Goal: Information Seeking & Learning: Learn about a topic

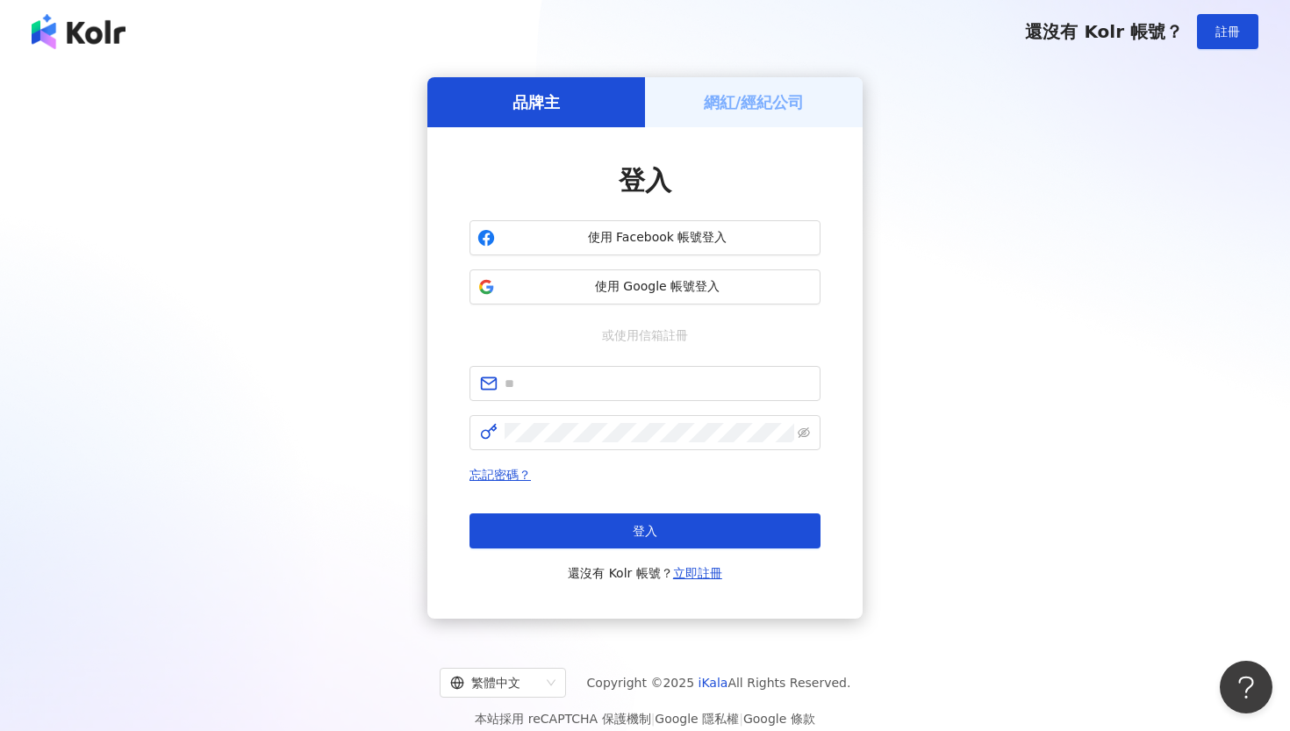
click at [728, 110] on h5 "網紅/經紀公司" at bounding box center [754, 102] width 101 height 22
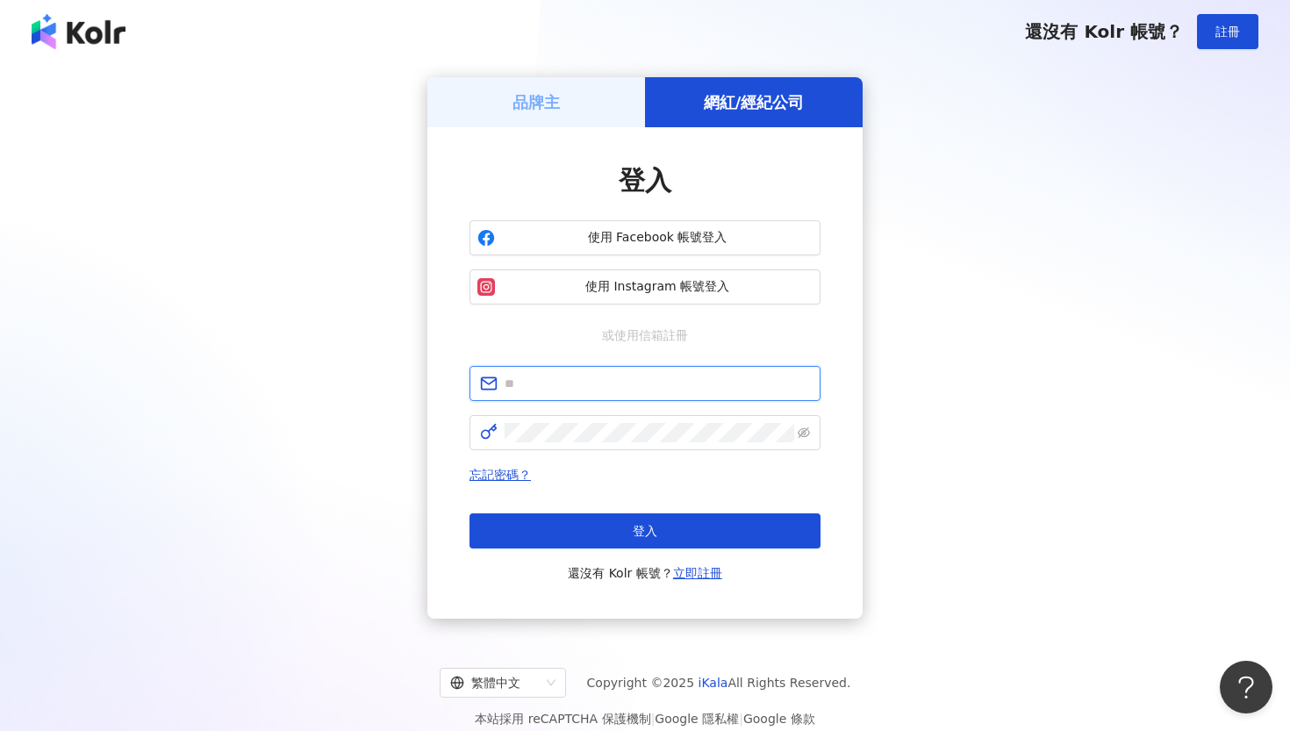
click at [572, 385] on input "text" at bounding box center [657, 383] width 305 height 19
type input "**********"
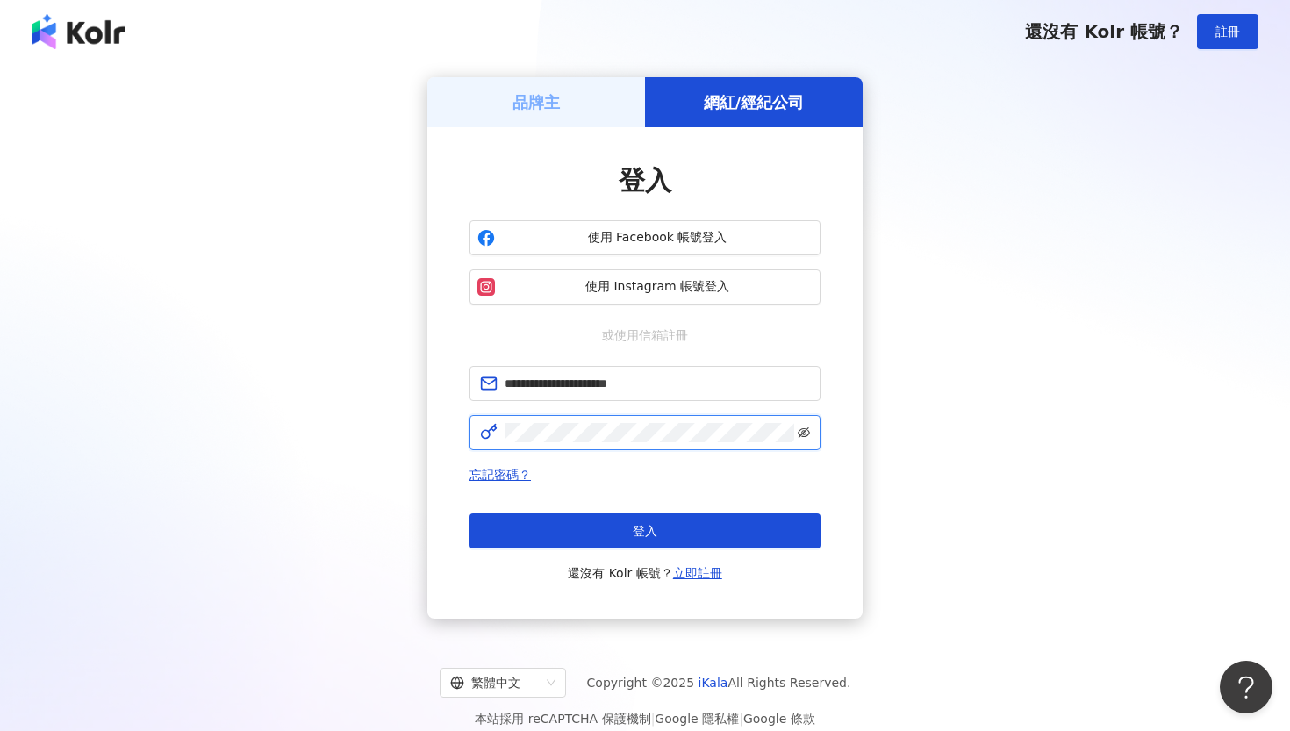
click at [807, 435] on icon "eye-invisible" at bounding box center [804, 433] width 12 height 11
click at [807, 435] on icon "eye" at bounding box center [804, 432] width 12 height 9
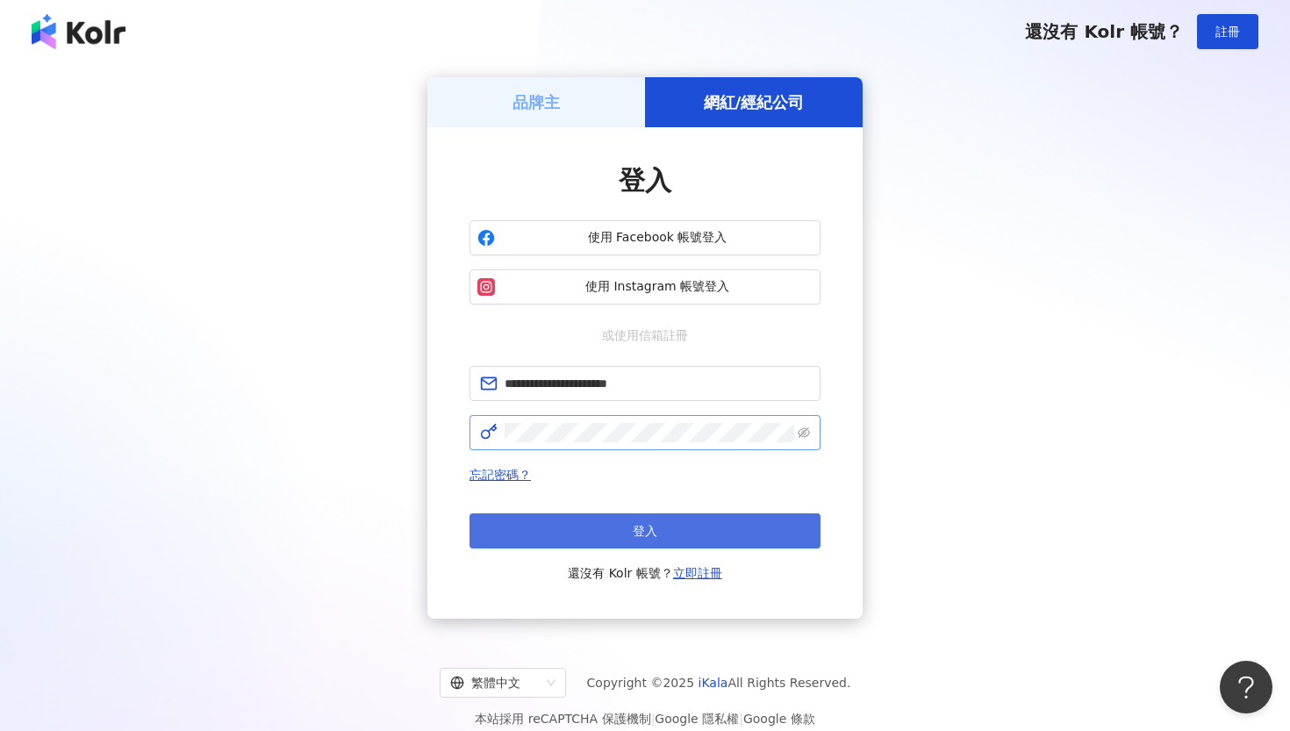
click at [675, 529] on button "登入" at bounding box center [645, 531] width 351 height 35
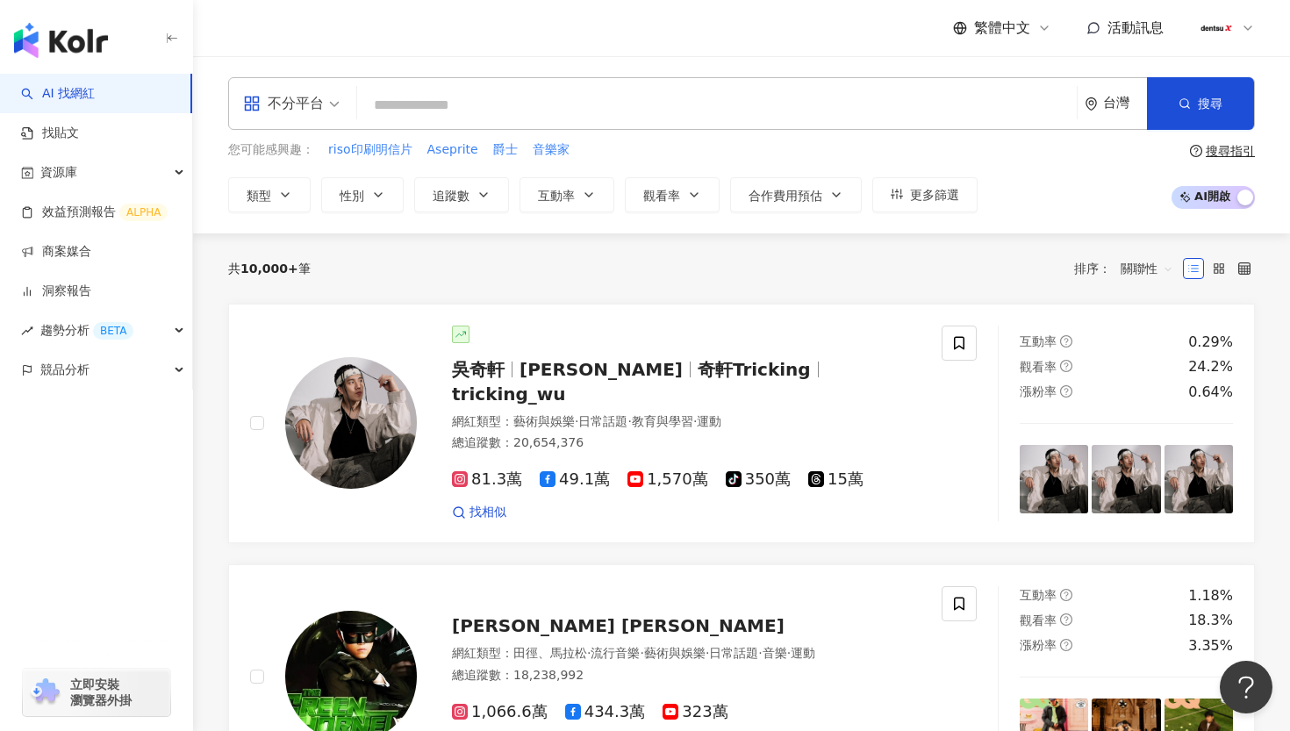
paste input "****"
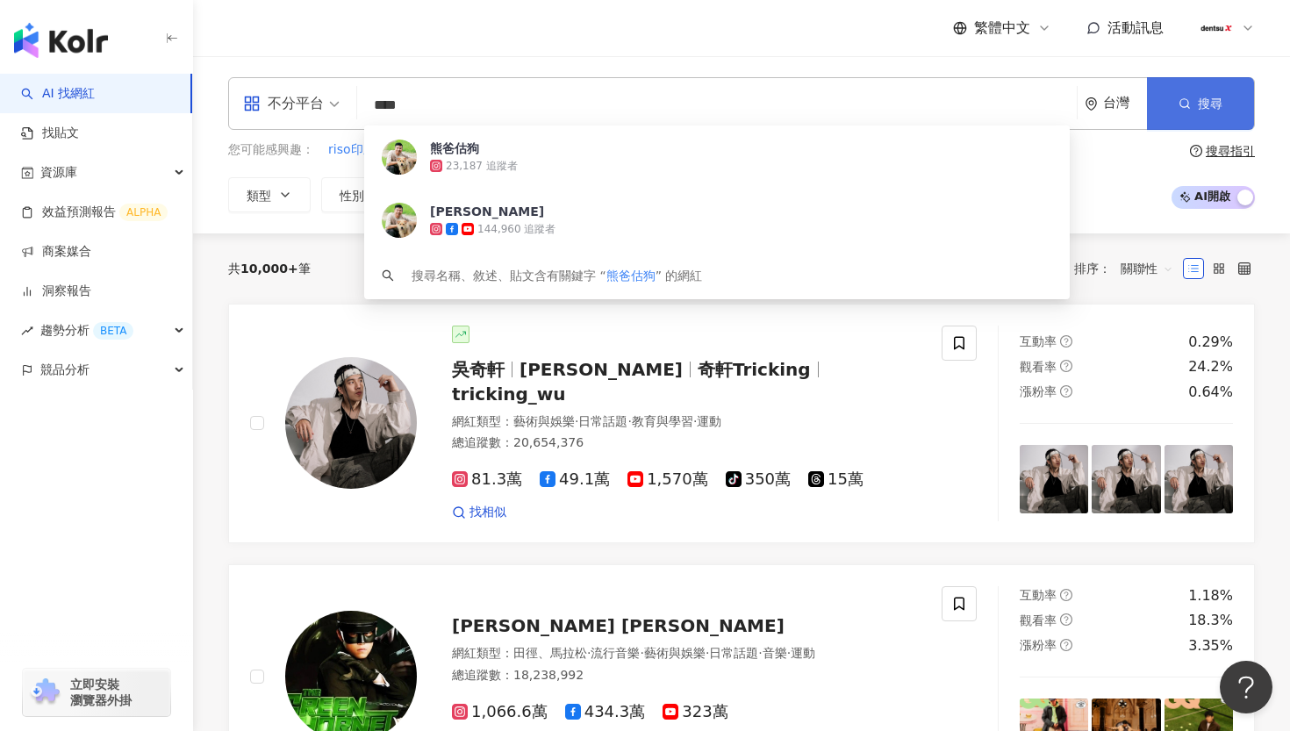
type input "****"
click at [1226, 97] on button "搜尋" at bounding box center [1200, 103] width 107 height 53
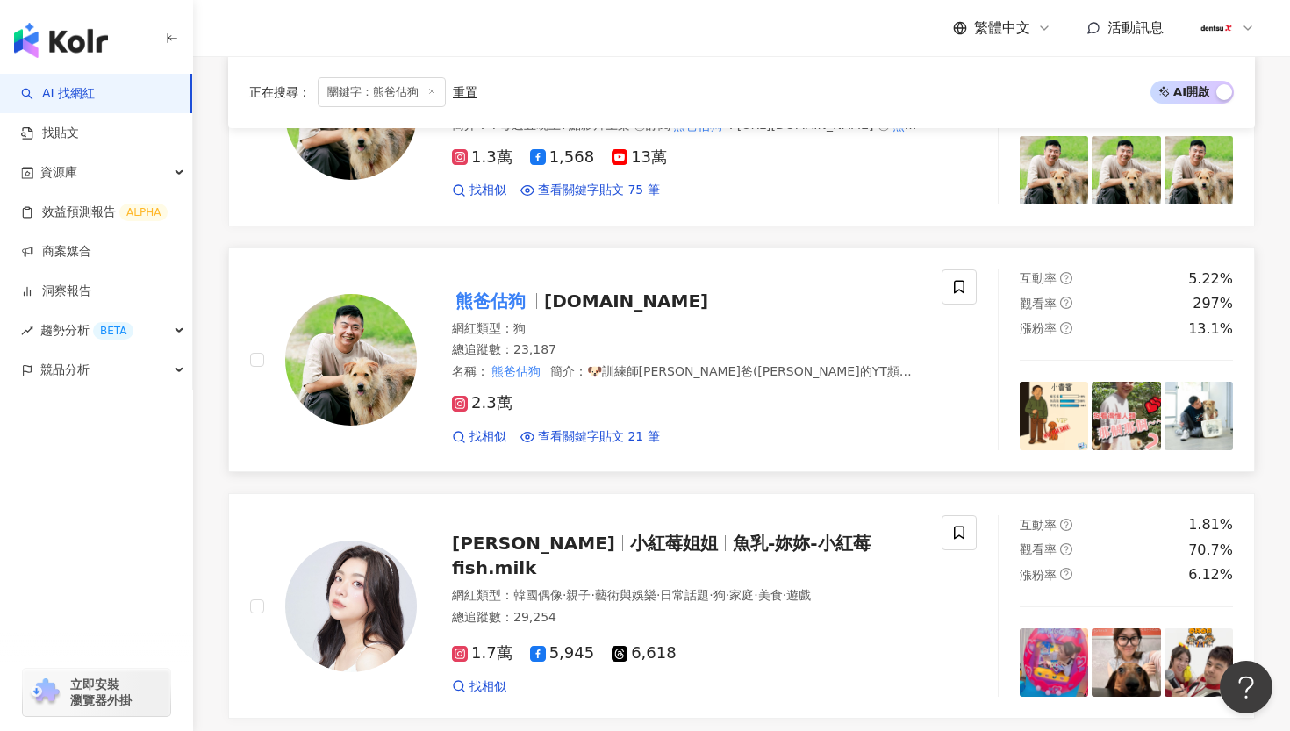
scroll to position [434, 0]
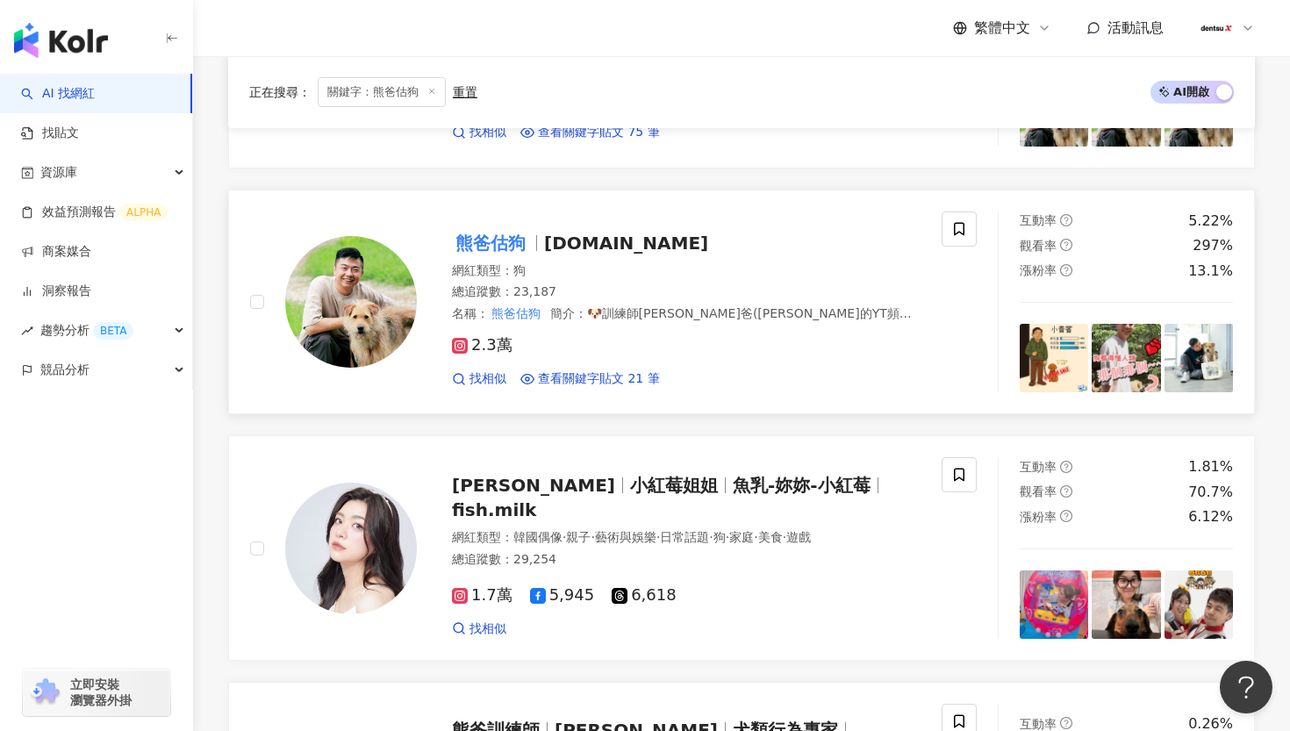
click at [478, 262] on div "網紅類型 ： 狗" at bounding box center [686, 271] width 469 height 18
click at [428, 90] on icon at bounding box center [432, 91] width 9 height 9
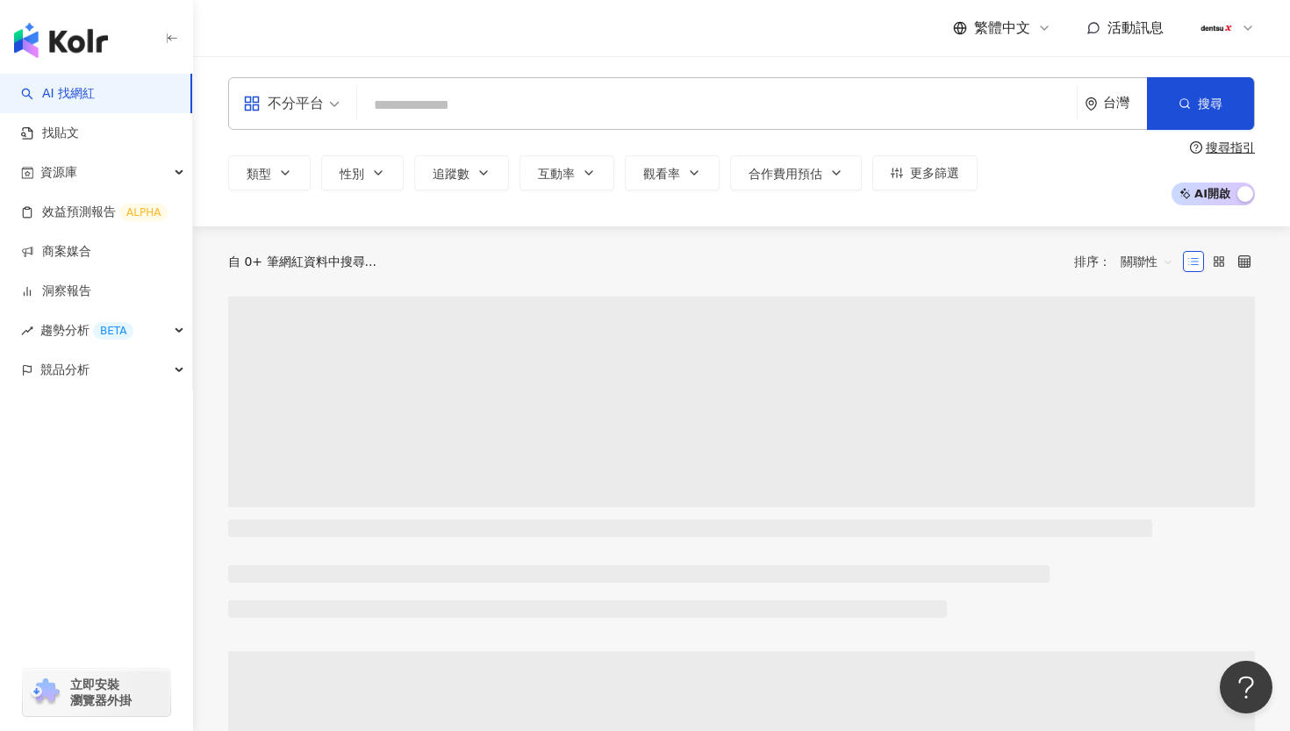
click at [527, 108] on input "search" at bounding box center [717, 105] width 706 height 33
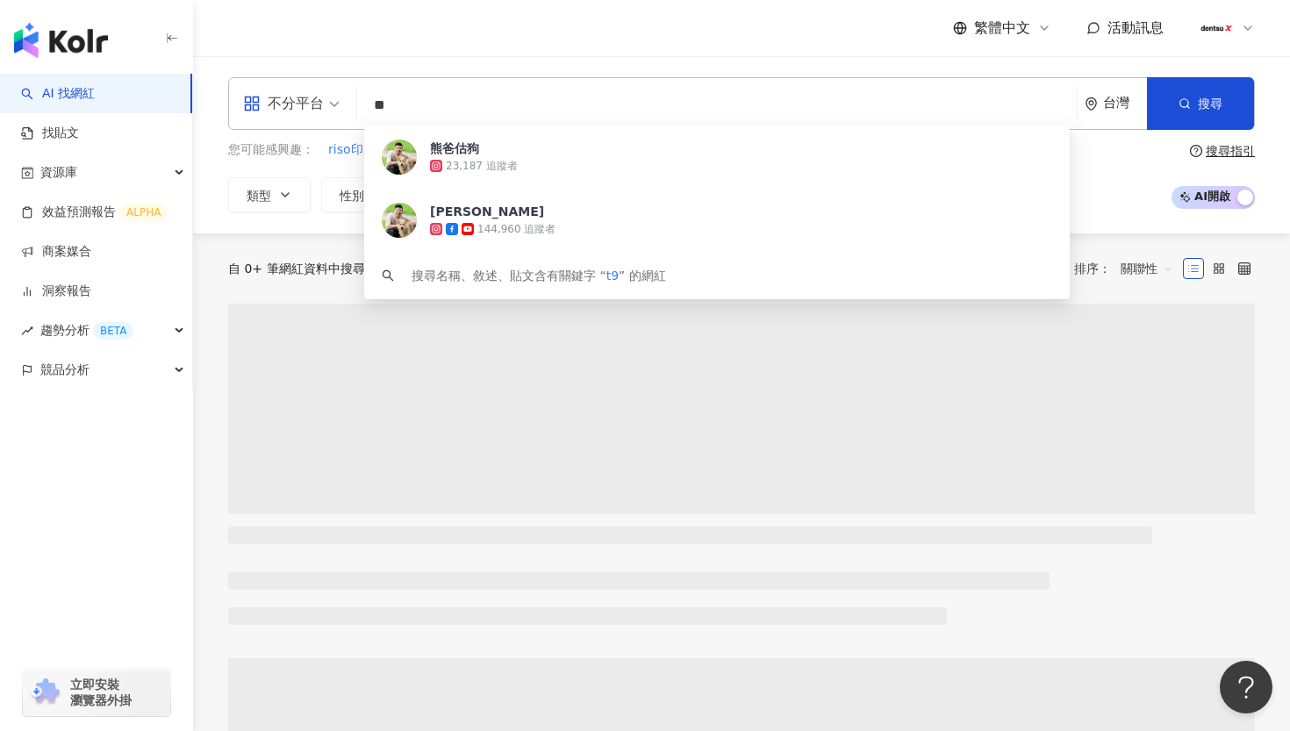
type input "*"
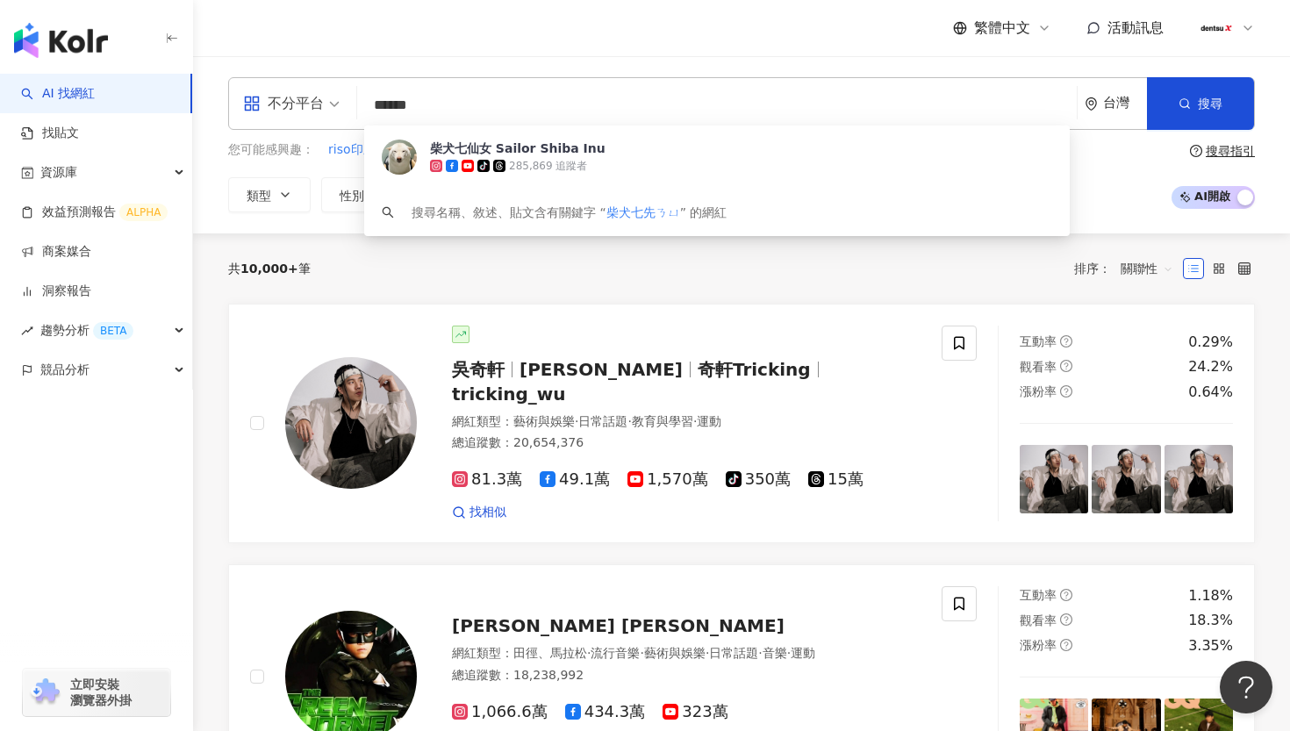
type input "*****"
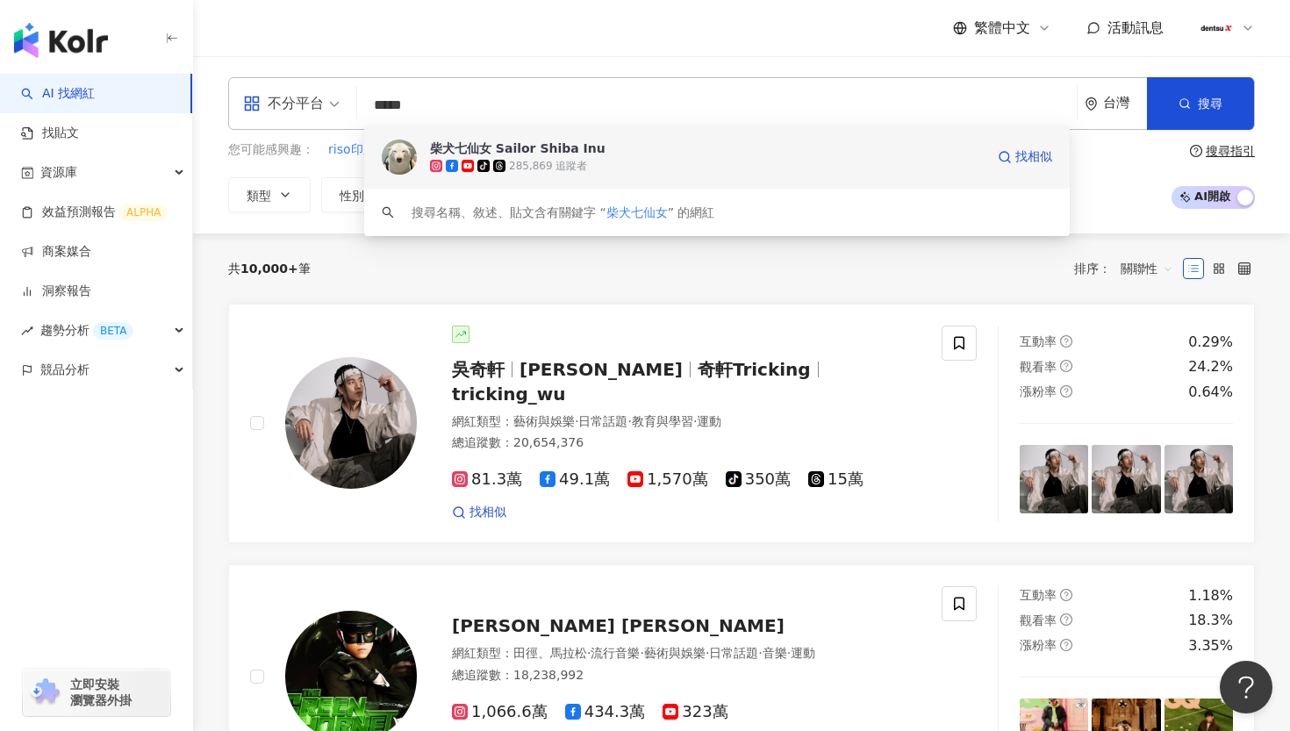
click at [568, 166] on div "285,869 追蹤者" at bounding box center [548, 166] width 78 height 15
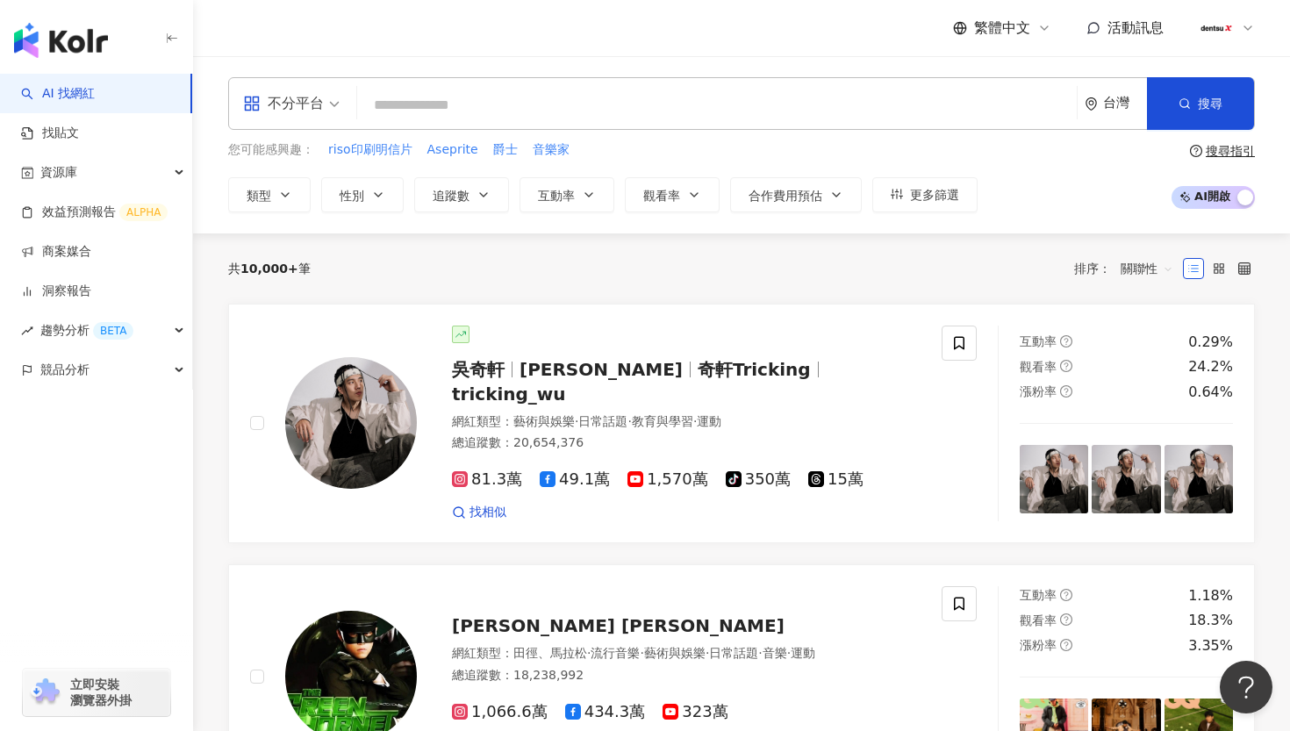
click at [568, 114] on input "search" at bounding box center [717, 105] width 706 height 33
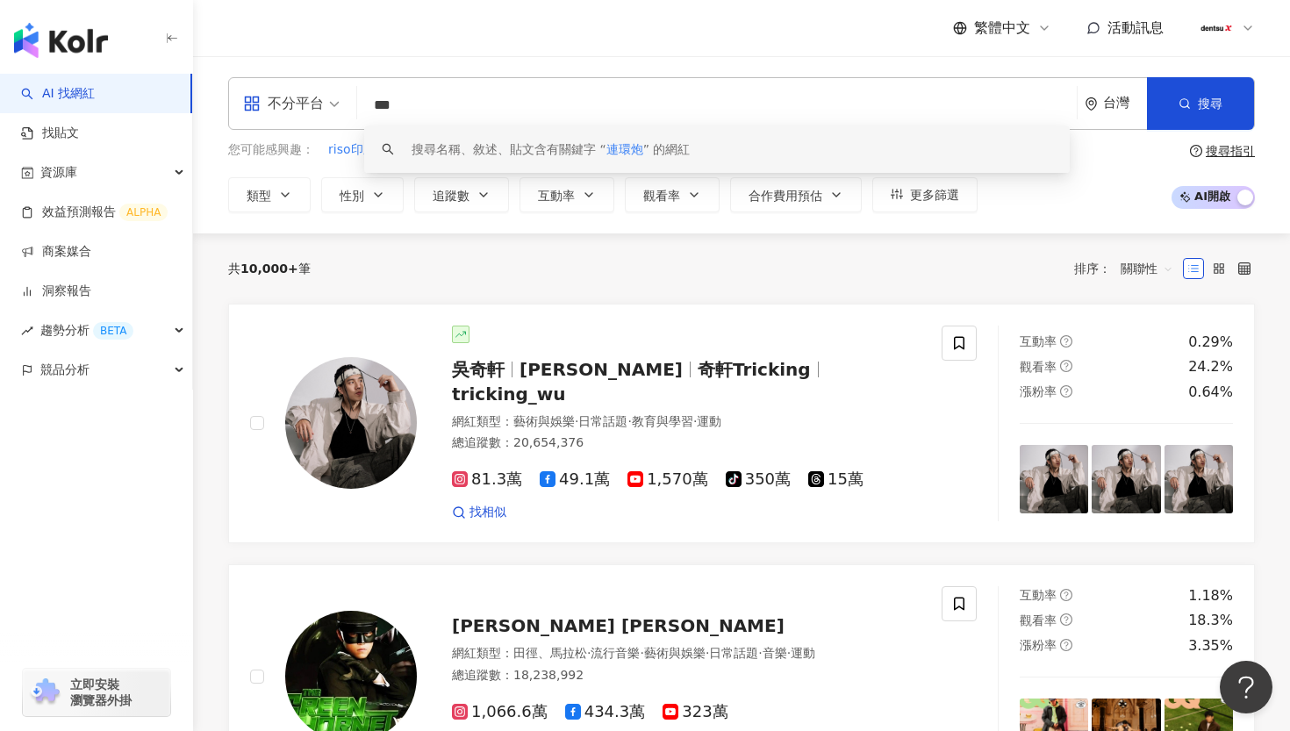
drag, startPoint x: 614, startPoint y: 101, endPoint x: 142, endPoint y: 101, distance: 472.3
paste input "***"
type input "******"
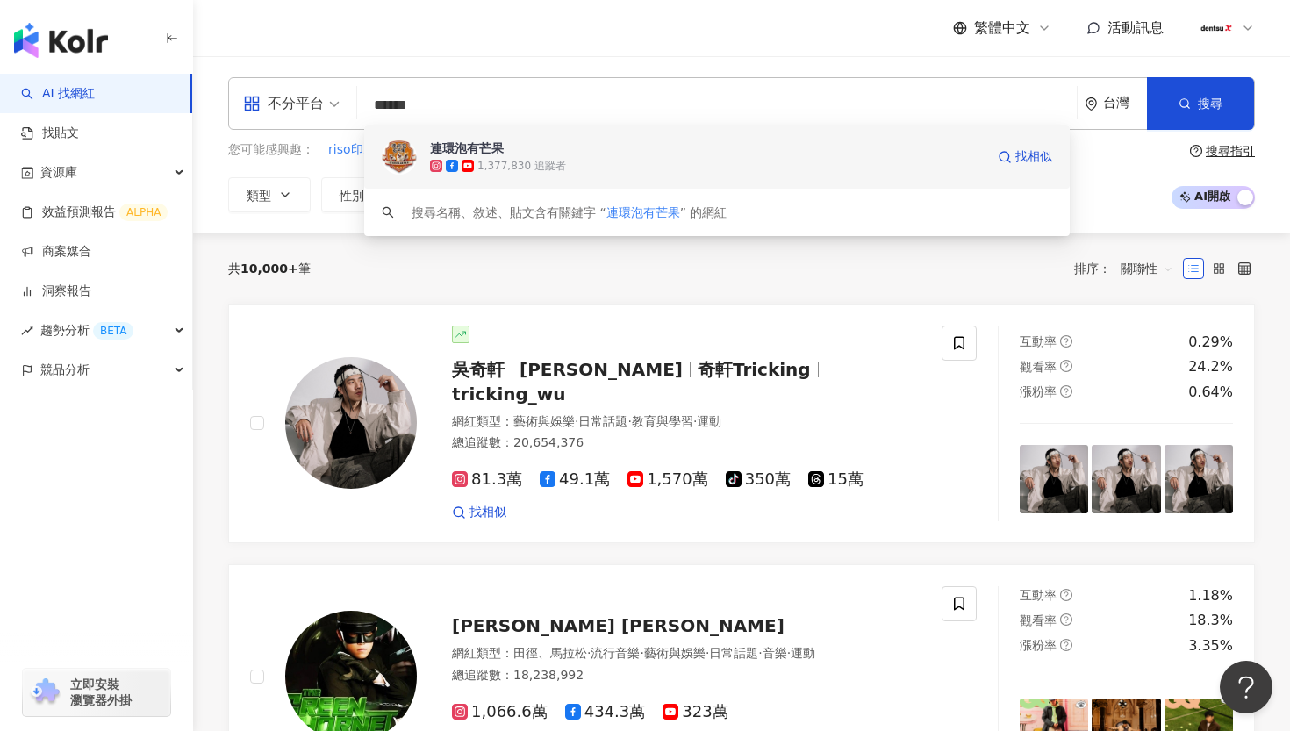
click at [520, 138] on div "連環泡有芒果 1,377,830 追蹤者 找相似" at bounding box center [717, 157] width 706 height 63
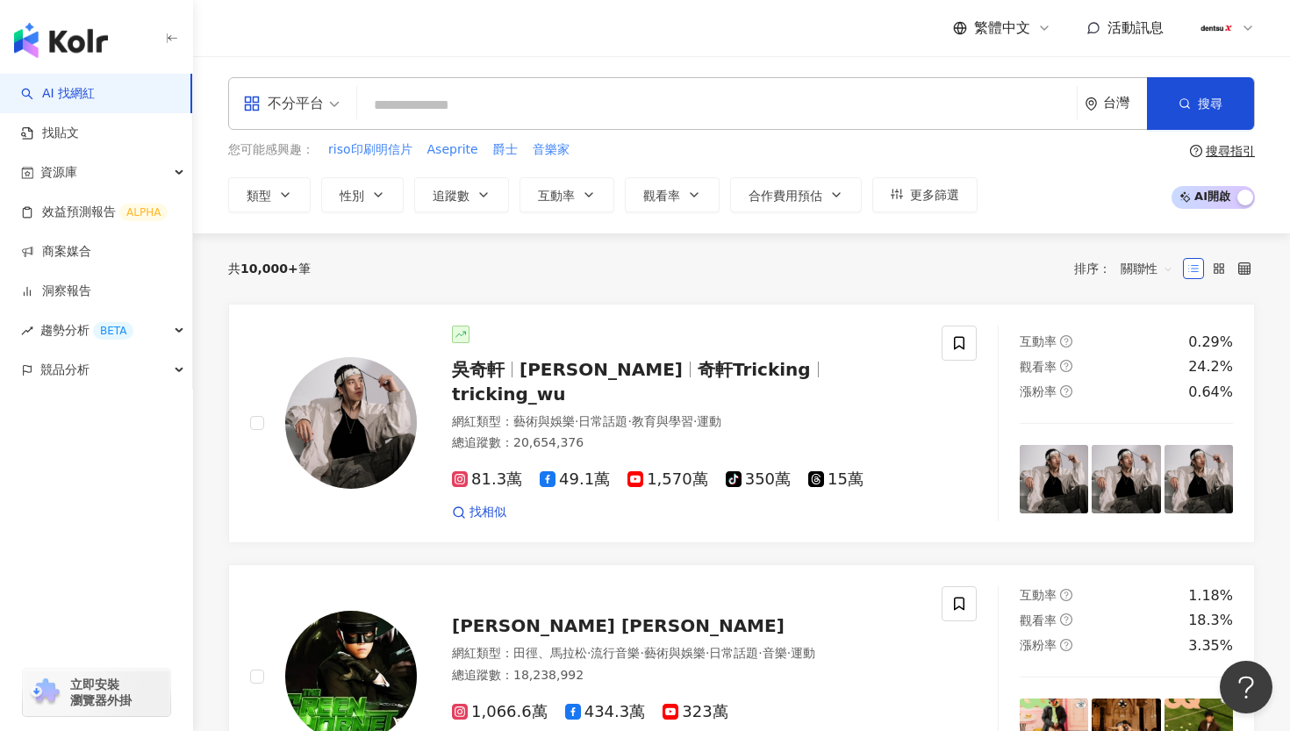
click at [560, 98] on input "search" at bounding box center [717, 105] width 706 height 33
paste input "**********"
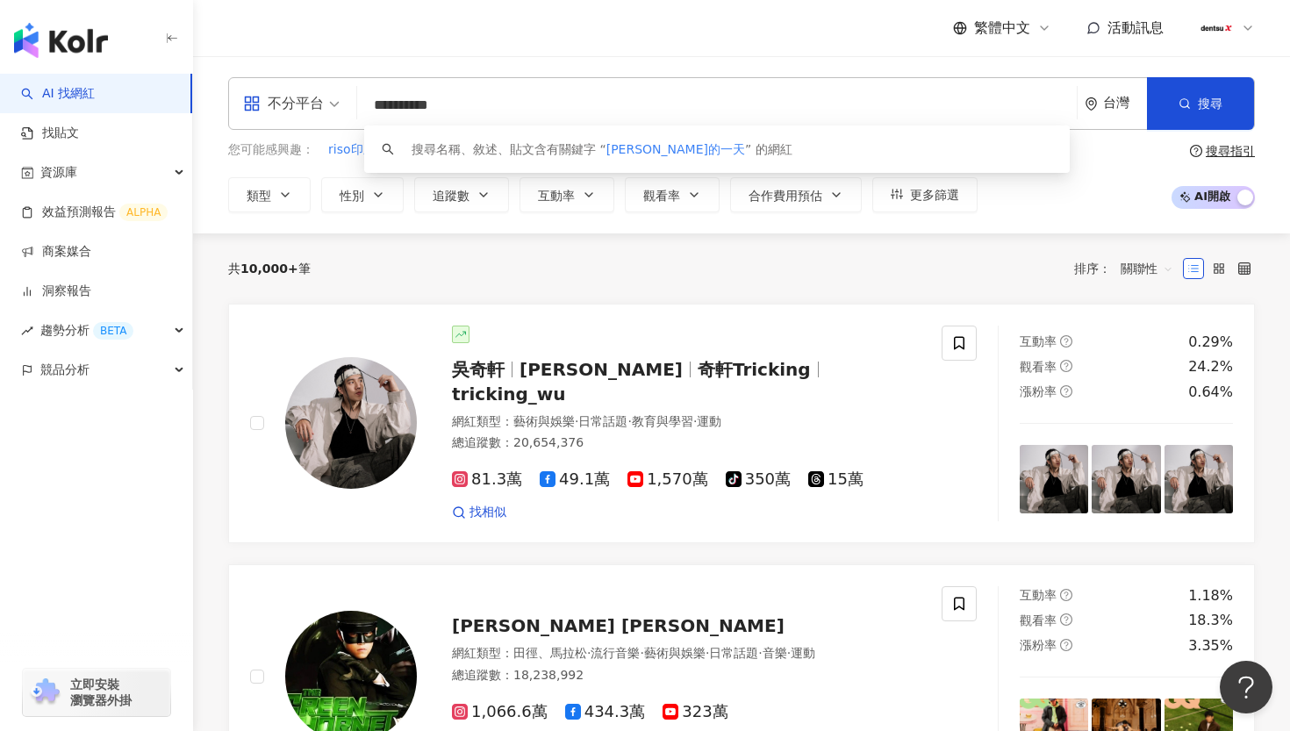
drag, startPoint x: 547, startPoint y: 105, endPoint x: 408, endPoint y: 106, distance: 138.7
click at [408, 106] on input "**********" at bounding box center [717, 105] width 706 height 33
click at [578, 100] on input "****" at bounding box center [717, 105] width 706 height 33
type input "*"
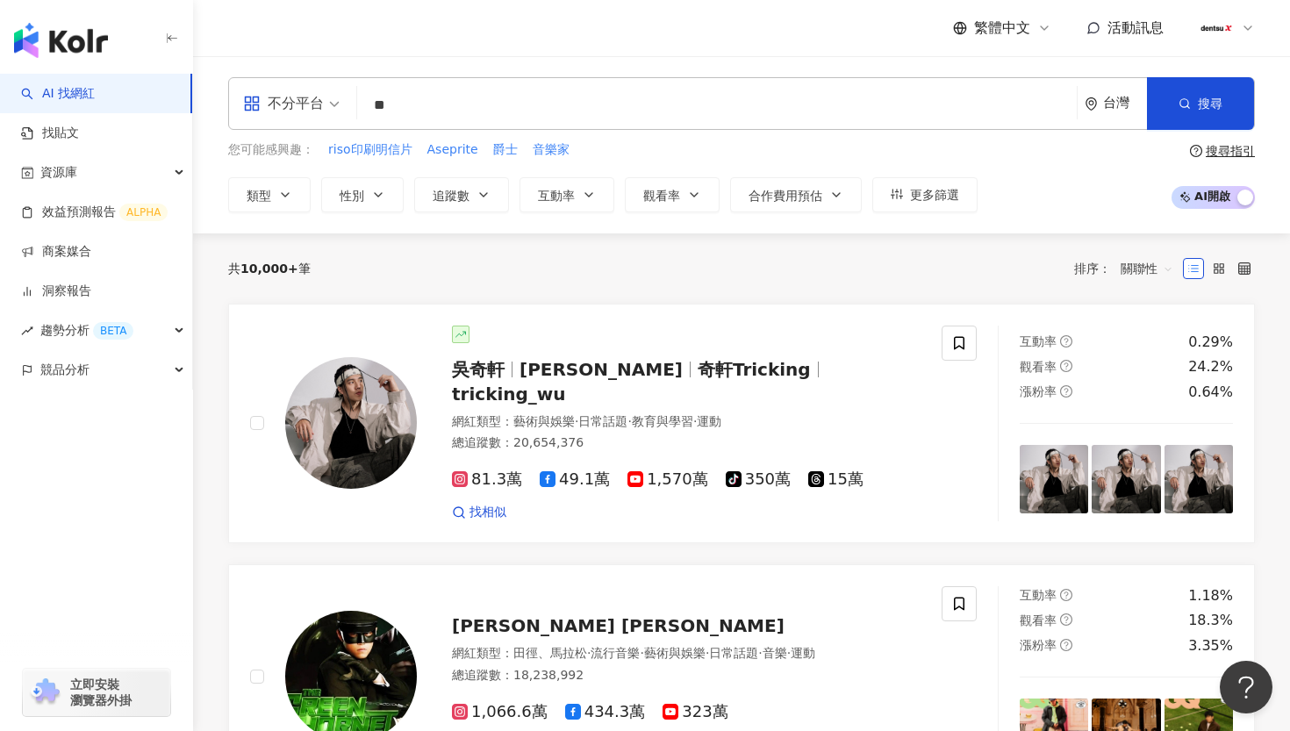
type input "**"
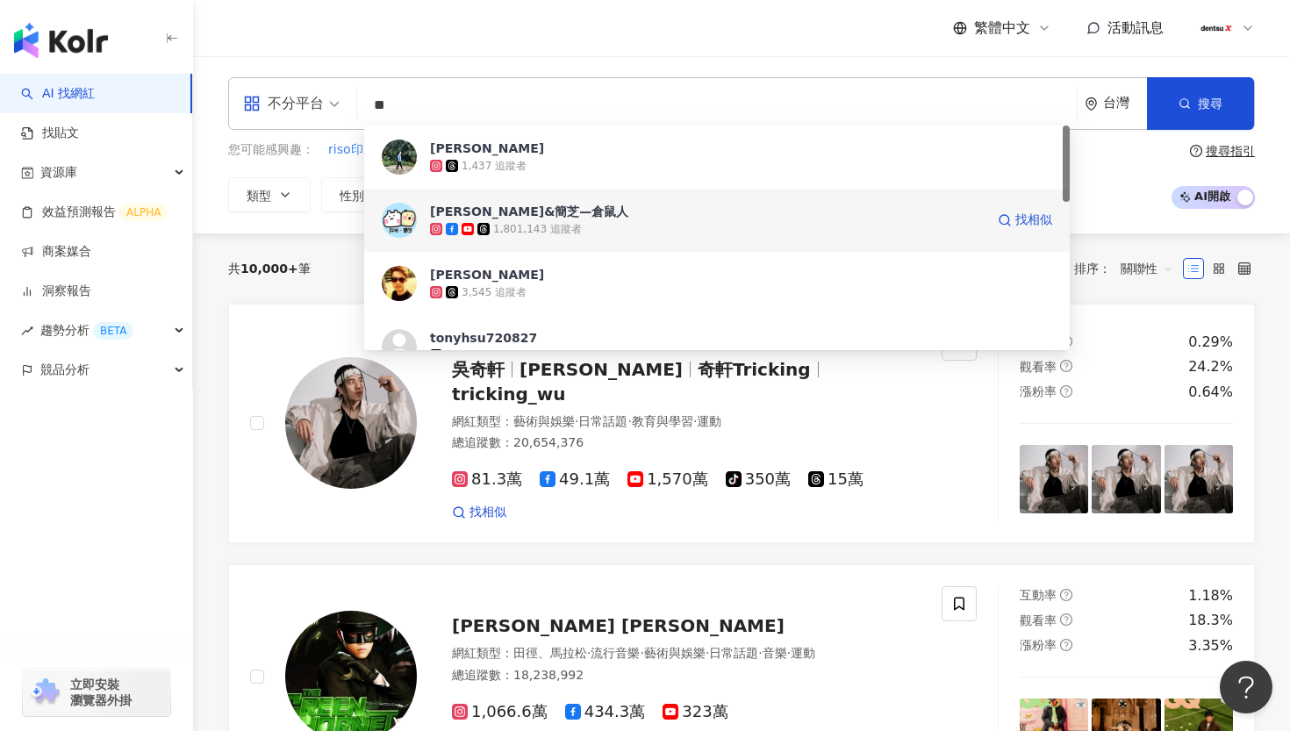
click at [560, 230] on div "1,801,143 追蹤者" at bounding box center [537, 229] width 89 height 15
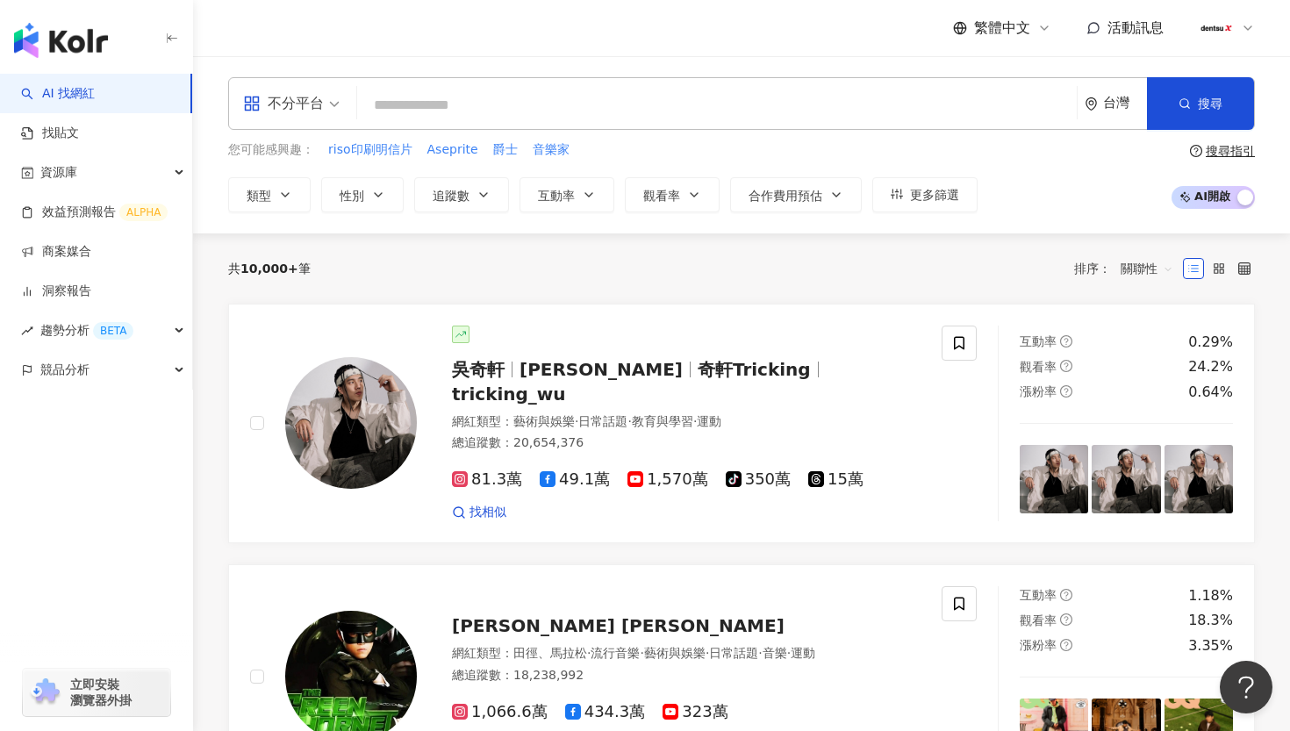
click at [595, 110] on input "search" at bounding box center [717, 105] width 706 height 33
paste input "**********"
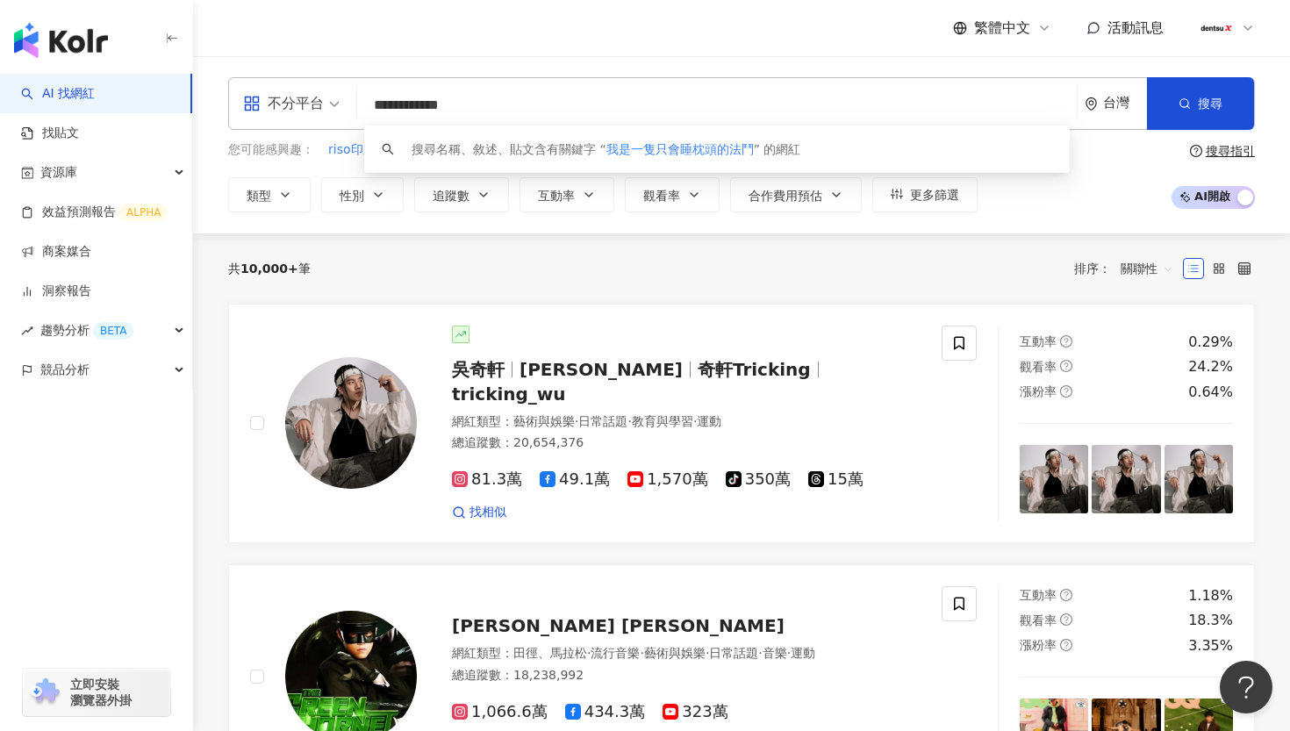
drag, startPoint x: 595, startPoint y: 105, endPoint x: 199, endPoint y: 104, distance: 395.9
click at [199, 104] on div "**********" at bounding box center [741, 144] width 1097 height 135
type input "*"
drag, startPoint x: 507, startPoint y: 99, endPoint x: 0, endPoint y: 99, distance: 507.4
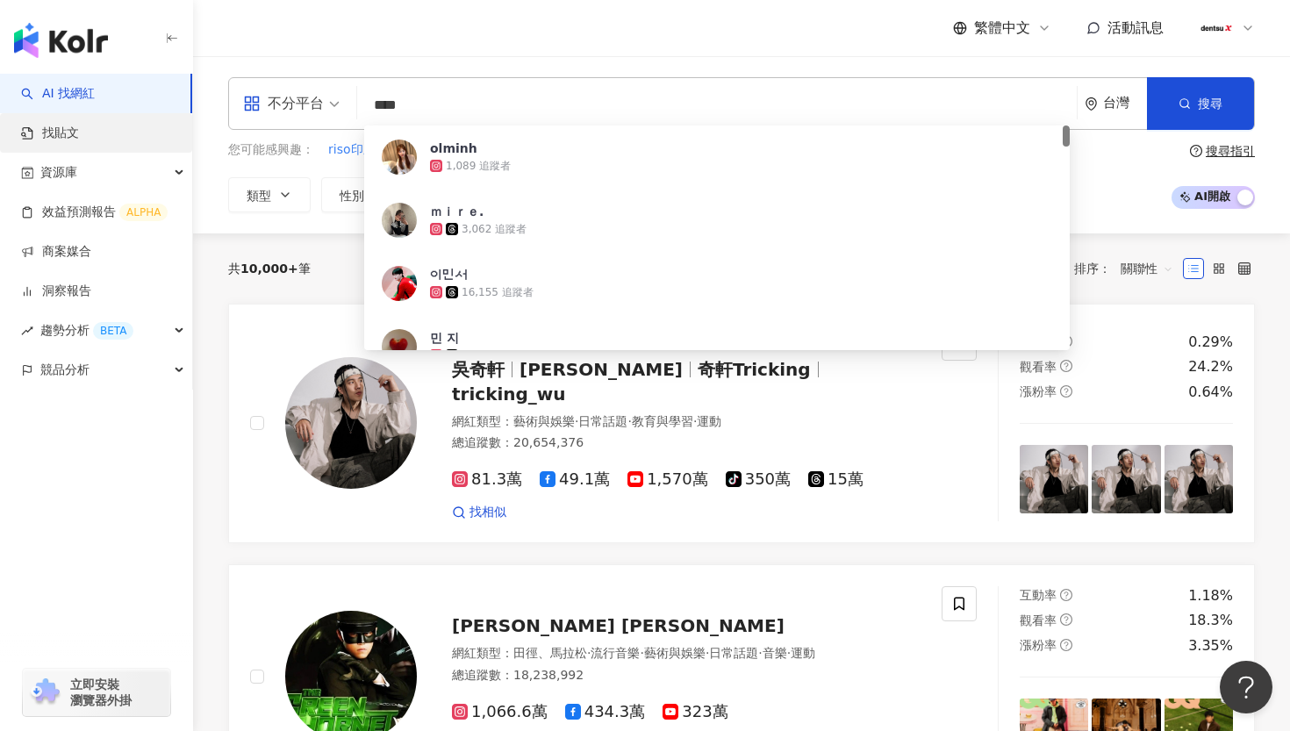
drag, startPoint x: 561, startPoint y: 117, endPoint x: 78, endPoint y: 114, distance: 482.8
paste input "search"
type input "**"
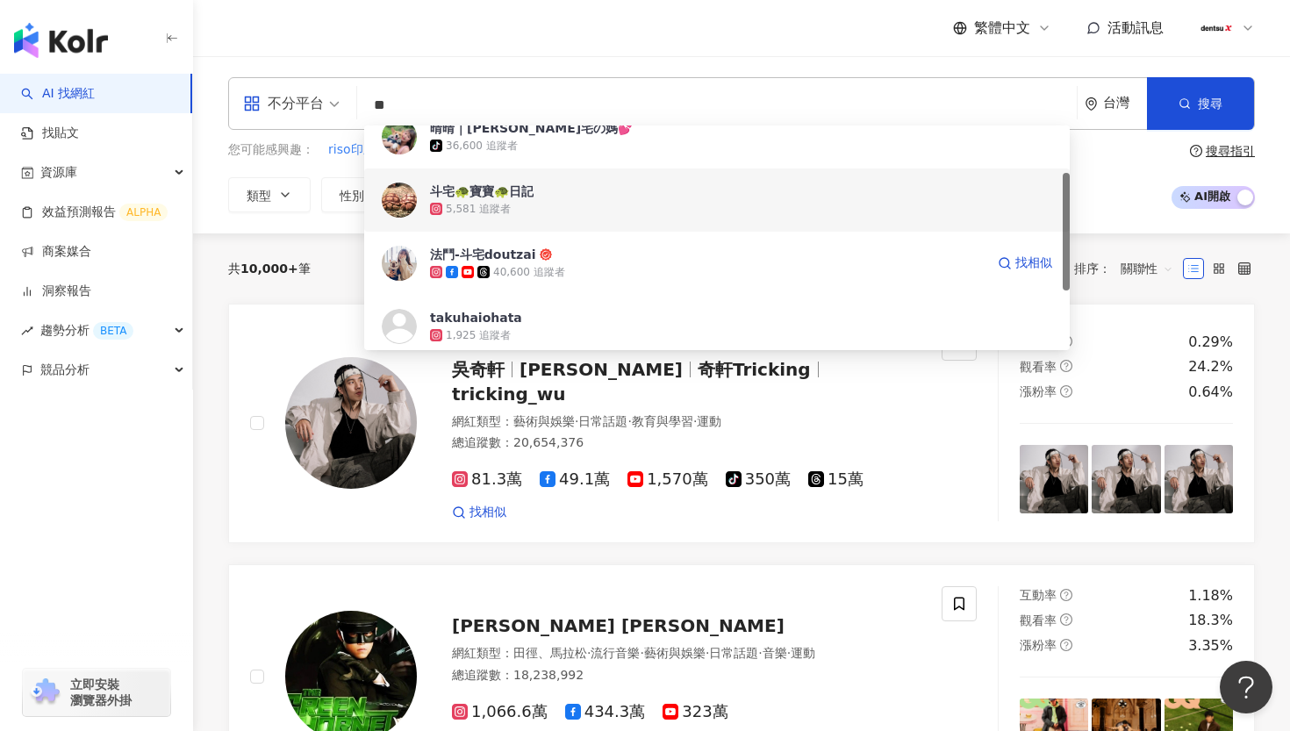
scroll to position [98, 0]
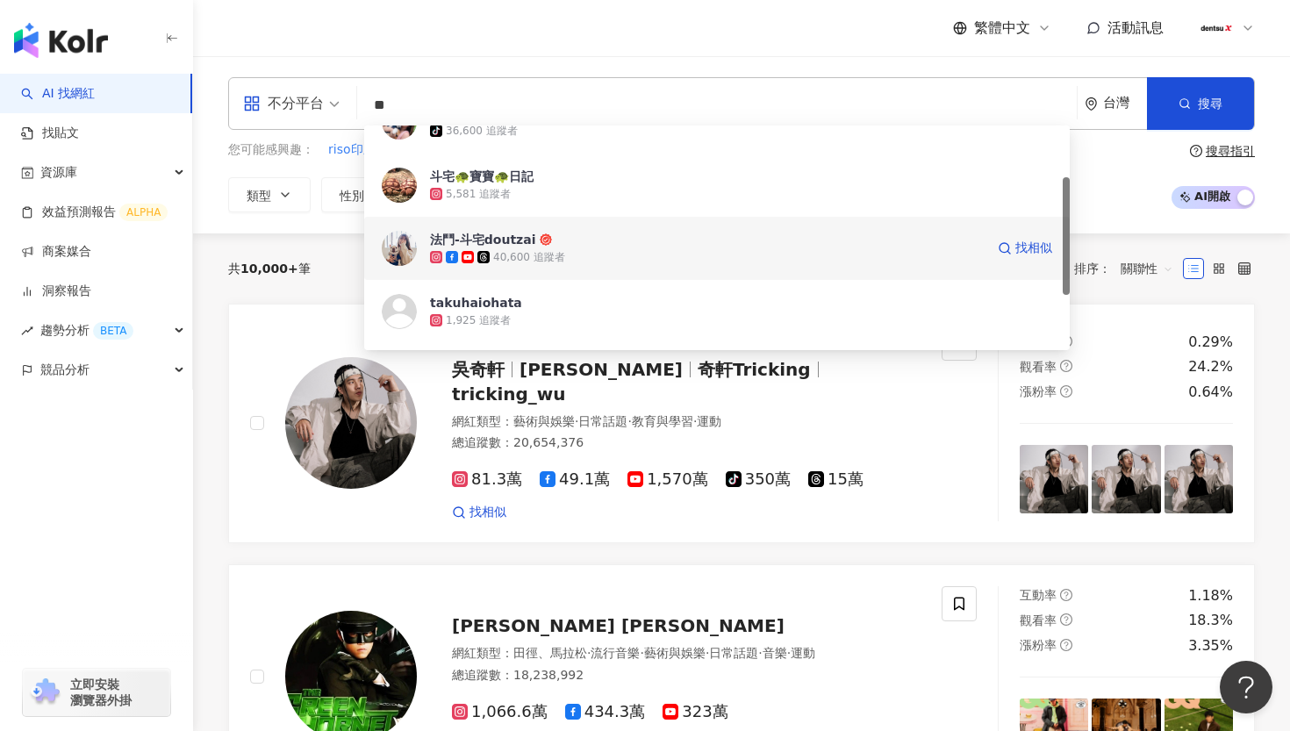
click at [579, 245] on span "法鬥-斗宅doutzai" at bounding box center [707, 240] width 555 height 18
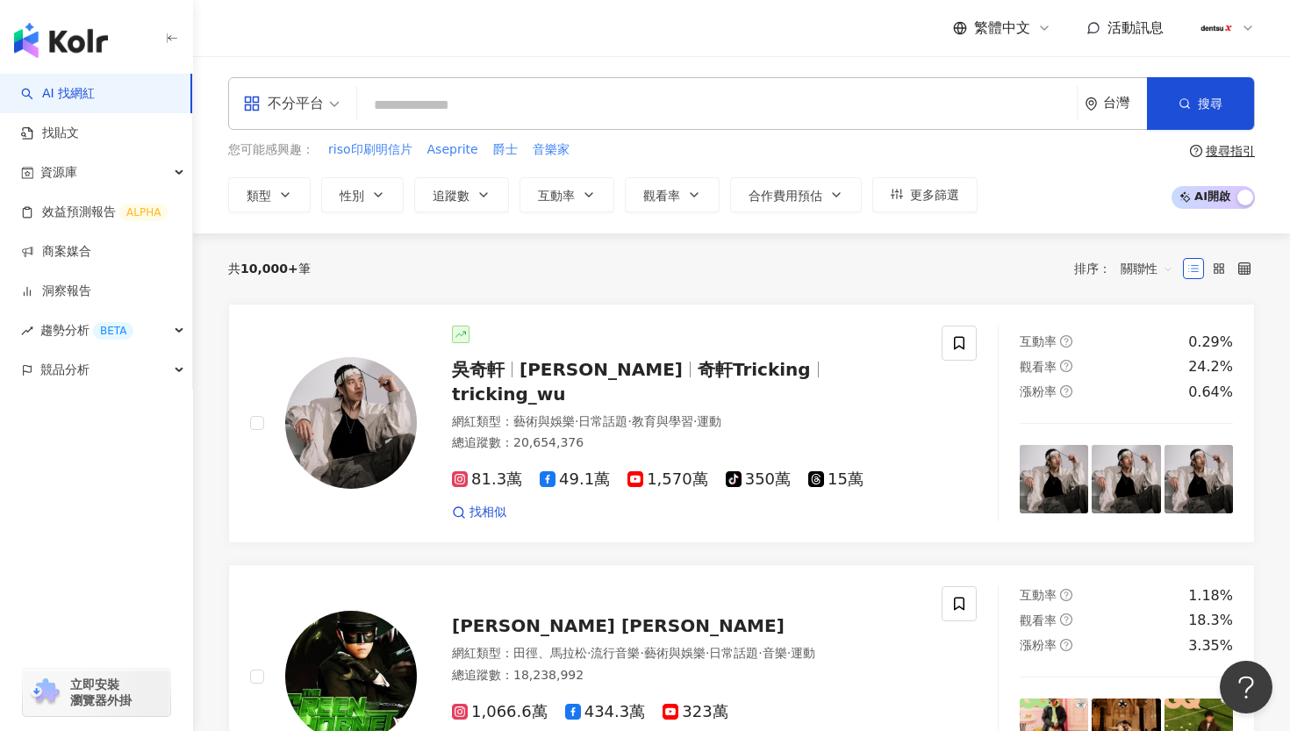
click at [522, 100] on input "search" at bounding box center [717, 105] width 706 height 33
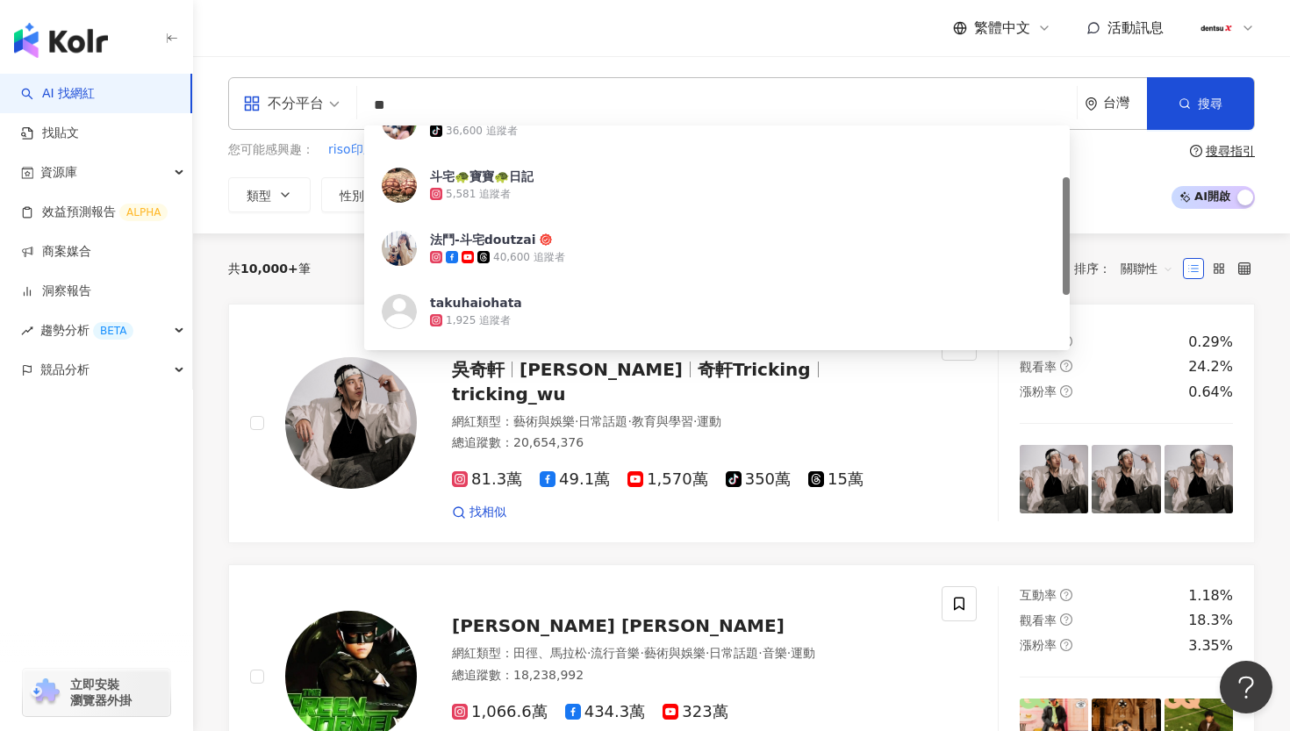
type input "*"
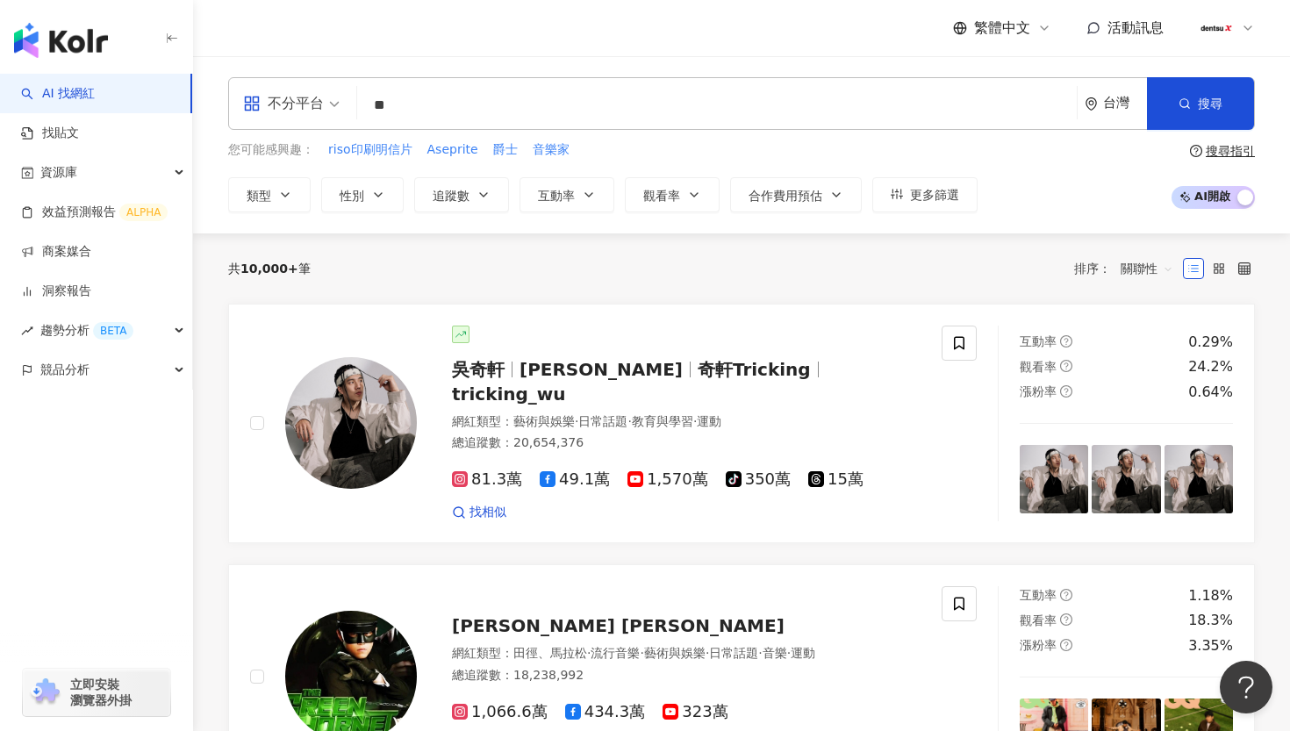
scroll to position [0, 0]
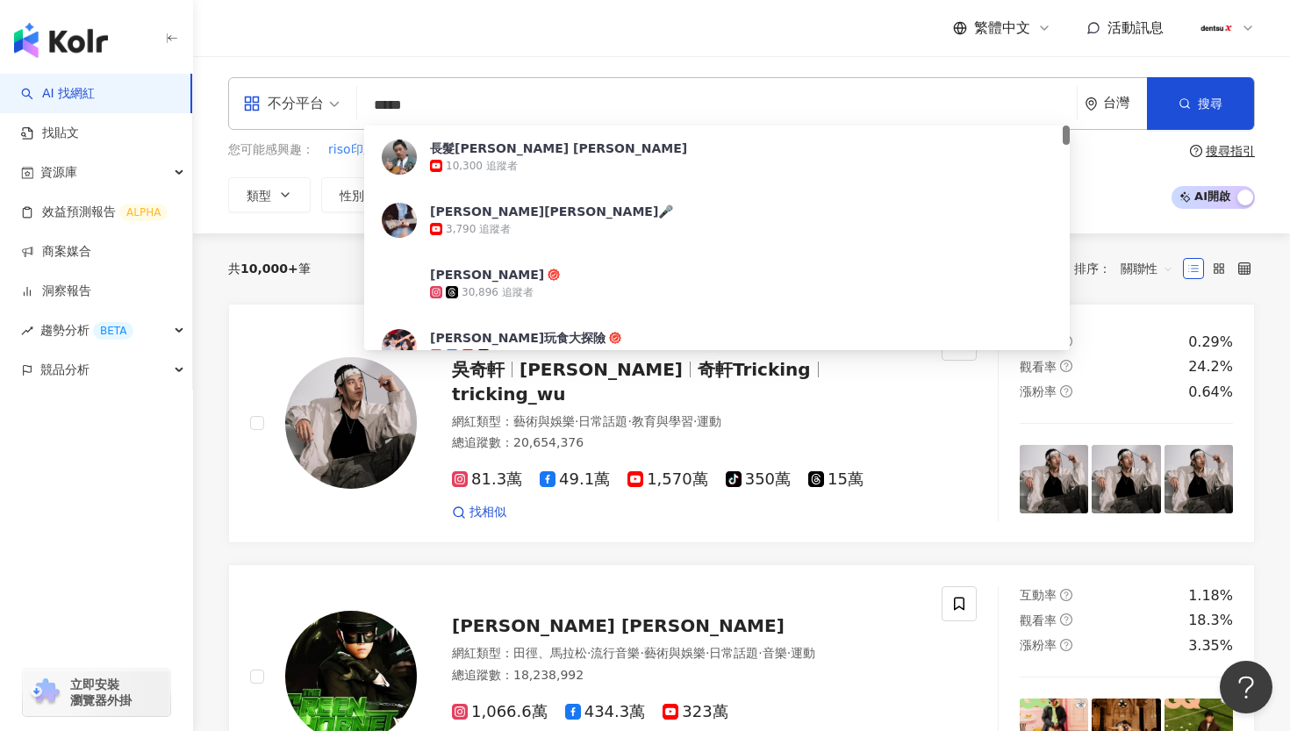
type input "****"
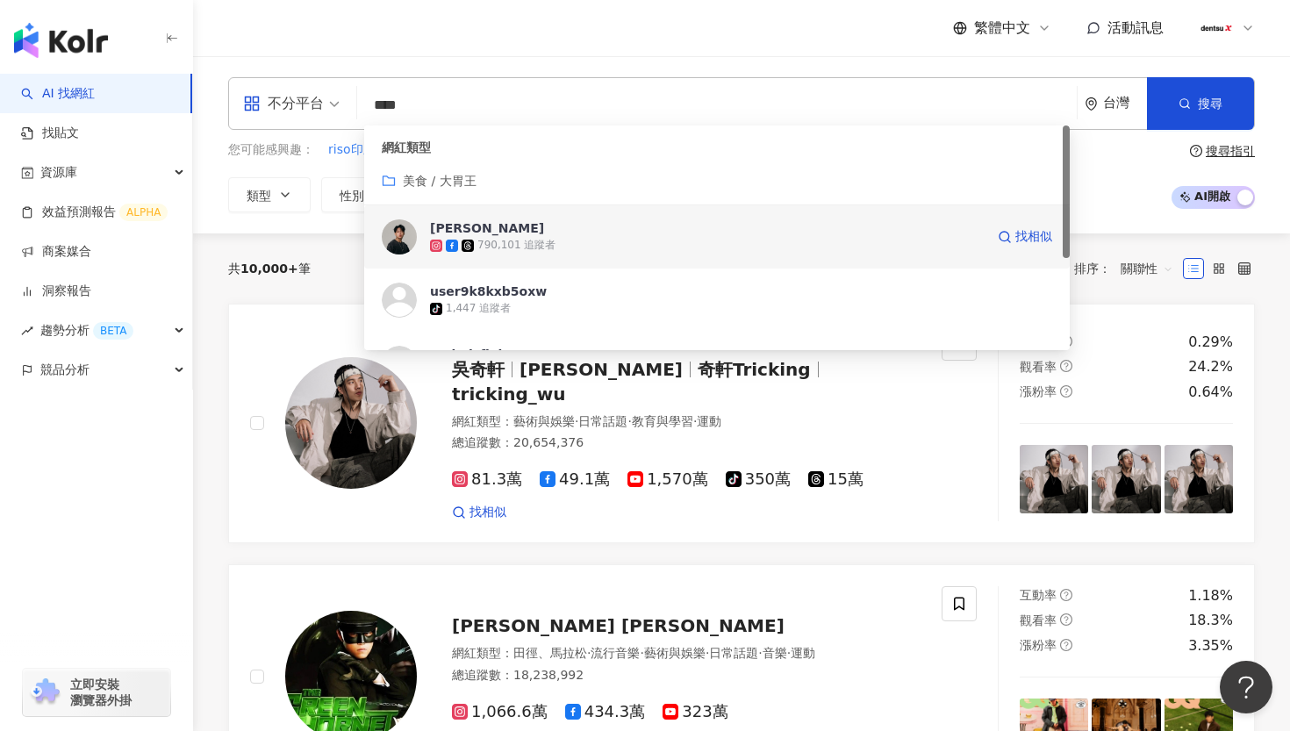
click at [551, 223] on span "尼克" at bounding box center [707, 228] width 555 height 18
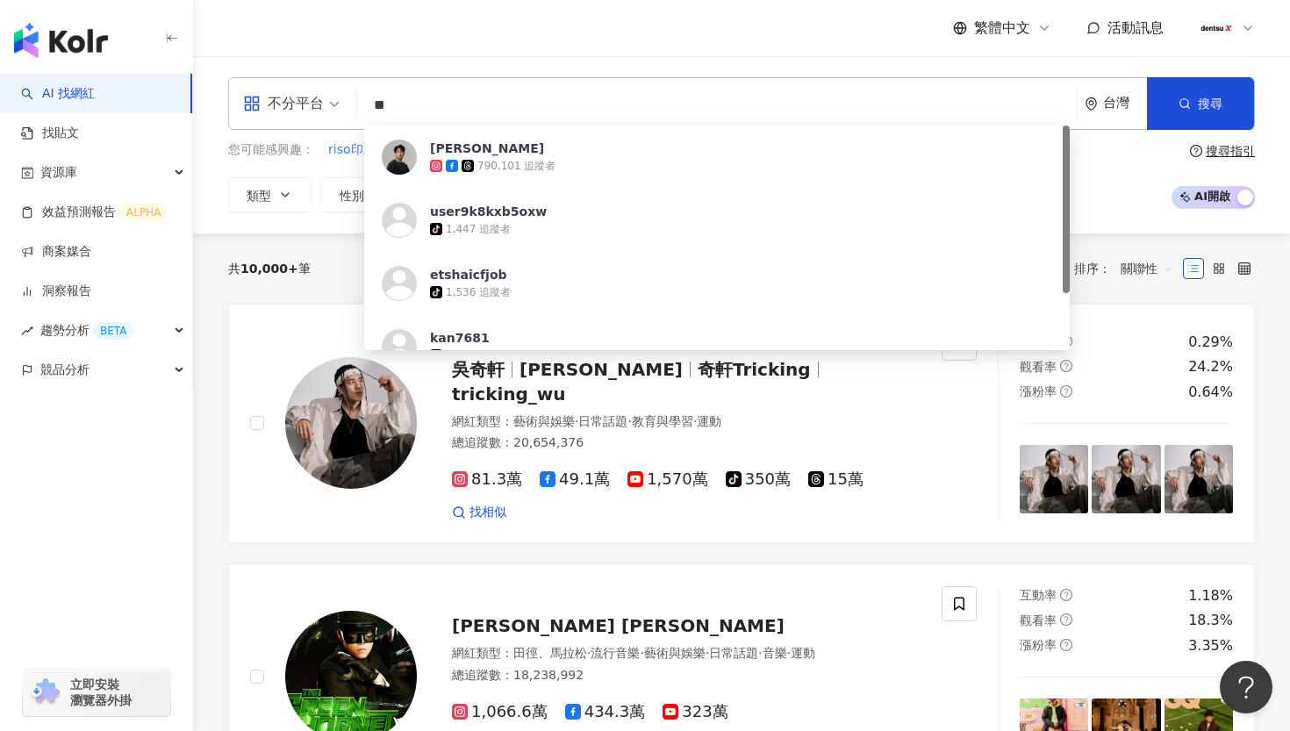
type input "*"
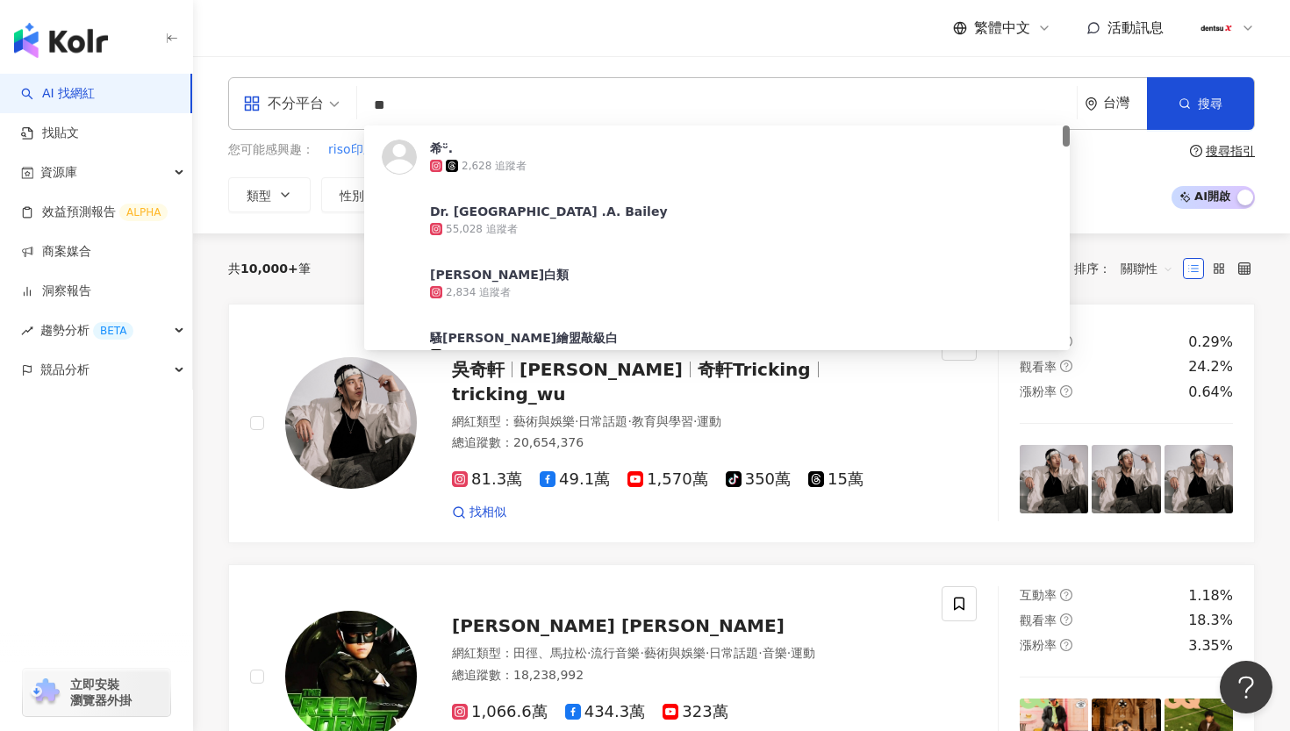
type input "*"
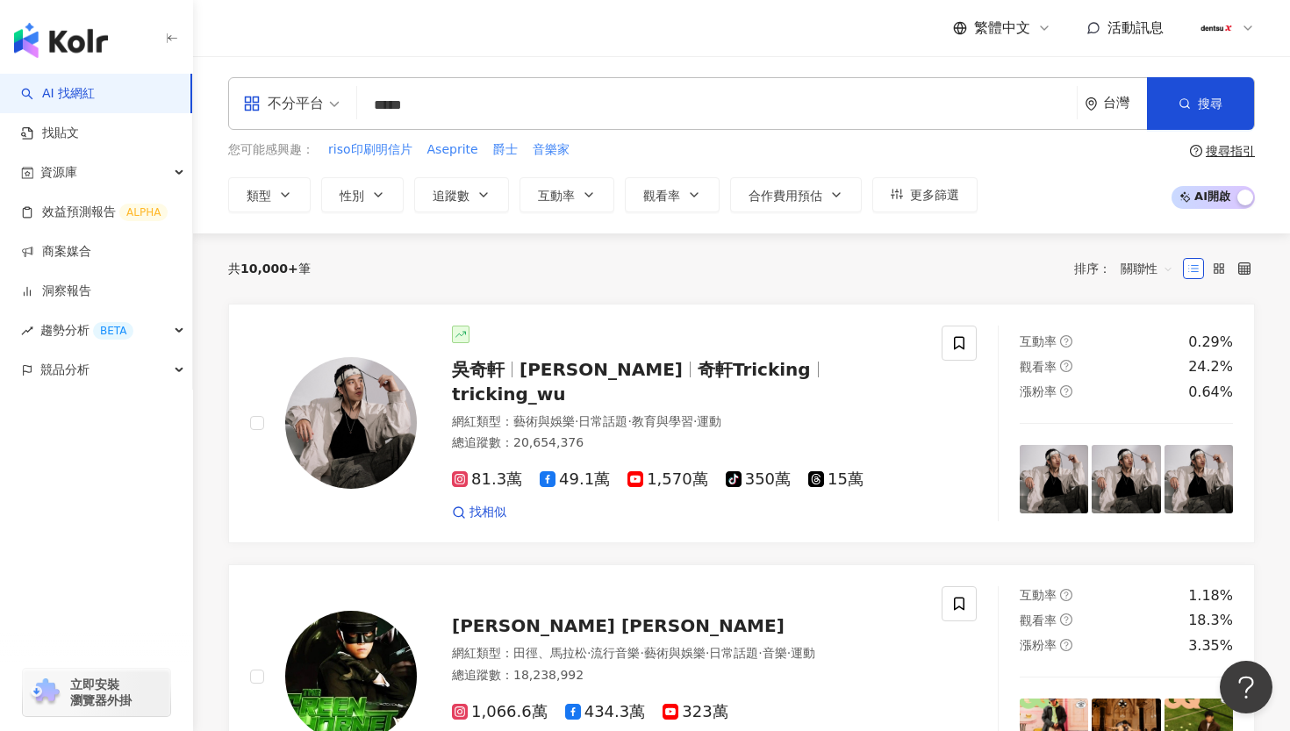
type input "****"
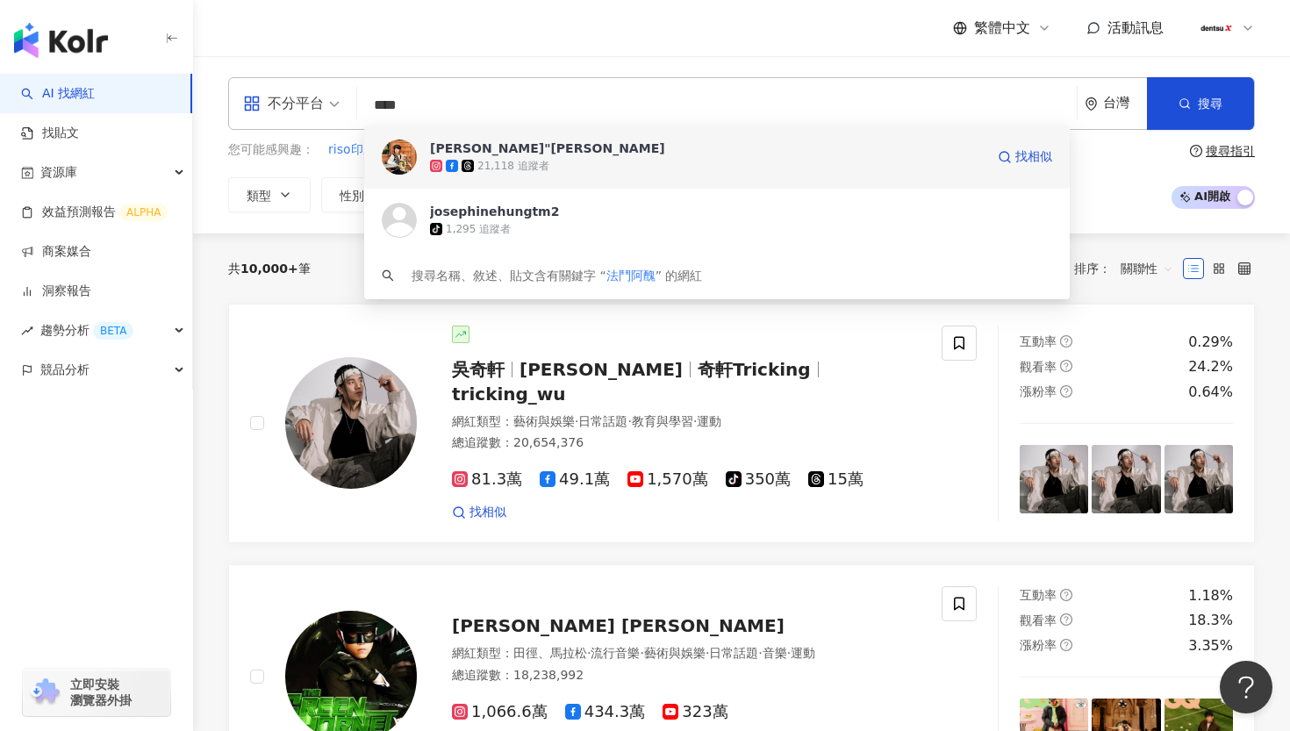
click at [583, 166] on div "21,118 追蹤者" at bounding box center [707, 166] width 555 height 18
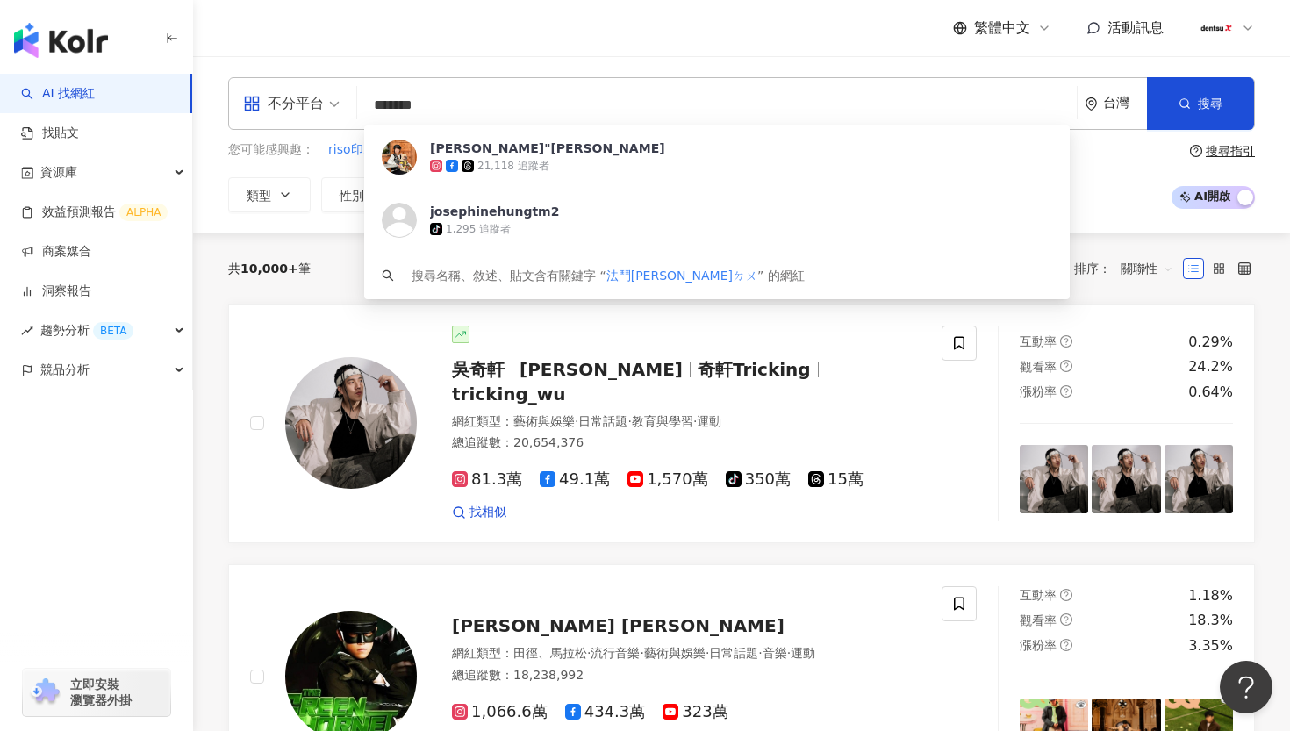
type input "*****"
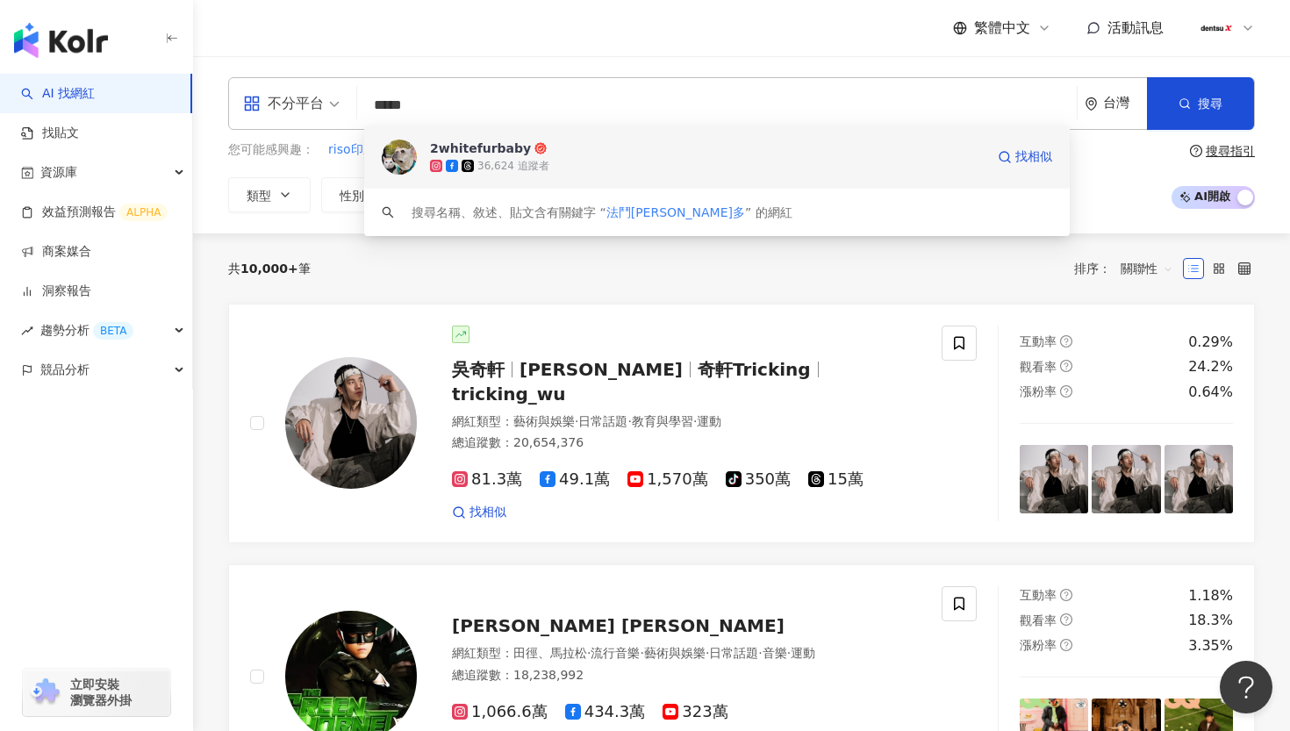
click at [573, 149] on span "2whitefurbaby" at bounding box center [707, 149] width 555 height 18
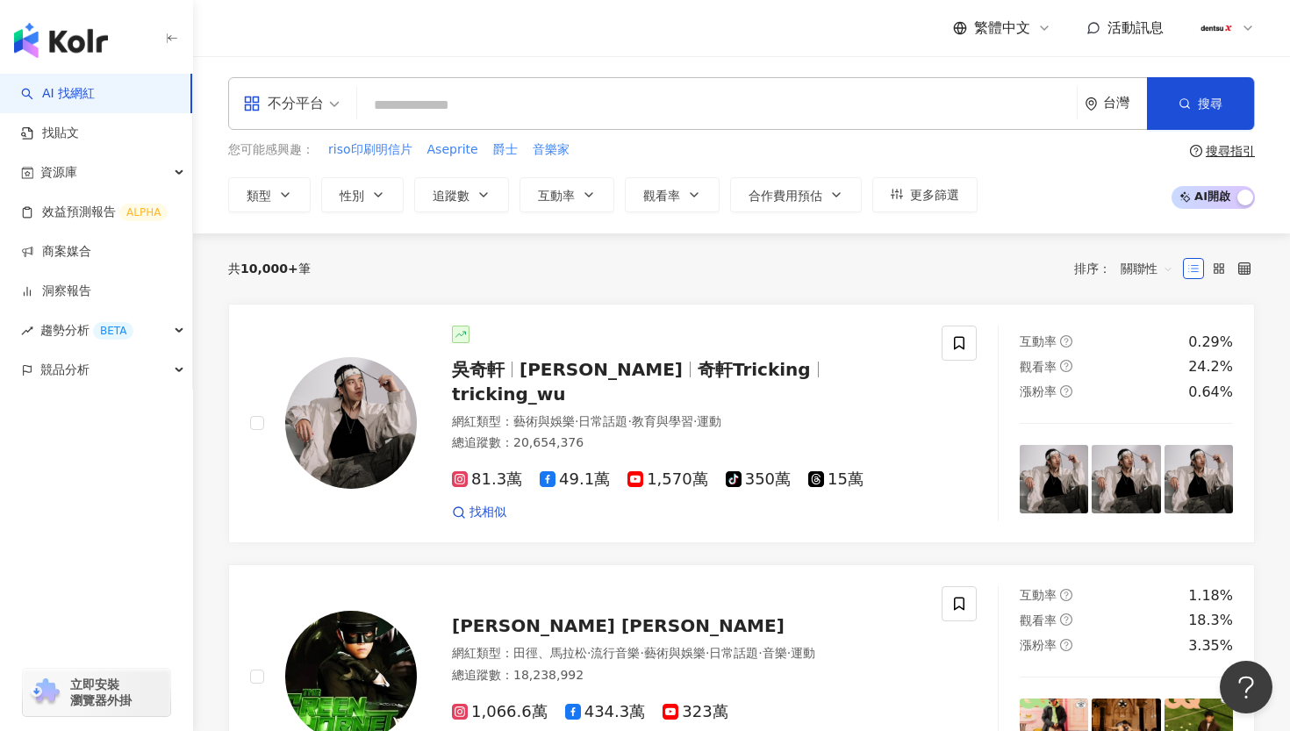
click at [693, 112] on input "search" at bounding box center [717, 105] width 706 height 33
type input "*"
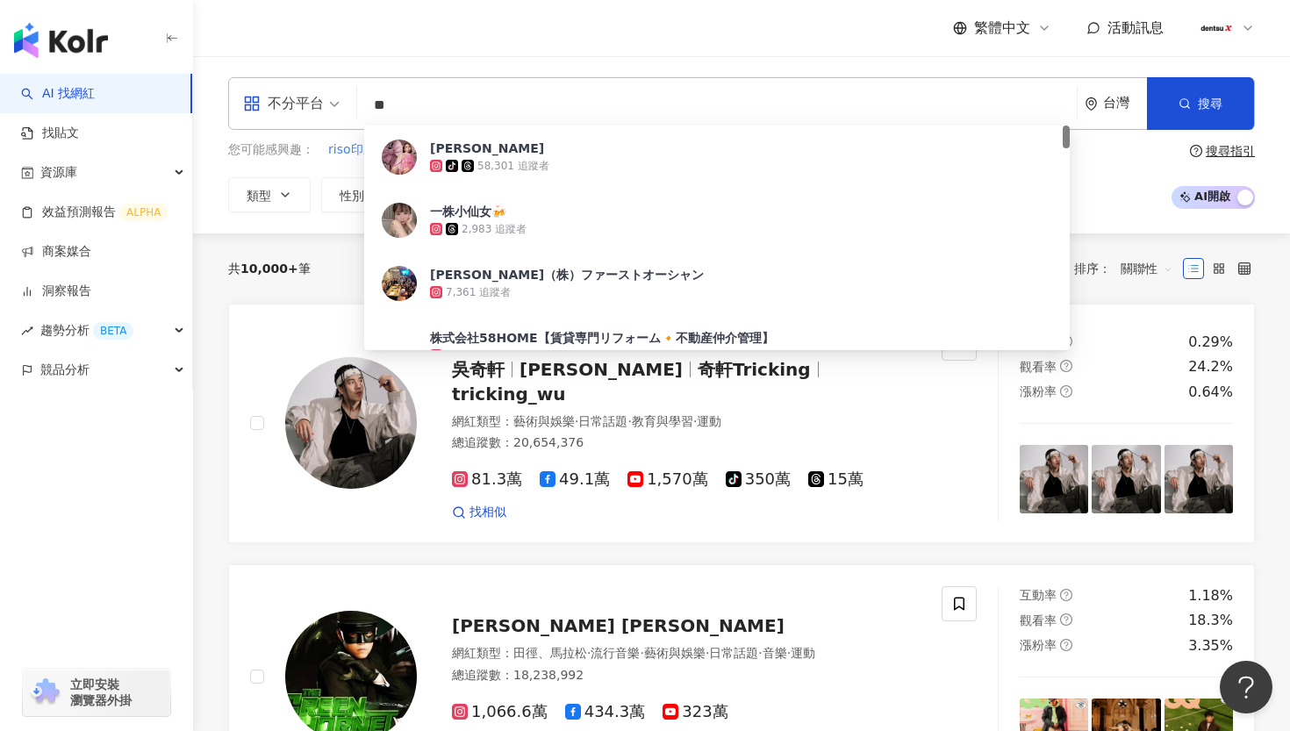
type input "**"
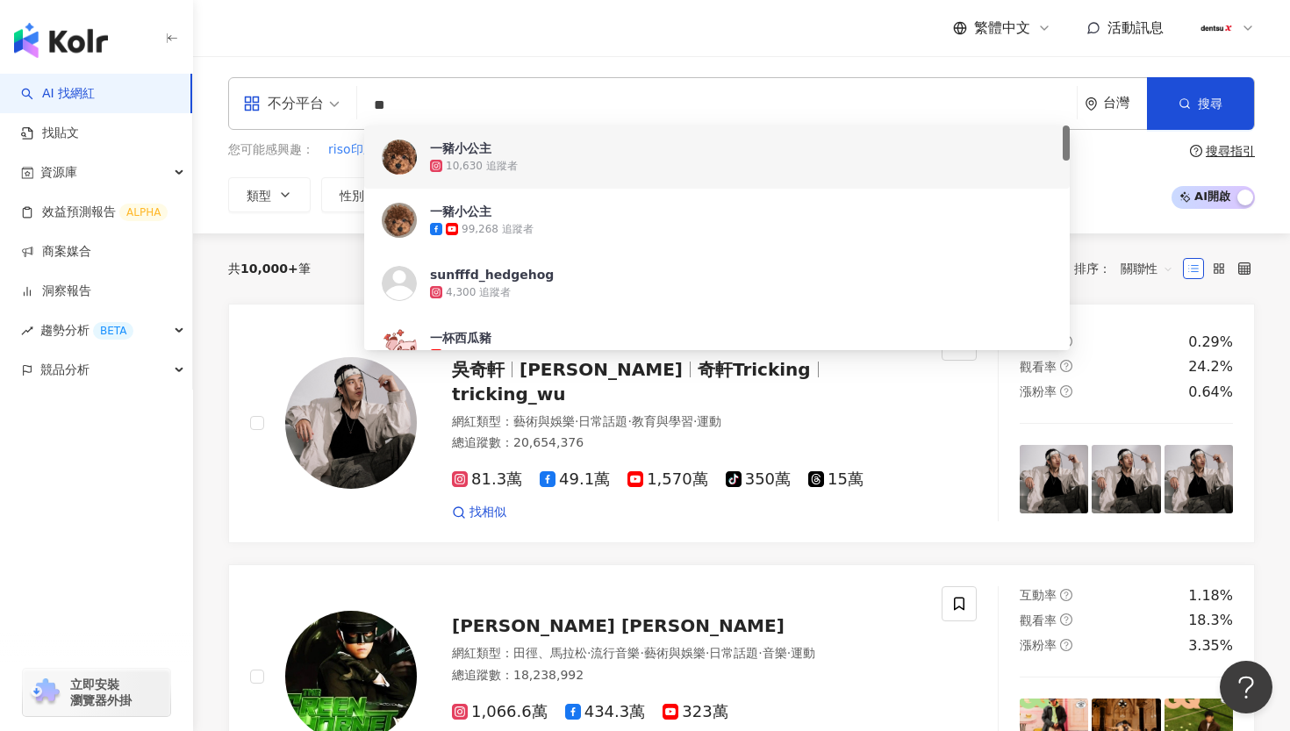
click at [557, 155] on span "一豬小公主" at bounding box center [707, 149] width 555 height 18
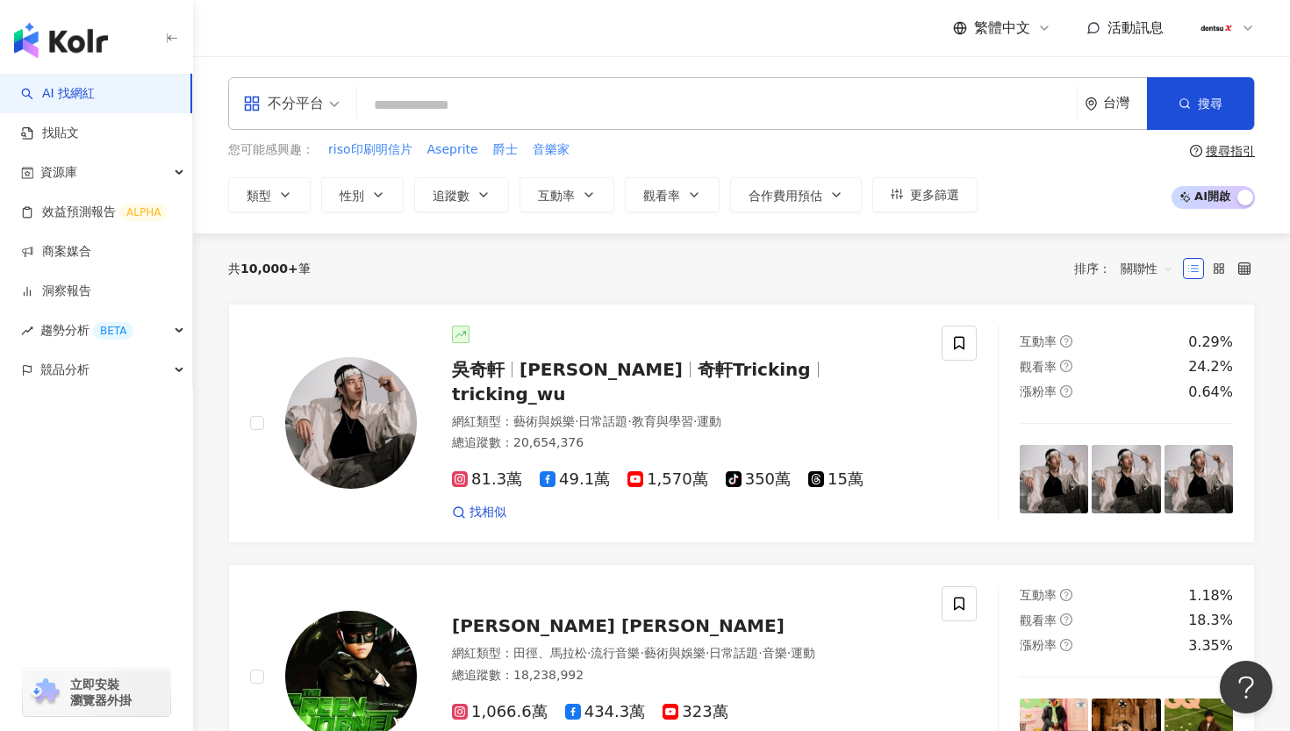
click at [594, 105] on input "search" at bounding box center [717, 105] width 706 height 33
type input "*"
click at [284, 245] on div "共 10,000+ 筆 排序： 關聯性" at bounding box center [741, 269] width 1027 height 70
click at [458, 103] on input "******" at bounding box center [717, 105] width 706 height 33
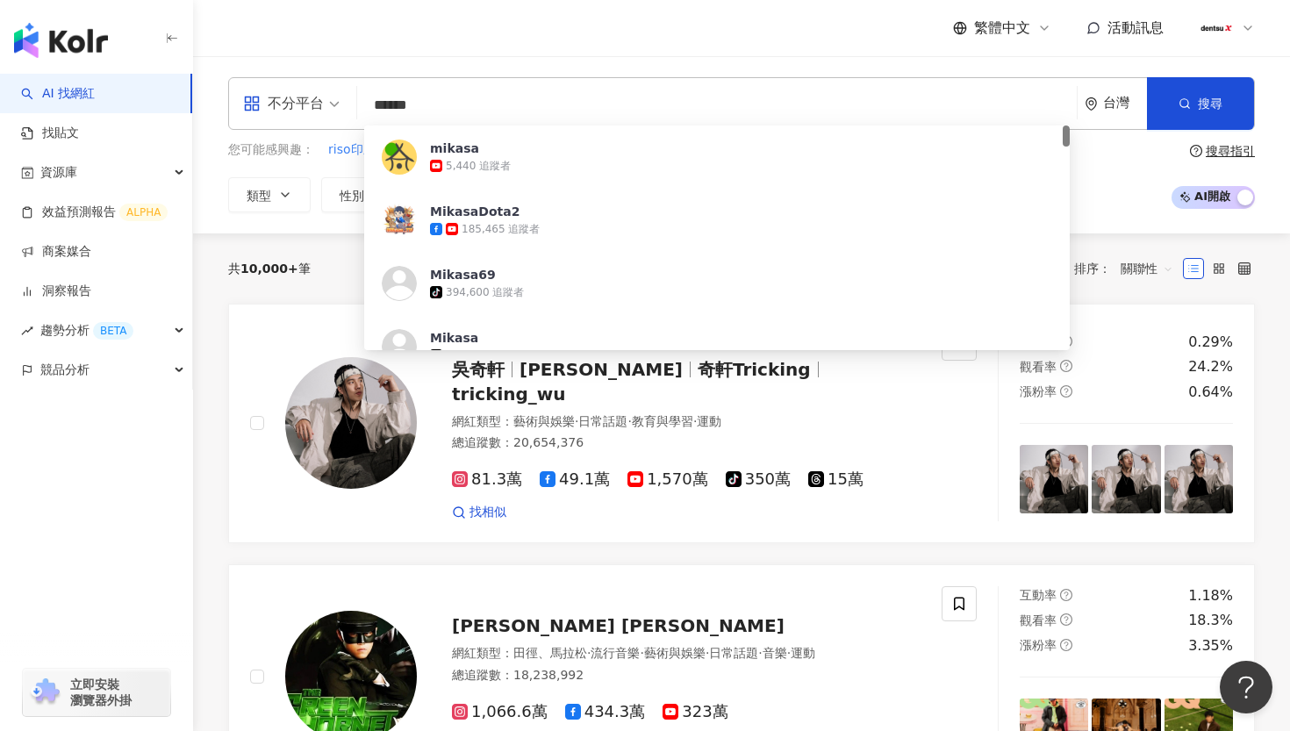
click at [370, 109] on input "******" at bounding box center [717, 105] width 706 height 33
type input "********"
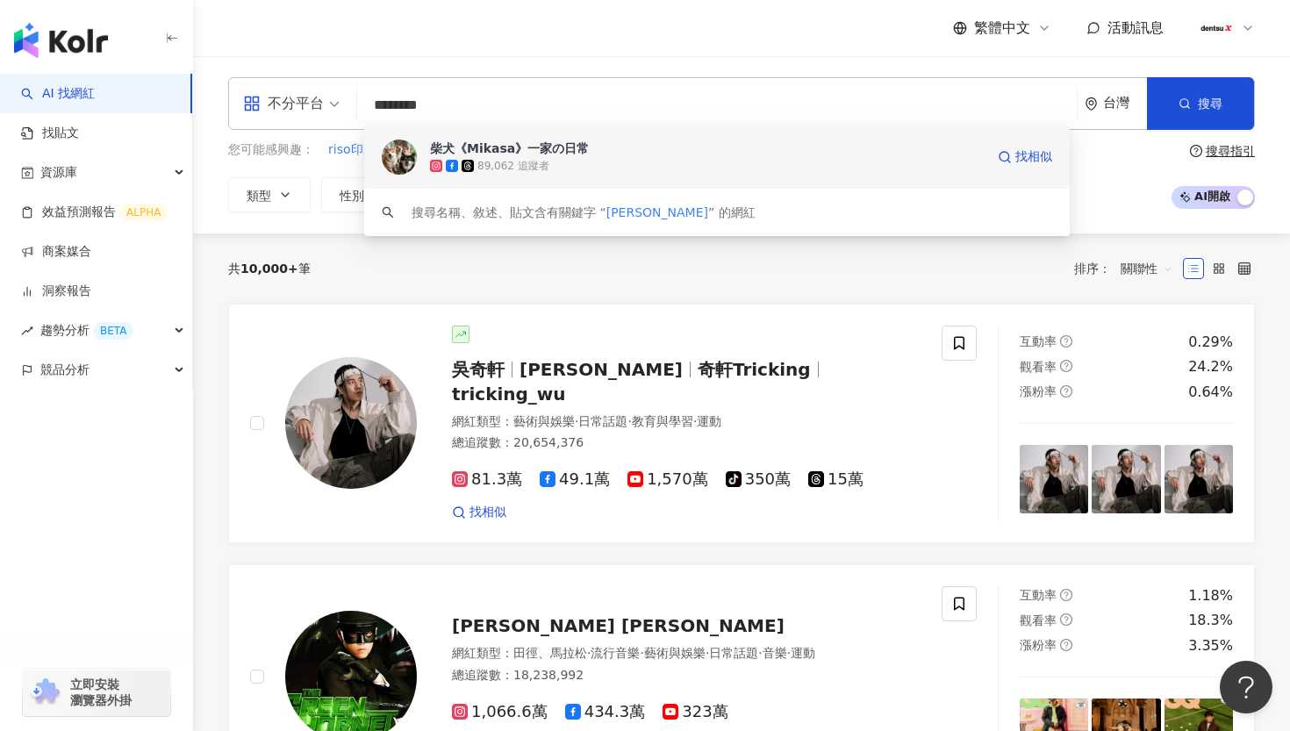
click at [584, 151] on span "柴犬《Mikasa》一家の日常" at bounding box center [707, 149] width 555 height 18
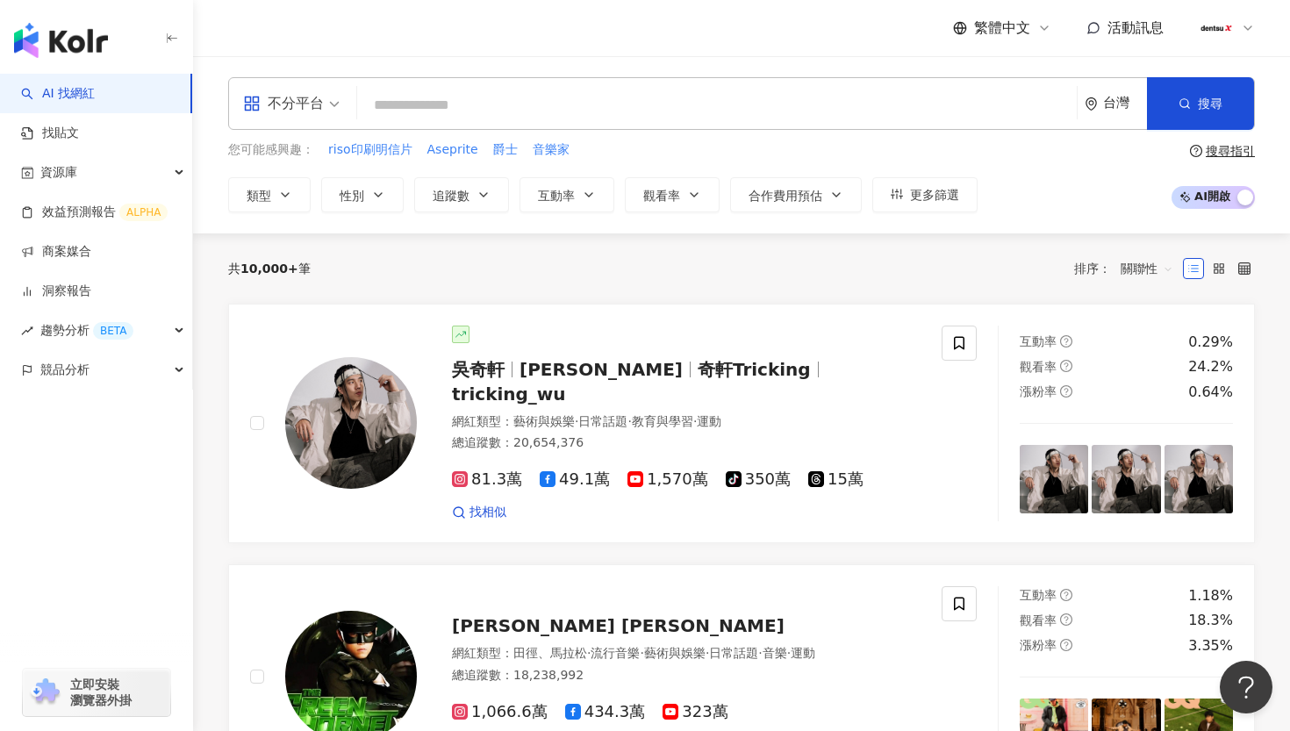
click at [512, 95] on input "search" at bounding box center [717, 105] width 706 height 33
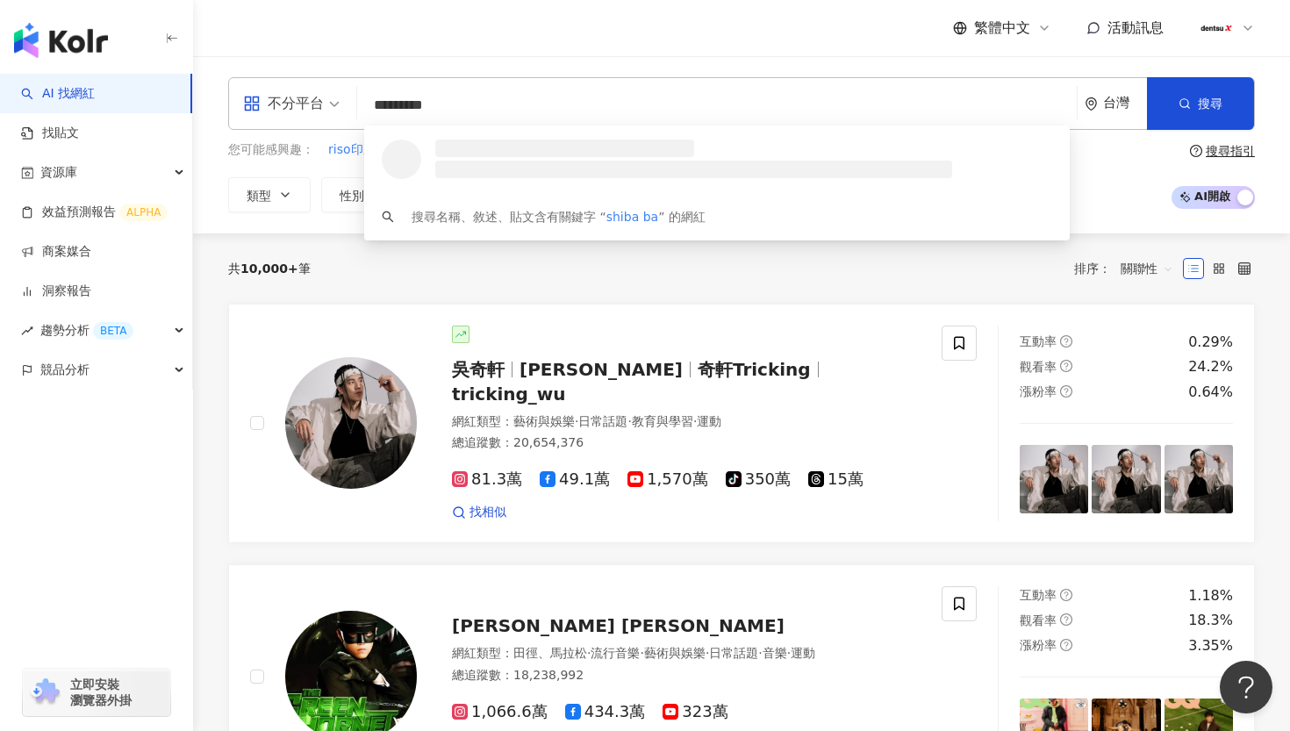
type input "**********"
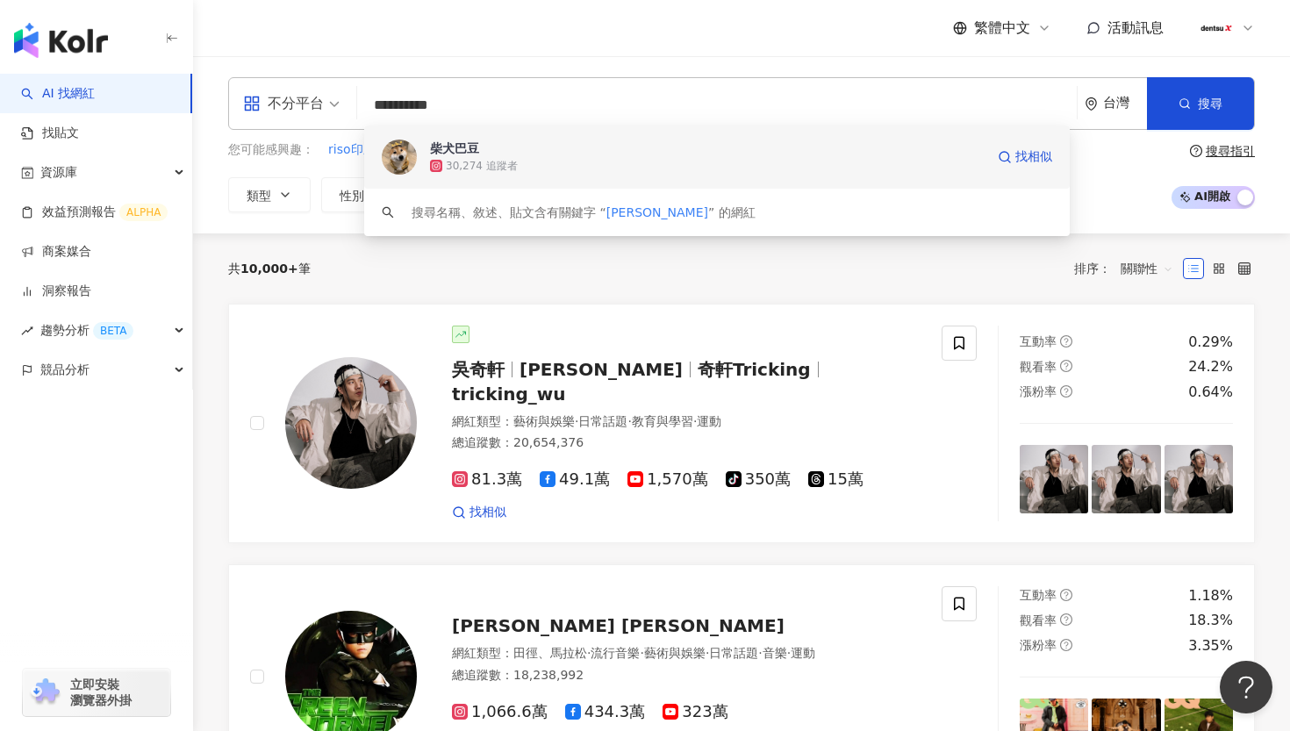
click at [539, 147] on span "柴犬巴豆" at bounding box center [707, 149] width 555 height 18
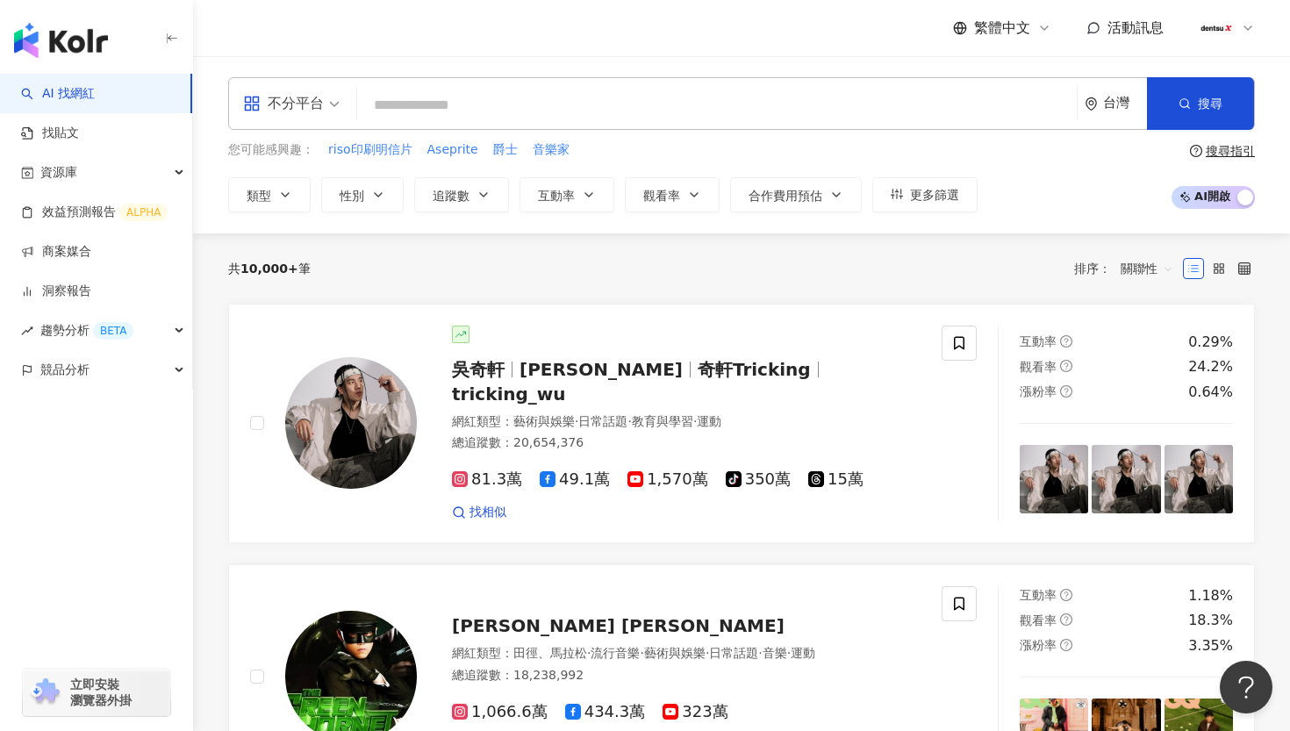
click at [541, 101] on input "search" at bounding box center [717, 105] width 706 height 33
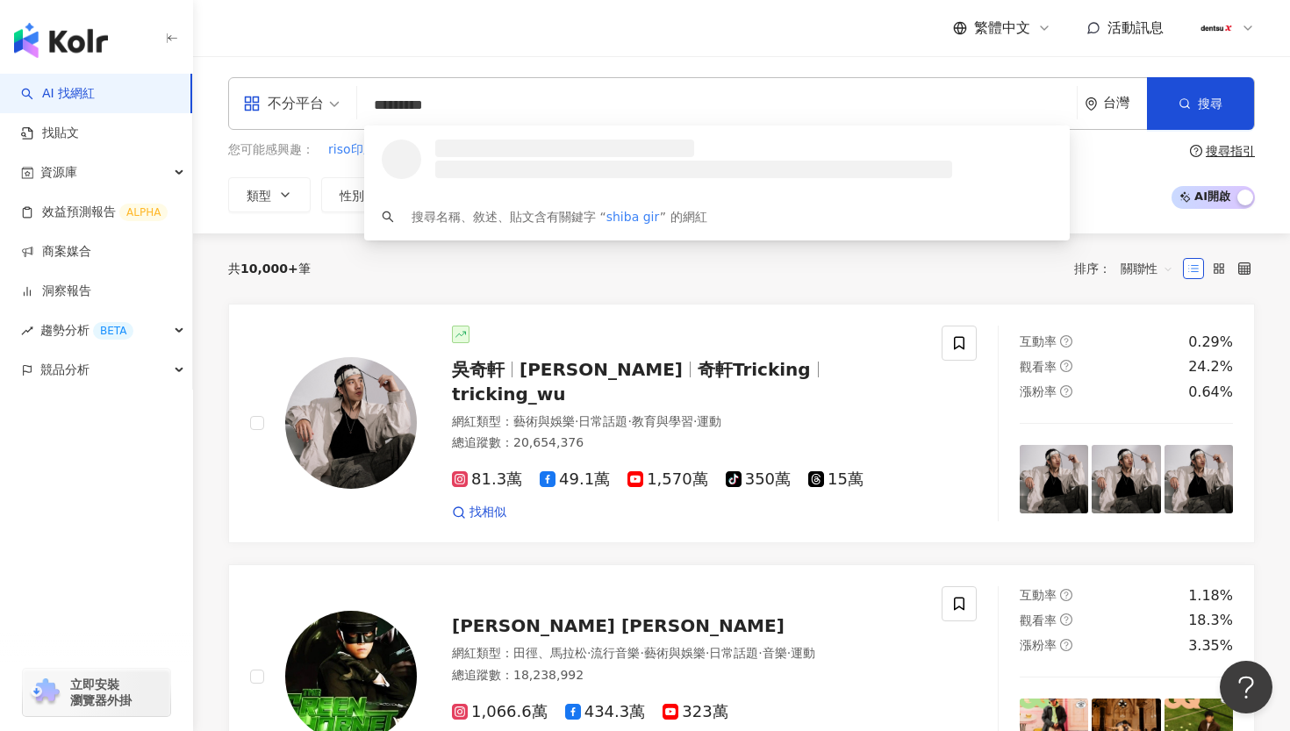
type input "**********"
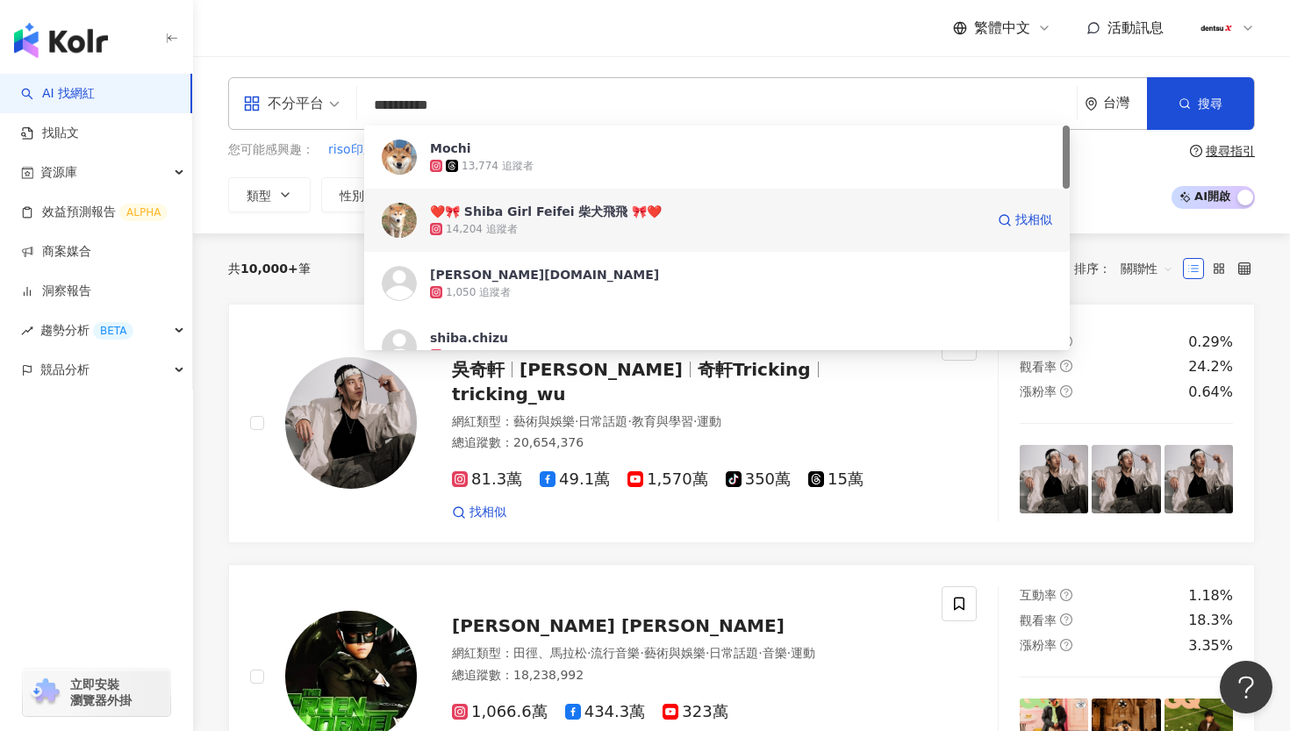
click at [567, 218] on div "❤️🎀 Shiba Girl Feifei 柴犬飛飛 🎀❤️" at bounding box center [546, 212] width 232 height 18
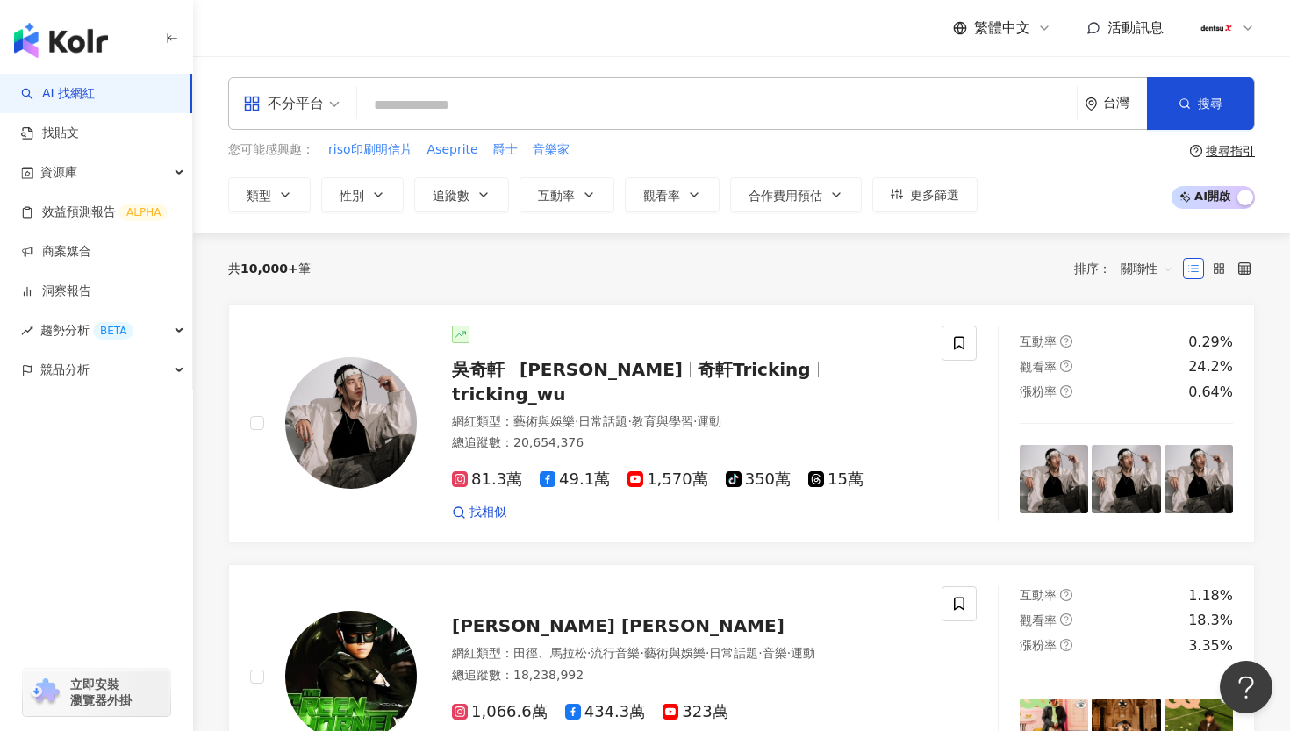
click at [588, 93] on input "search" at bounding box center [717, 105] width 706 height 33
type input "*"
type input "**"
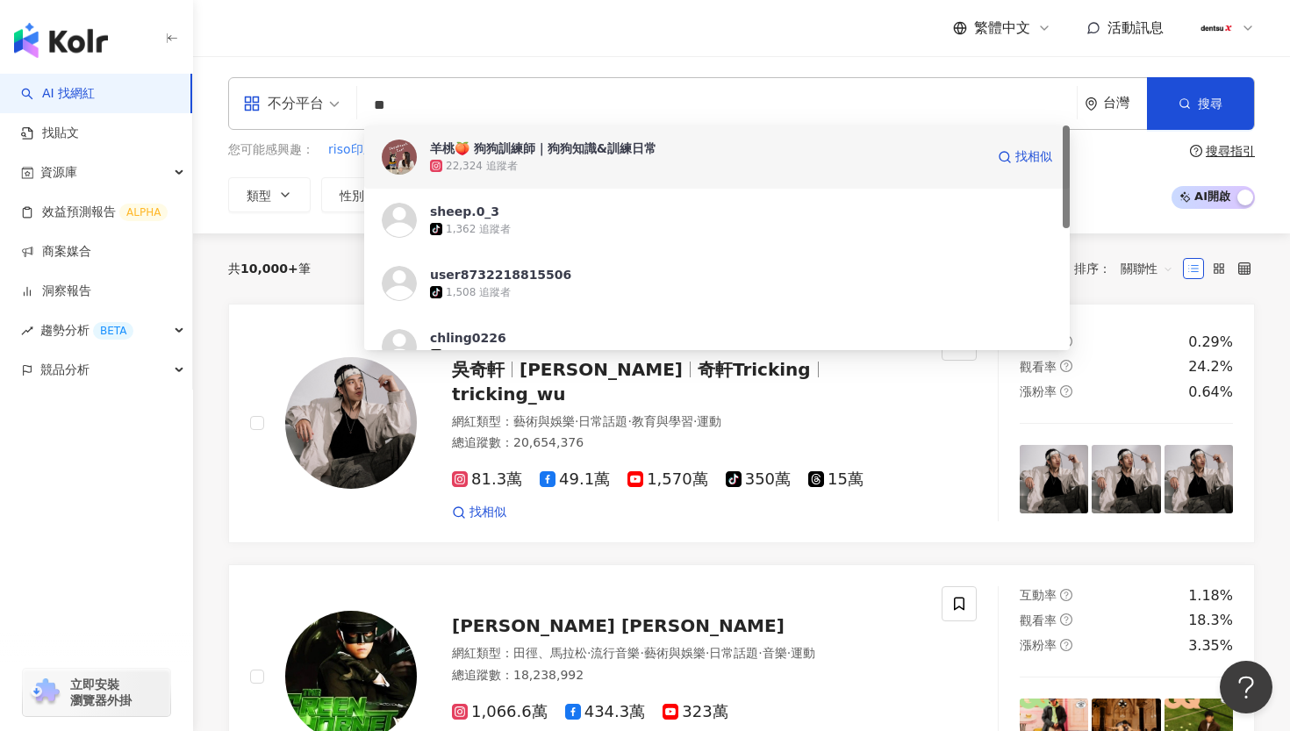
click at [667, 145] on span "羊桃🍑 狗狗訓練師｜狗狗知識&訓練日常" at bounding box center [707, 149] width 555 height 18
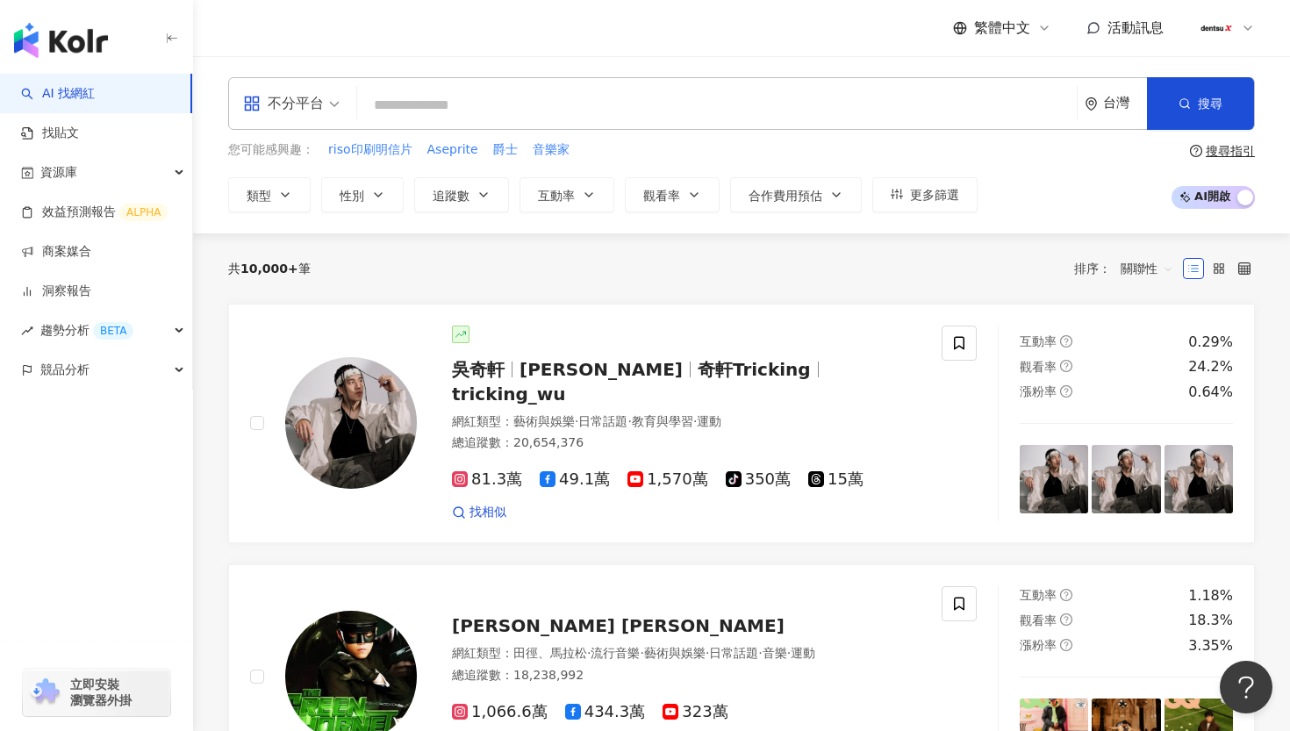
click at [576, 111] on input "search" at bounding box center [717, 105] width 706 height 33
type input "*"
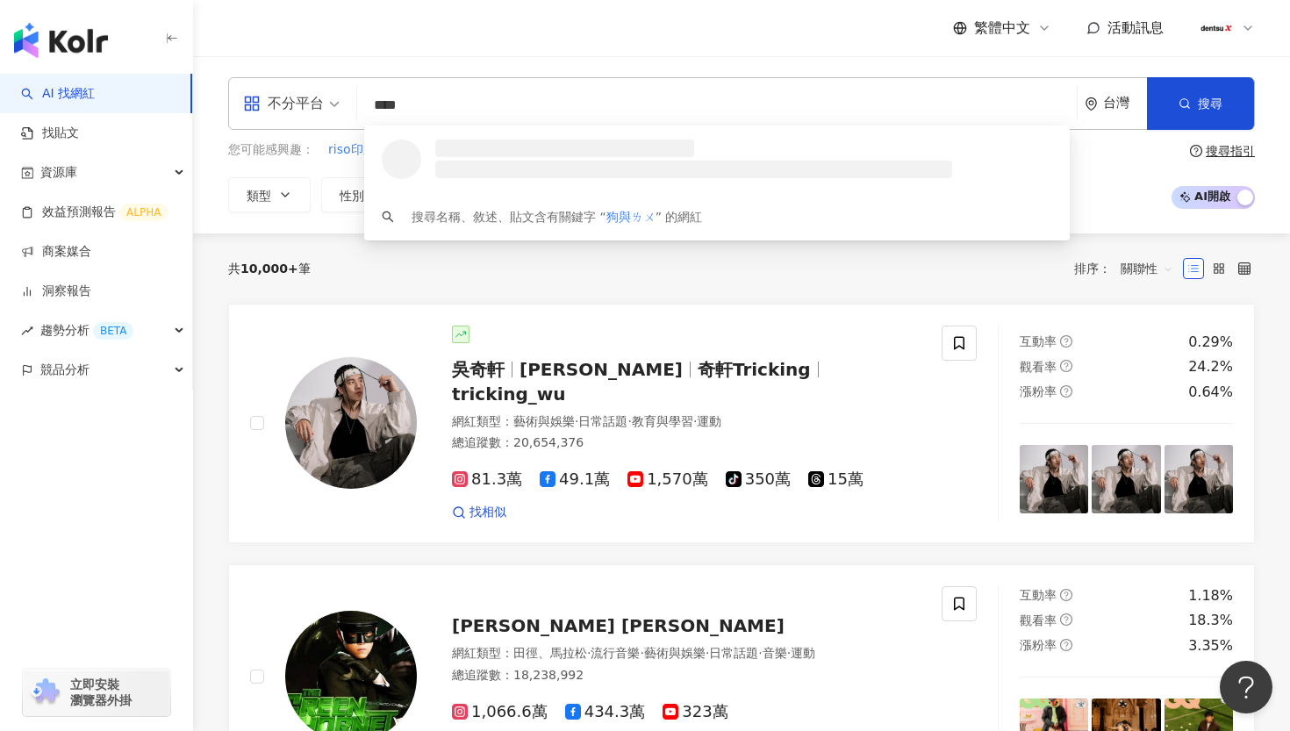
type input "***"
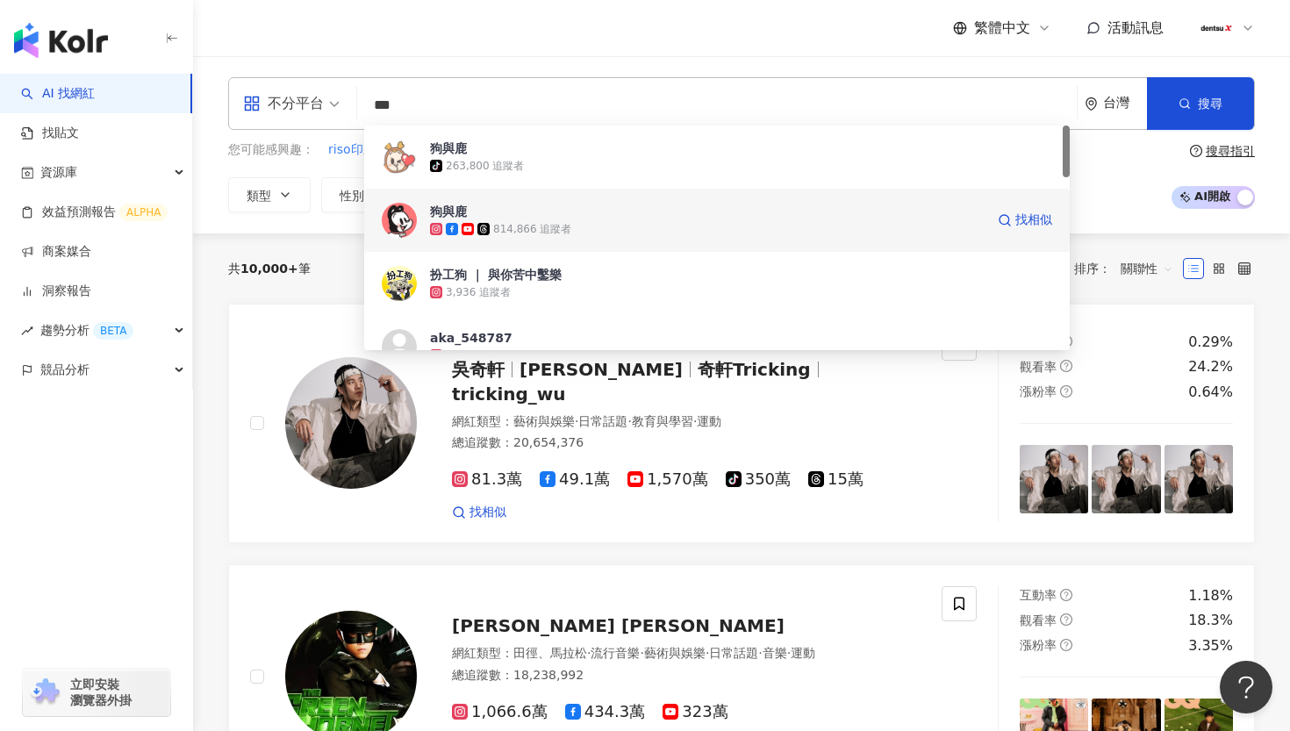
click at [643, 213] on span "狗與鹿" at bounding box center [707, 212] width 555 height 18
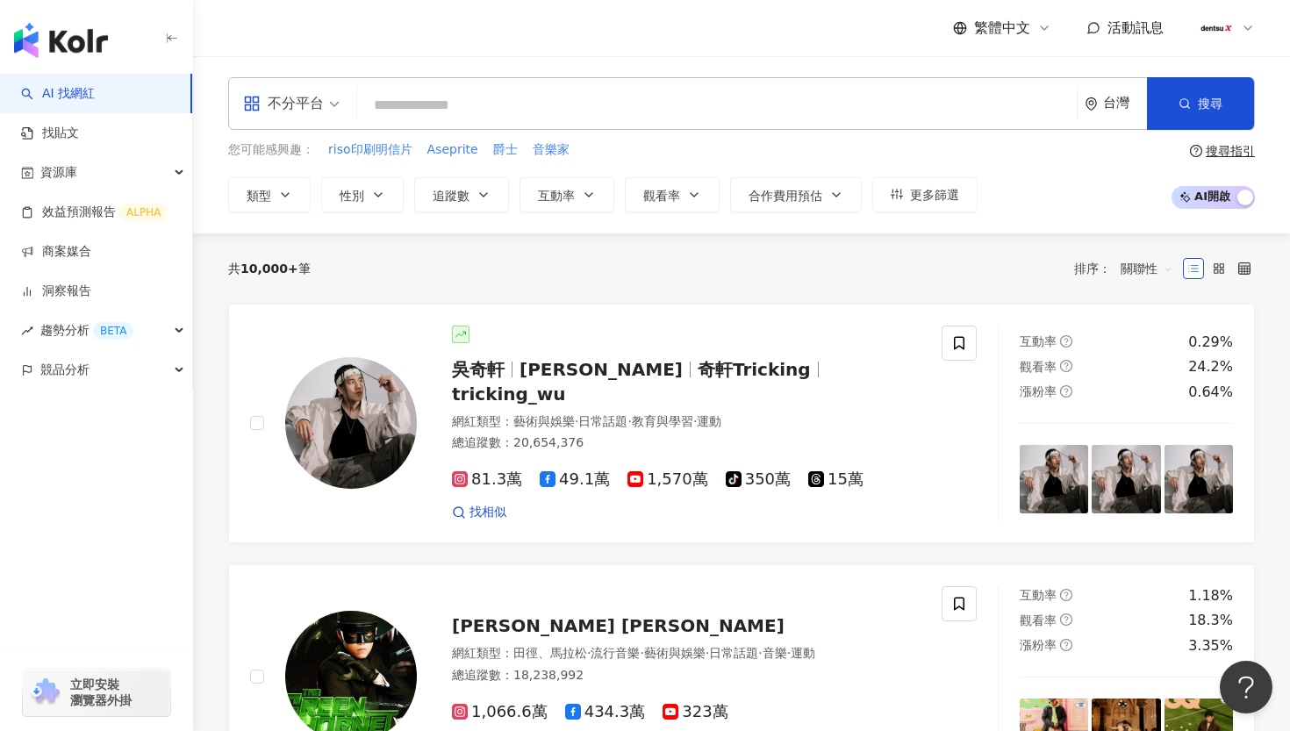
click at [480, 109] on input "search" at bounding box center [717, 105] width 706 height 33
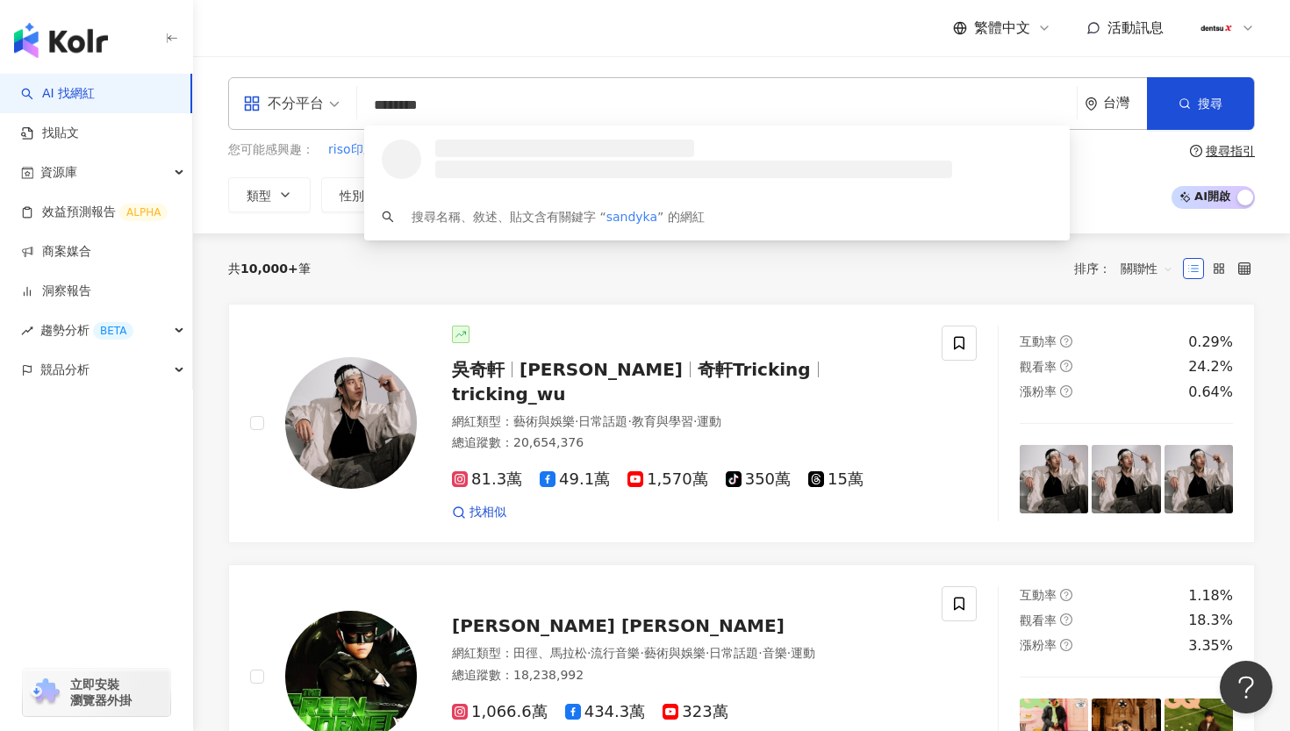
type input "*********"
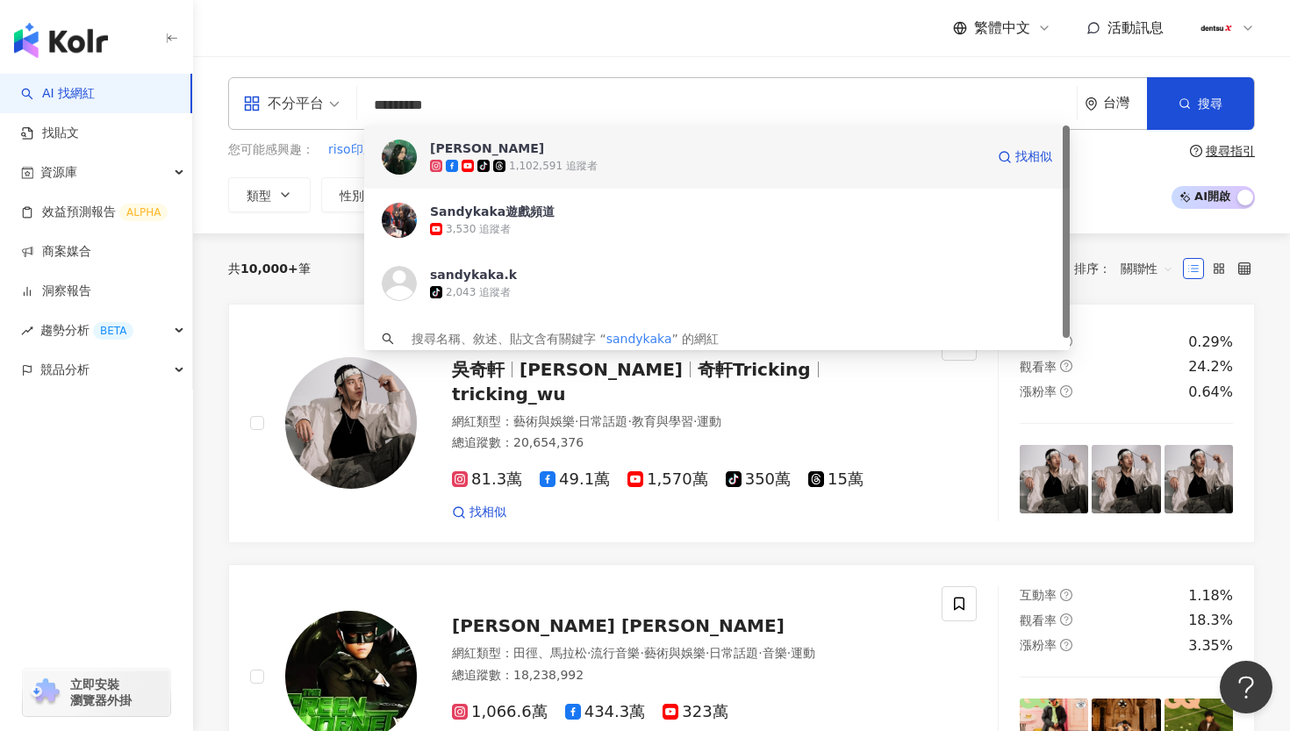
click at [624, 159] on div "tiktok-icon 1,102,591 追蹤者" at bounding box center [707, 166] width 555 height 18
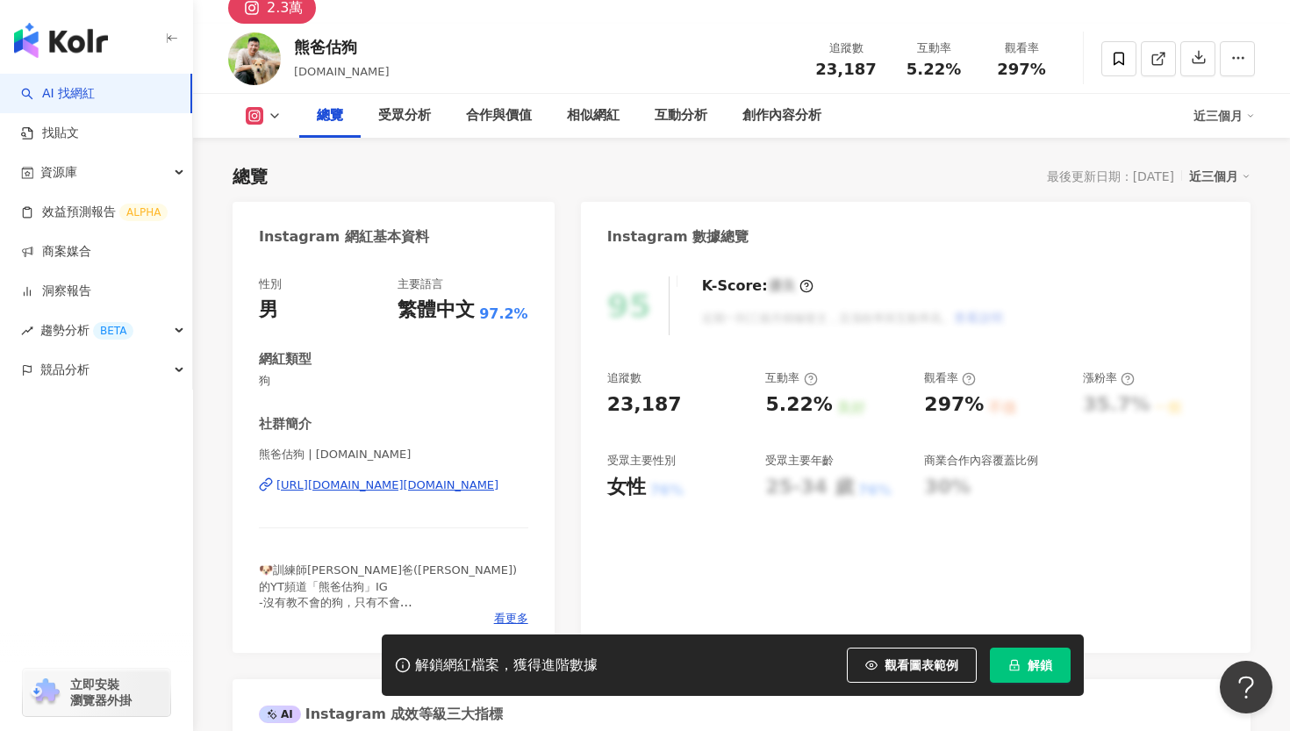
scroll to position [103, 0]
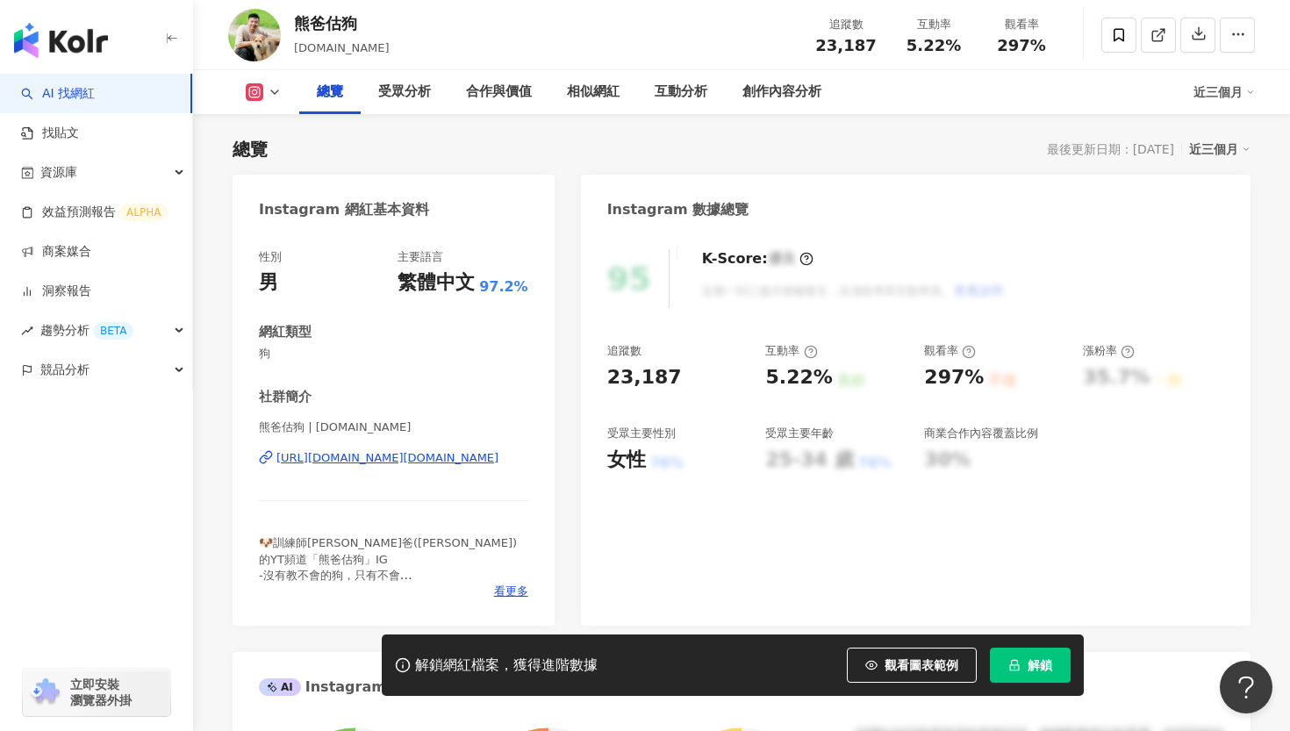
click at [1031, 665] on span "解鎖" at bounding box center [1040, 665] width 25 height 14
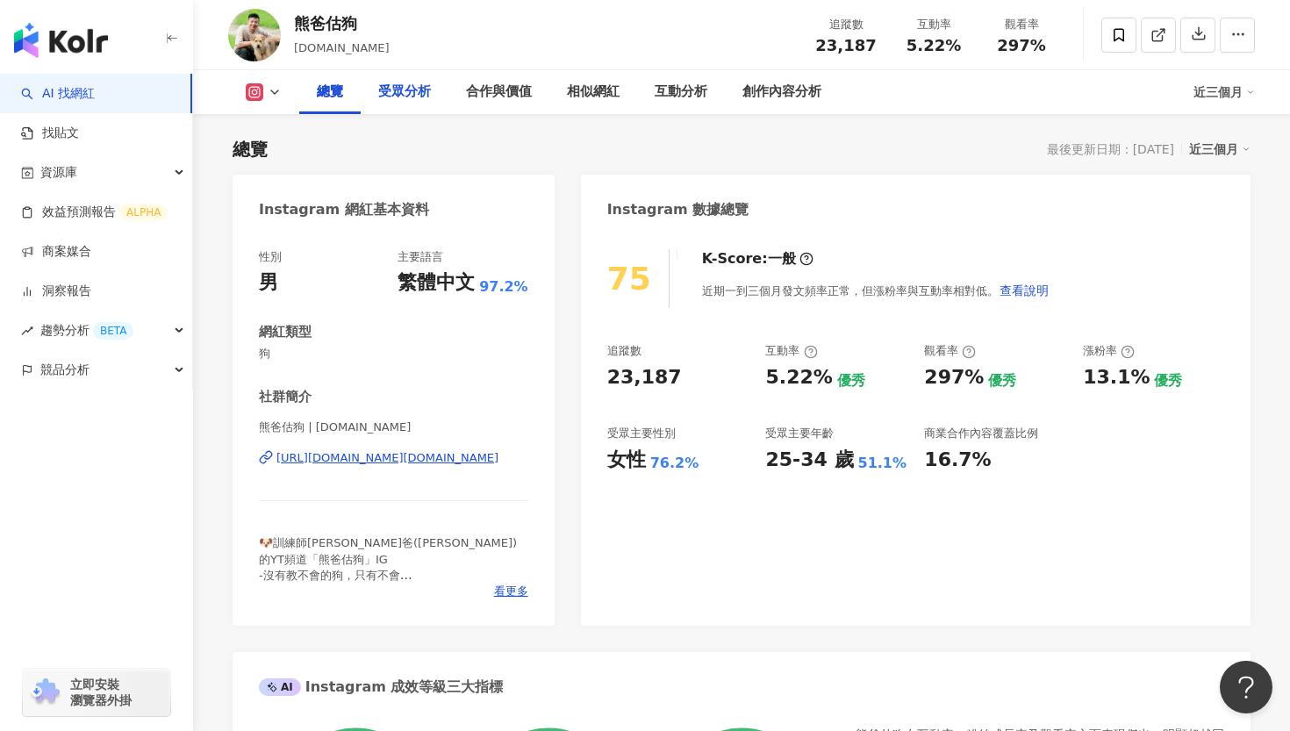
click at [405, 102] on div "受眾分析" at bounding box center [404, 92] width 53 height 21
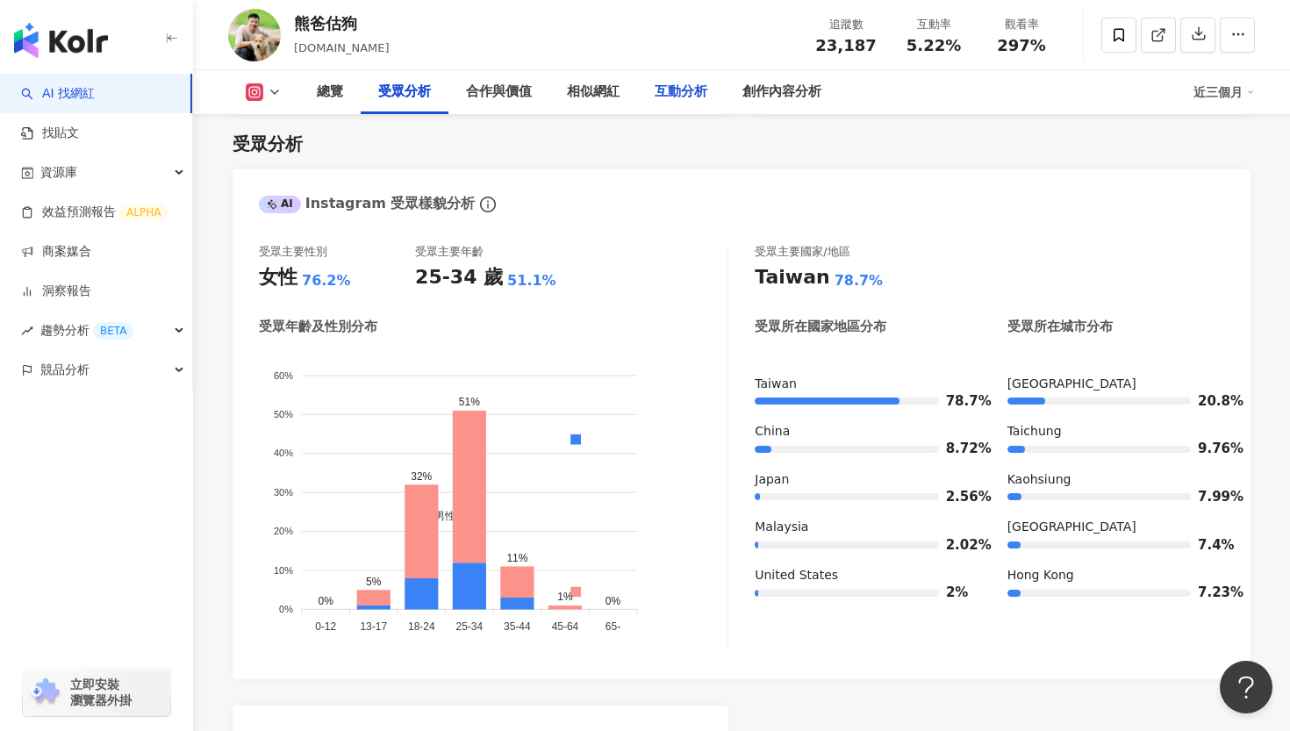
click at [691, 89] on div "互動分析" at bounding box center [681, 92] width 53 height 21
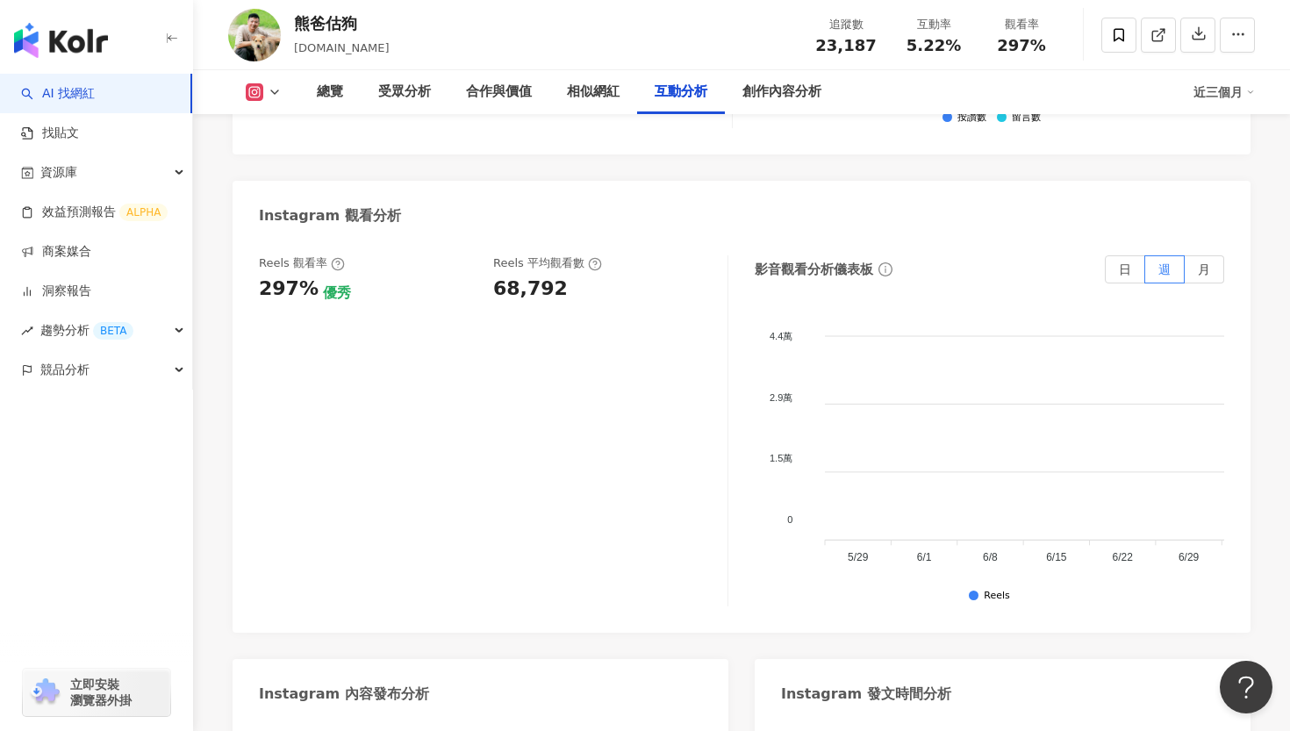
scroll to position [3798, 0]
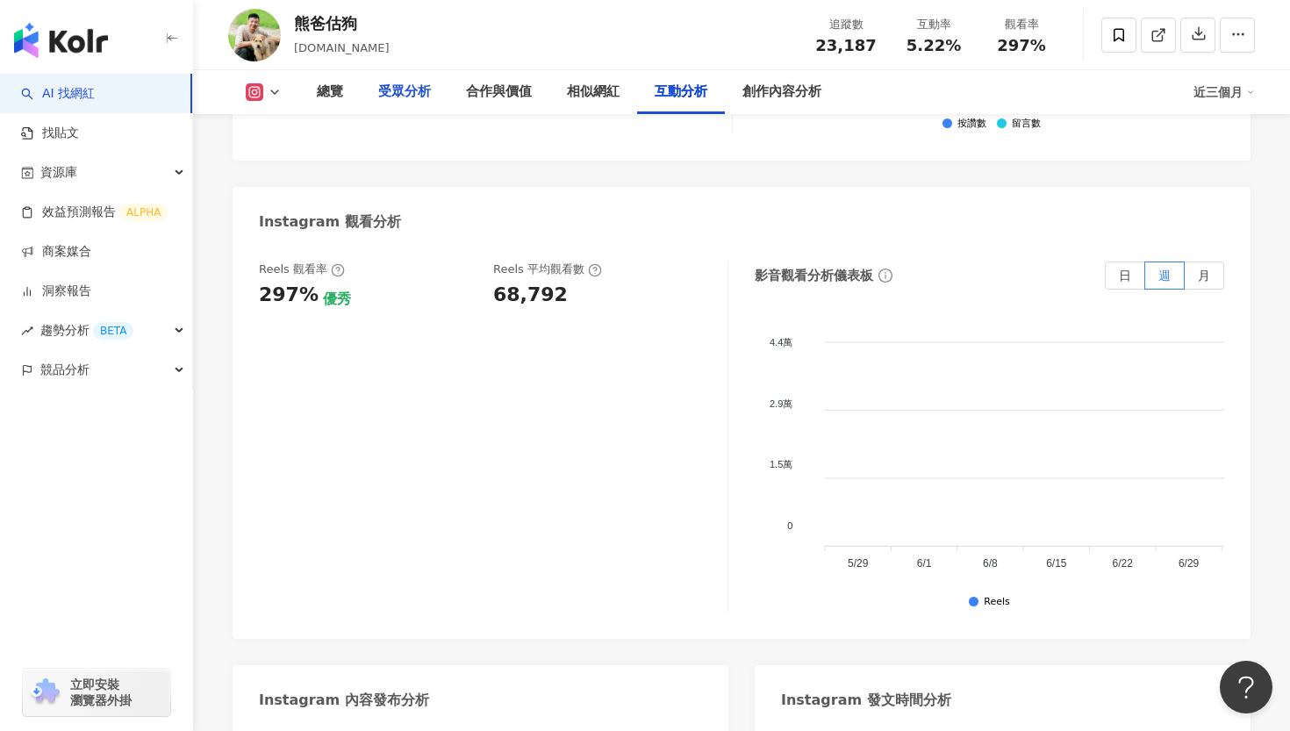
click at [413, 96] on div "受眾分析" at bounding box center [404, 92] width 53 height 21
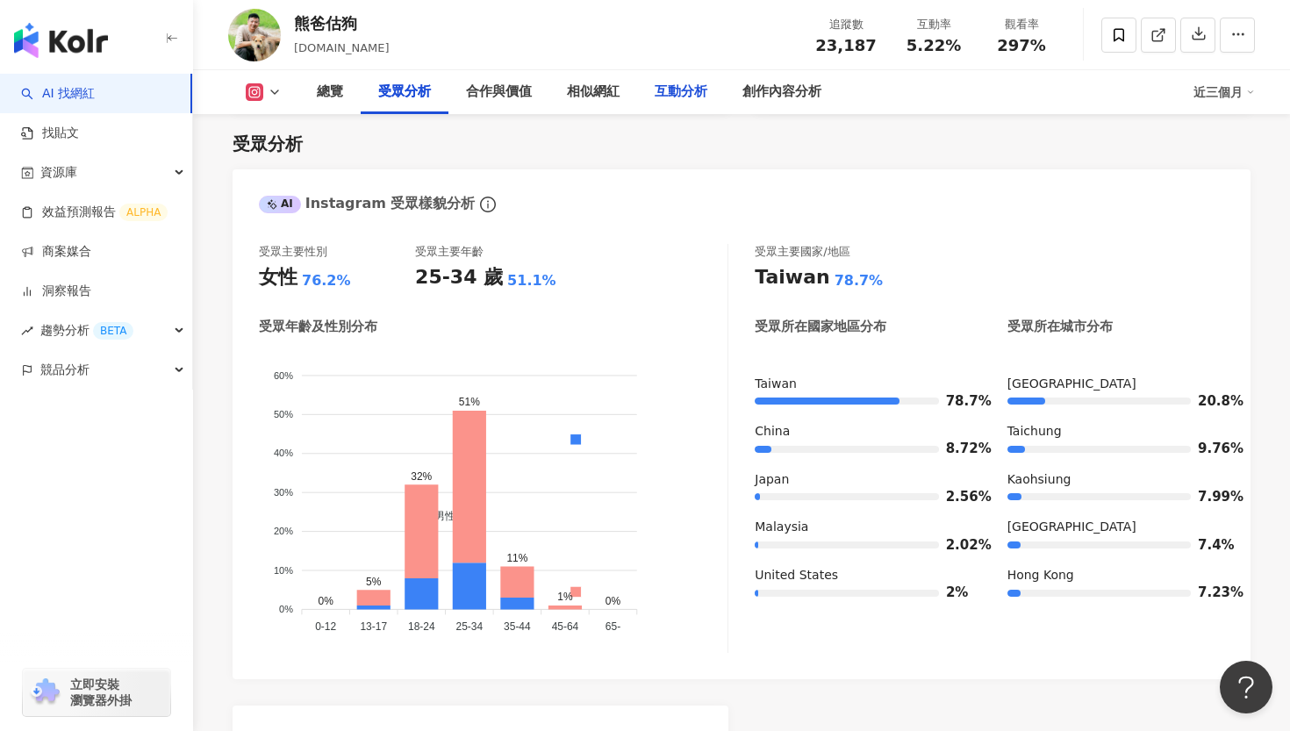
click at [686, 101] on div "互動分析" at bounding box center [681, 92] width 53 height 21
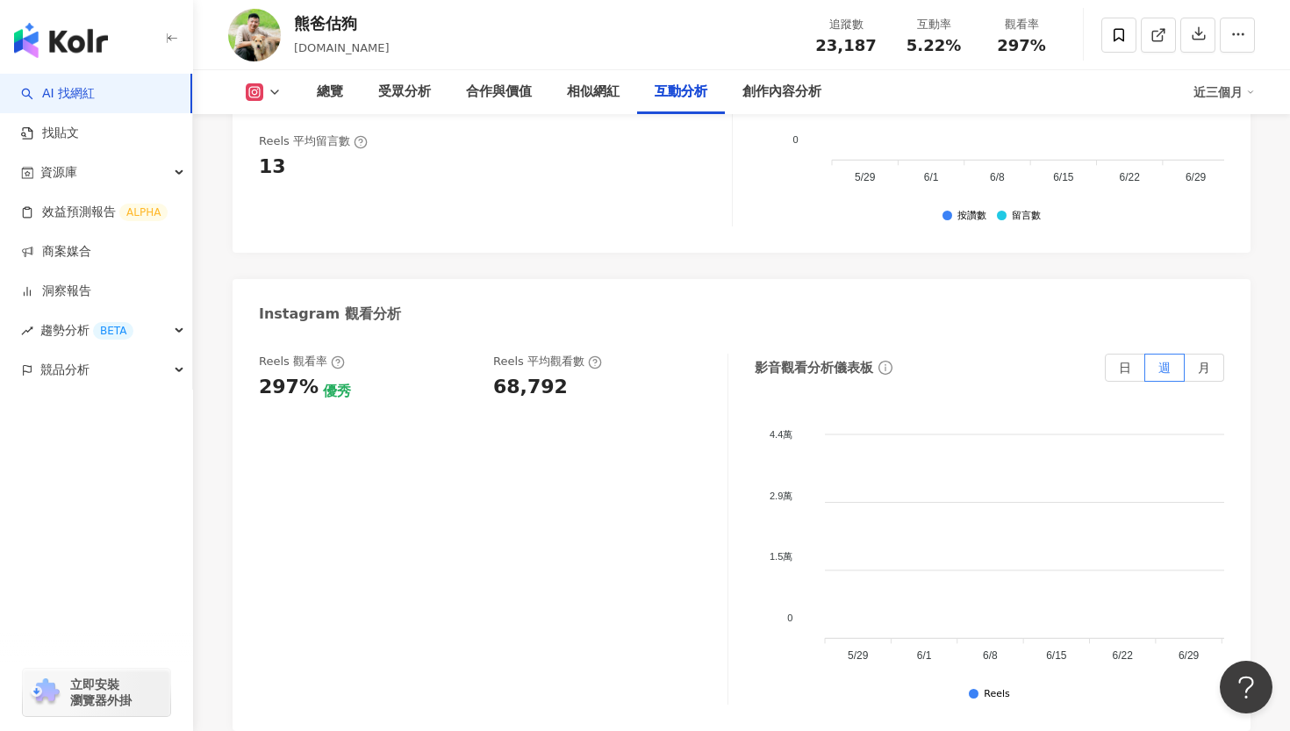
scroll to position [3694, 0]
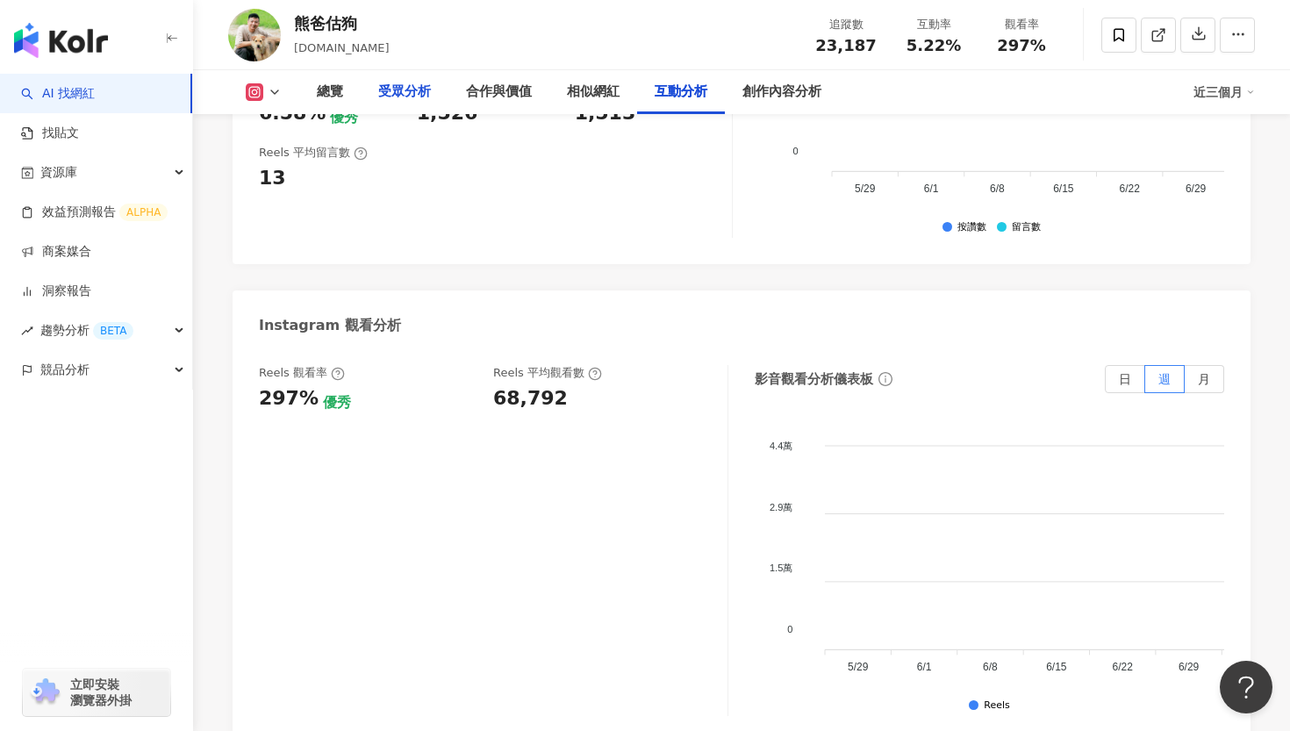
click at [408, 90] on div "受眾分析" at bounding box center [404, 92] width 53 height 21
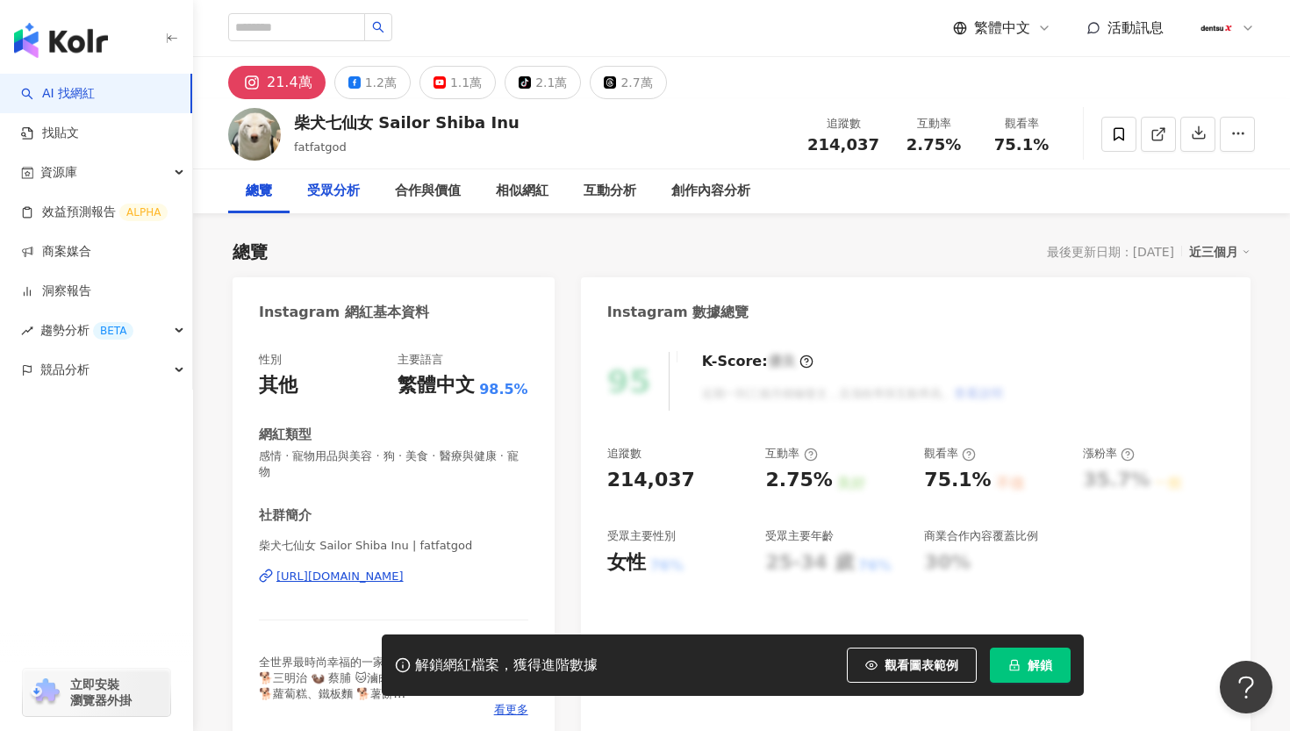
click at [339, 191] on div "受眾分析" at bounding box center [333, 191] width 53 height 21
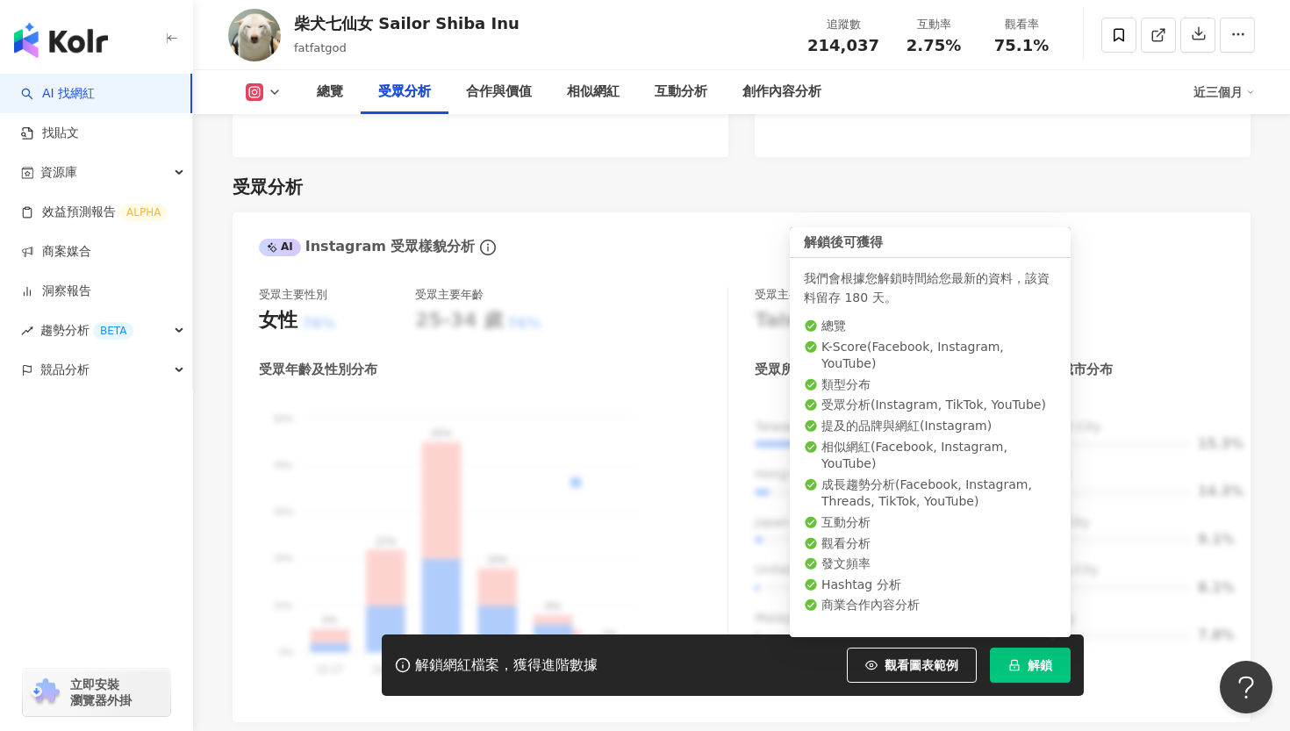
click at [1041, 673] on button "解鎖" at bounding box center [1030, 665] width 81 height 35
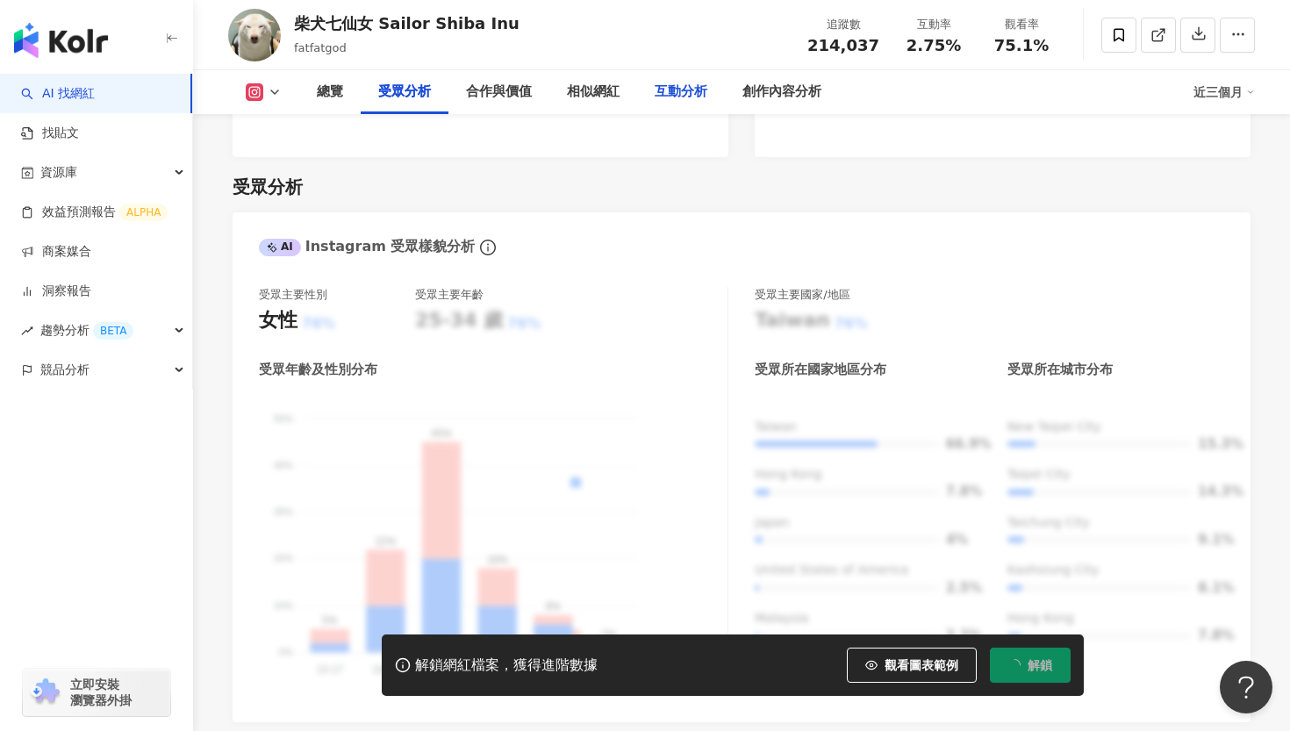
click at [686, 97] on div "互動分析" at bounding box center [681, 92] width 53 height 21
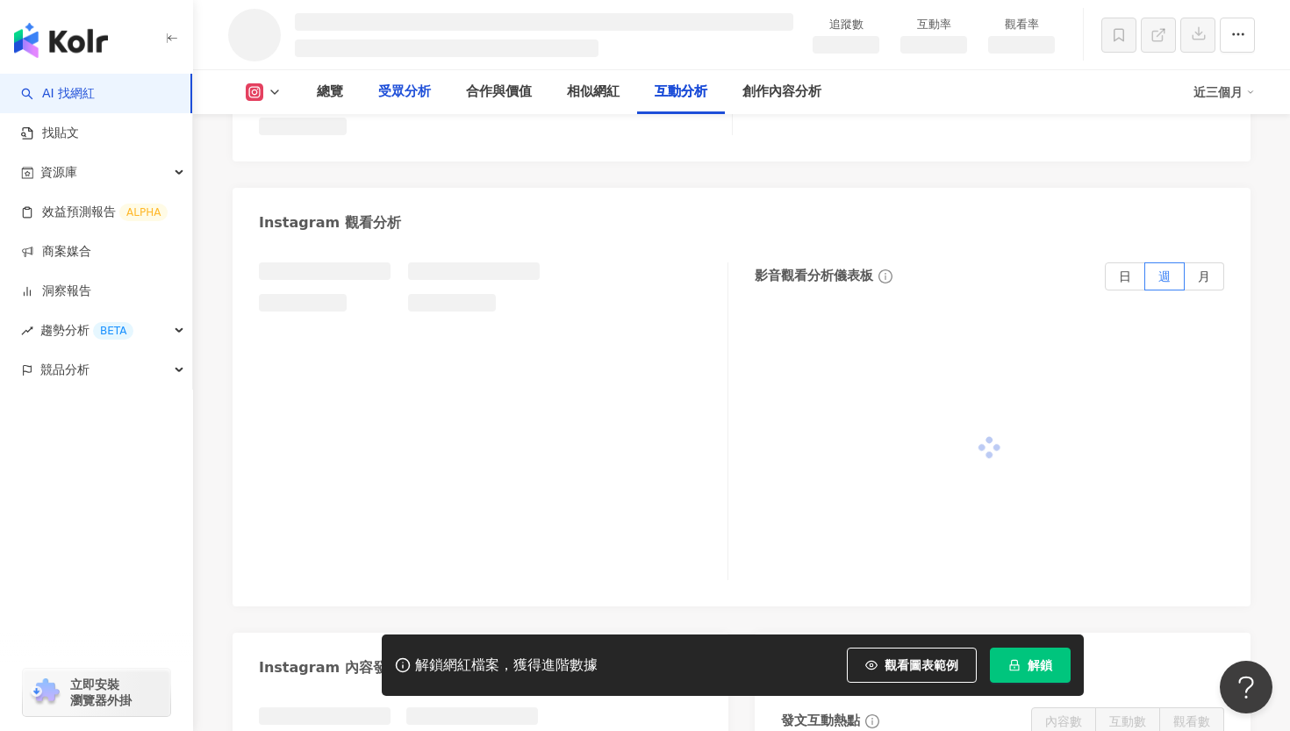
scroll to position [3371, 0]
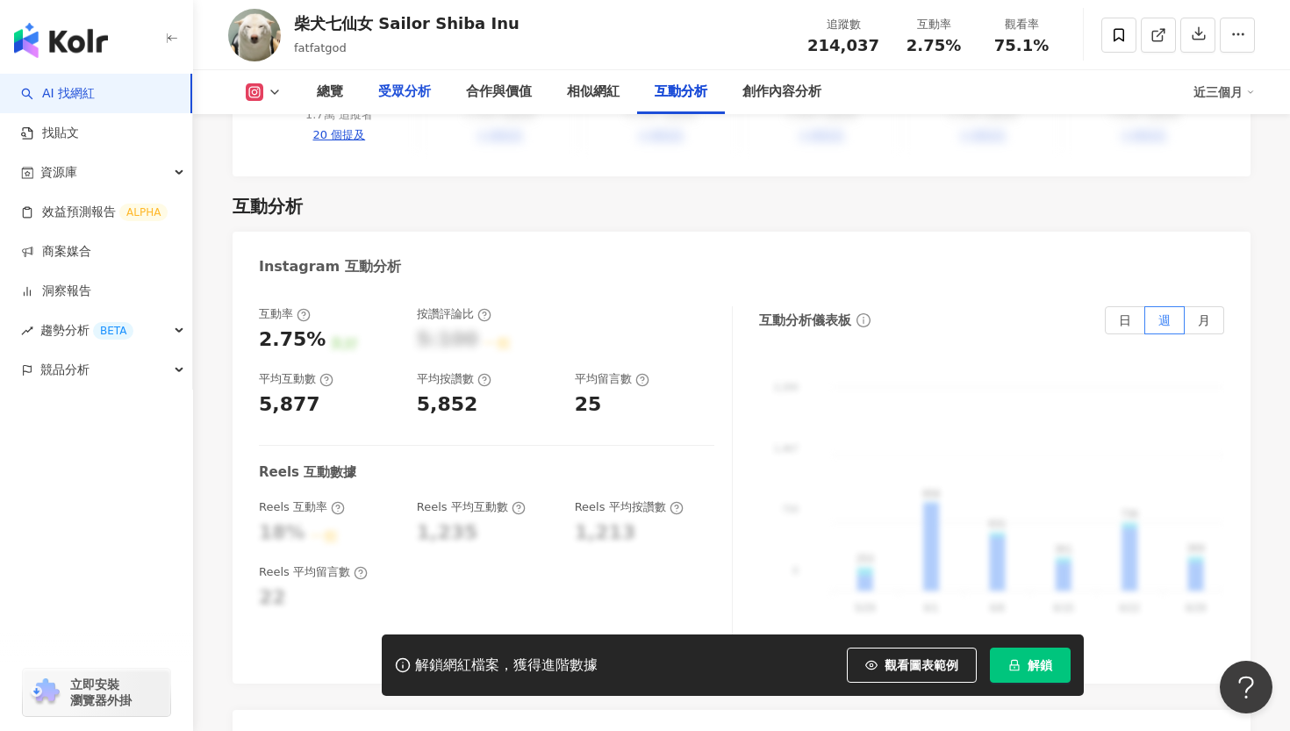
click at [399, 90] on div "受眾分析" at bounding box center [404, 92] width 53 height 21
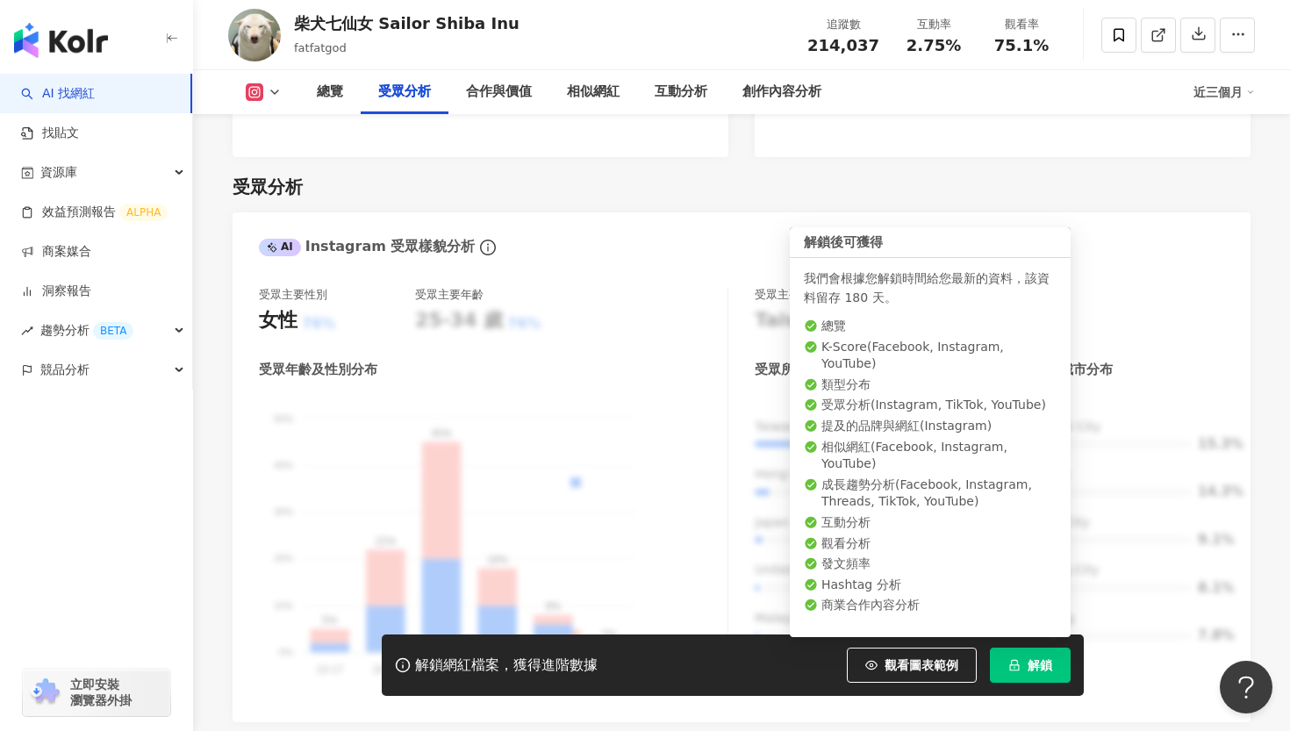
click at [1029, 677] on button "解鎖" at bounding box center [1030, 665] width 81 height 35
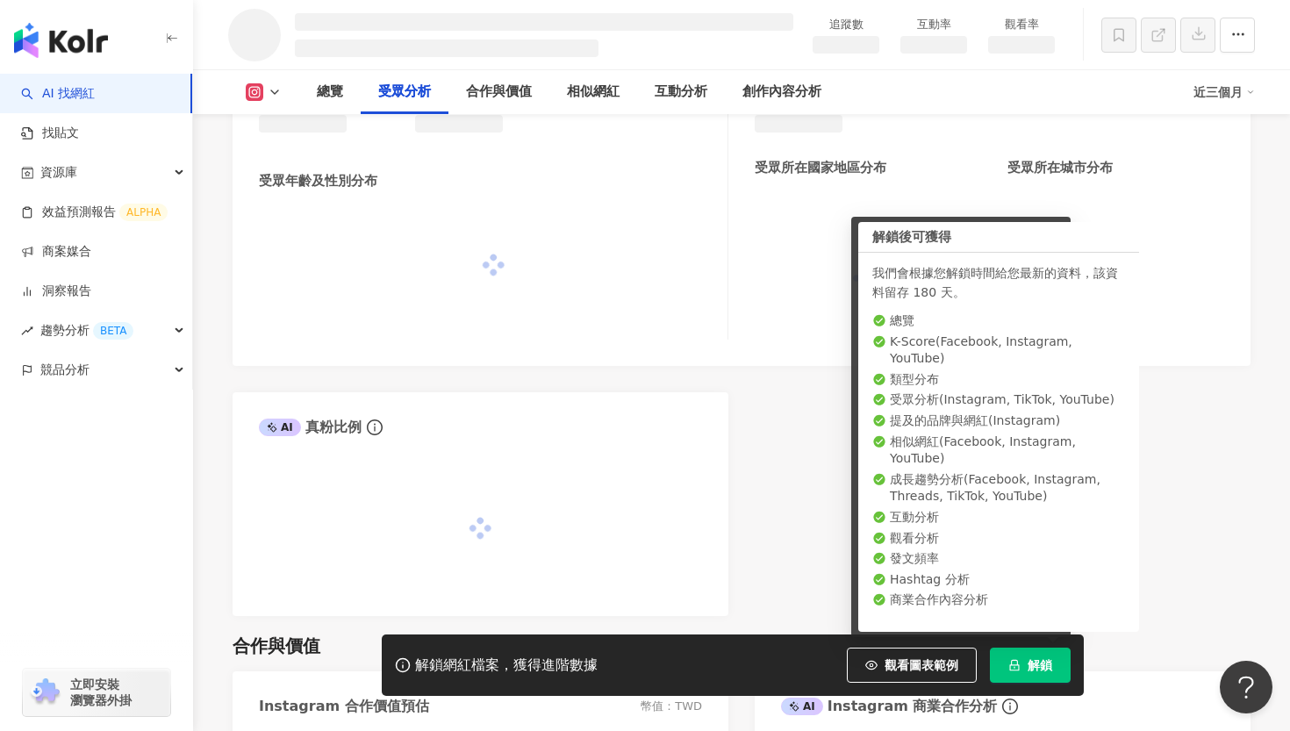
scroll to position [1446, 0]
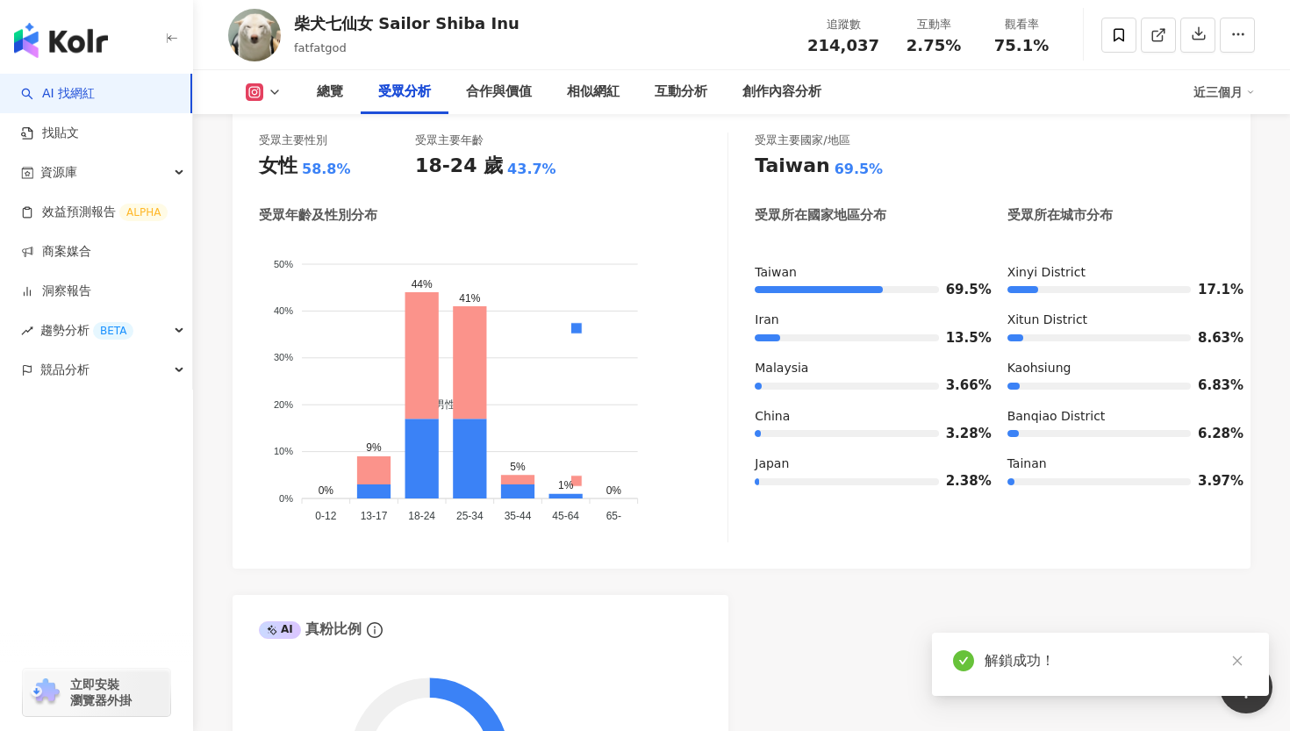
scroll to position [1499, 0]
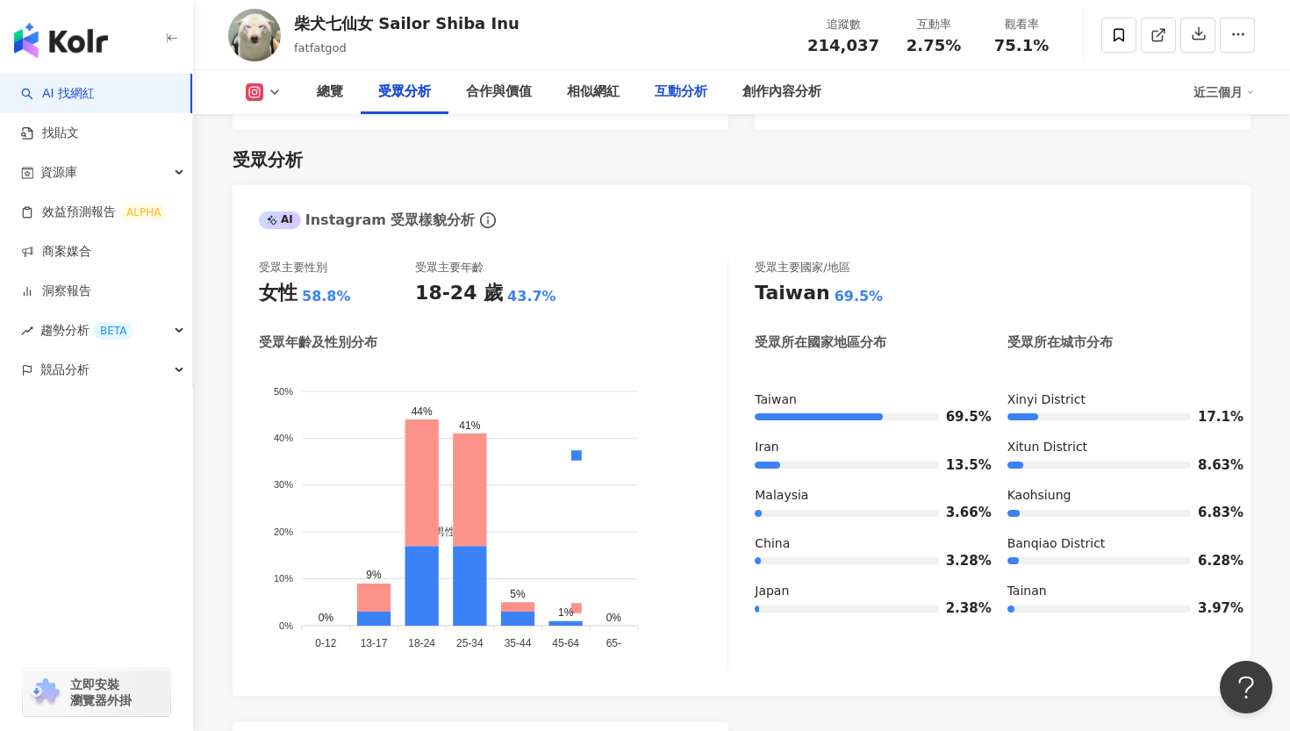
click at [679, 98] on div "互動分析" at bounding box center [681, 92] width 53 height 21
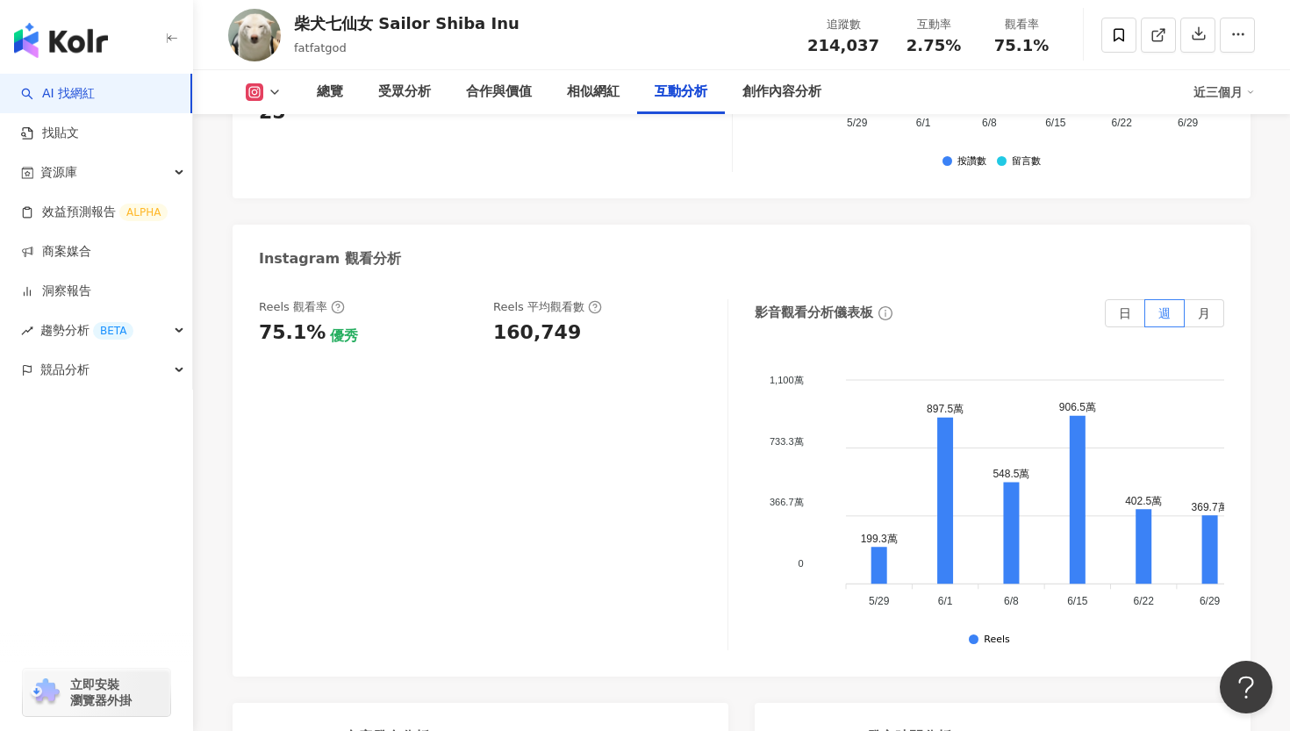
scroll to position [3966, 0]
click at [406, 92] on div "受眾分析" at bounding box center [404, 92] width 53 height 21
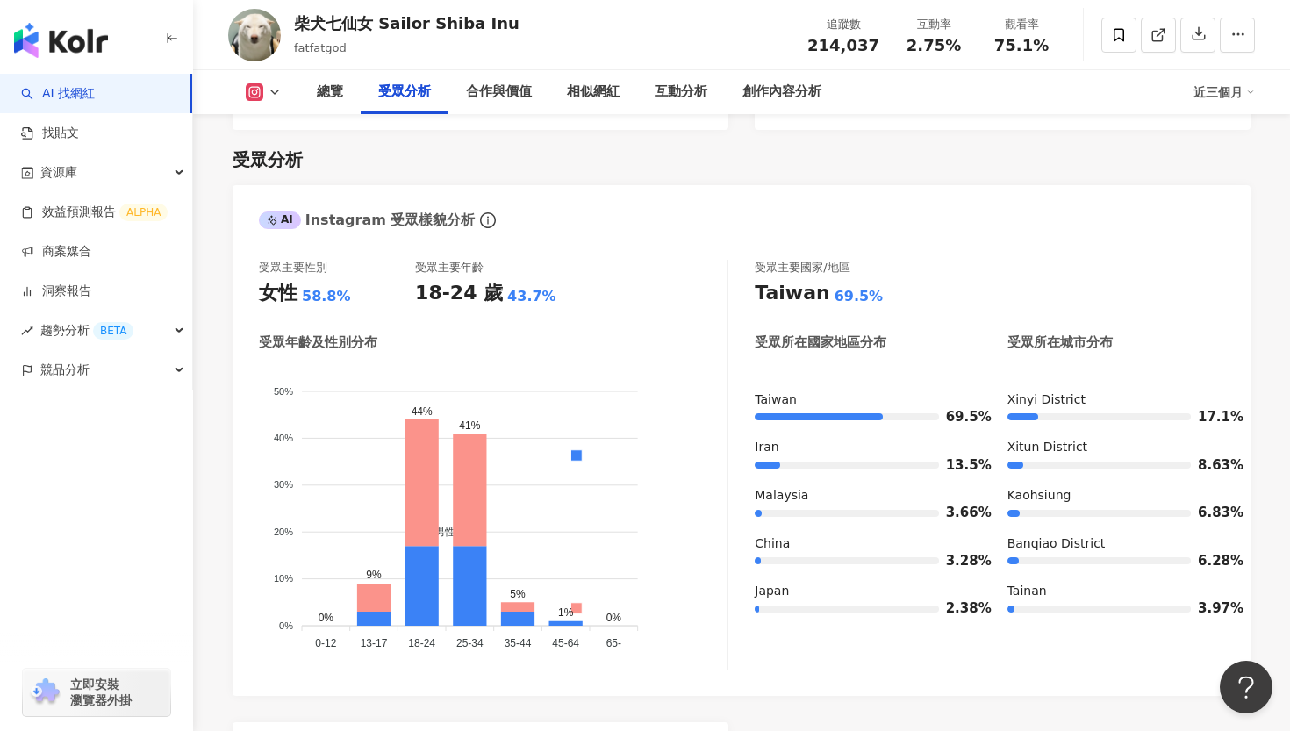
scroll to position [1499, 0]
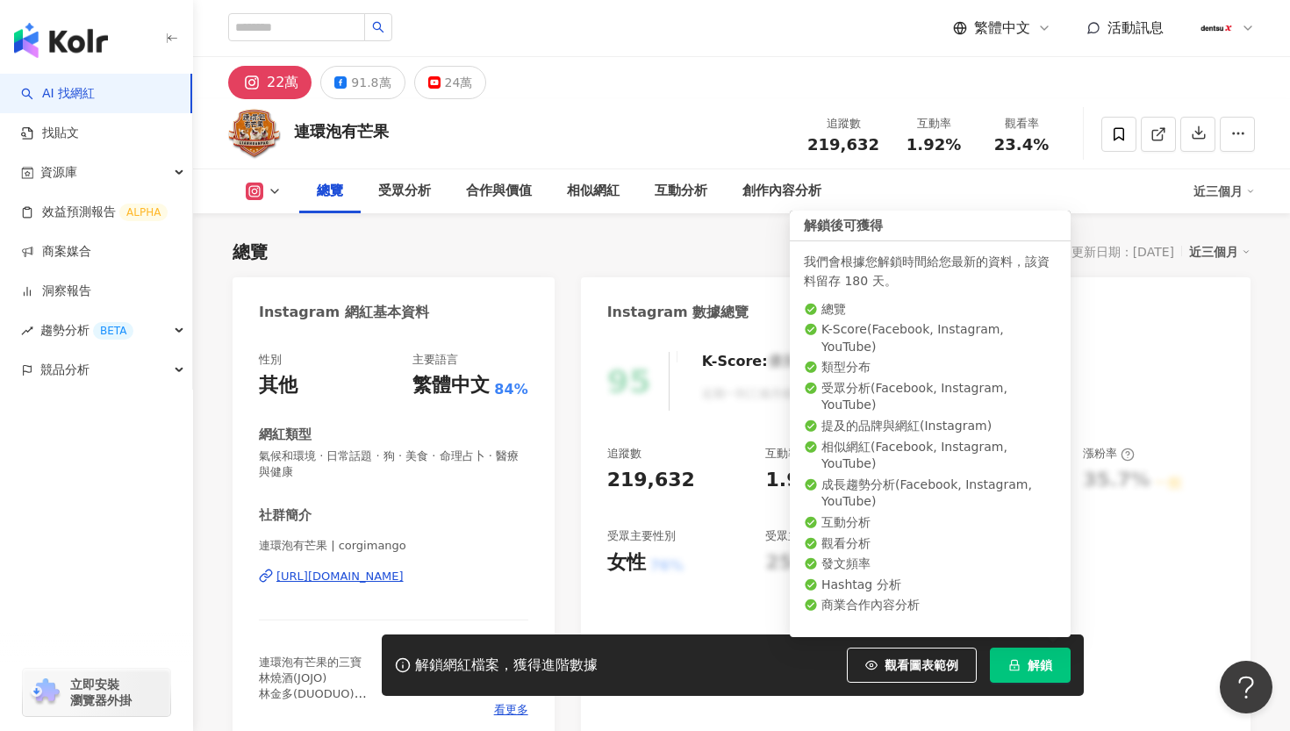
click at [1047, 665] on span "解鎖" at bounding box center [1040, 665] width 25 height 14
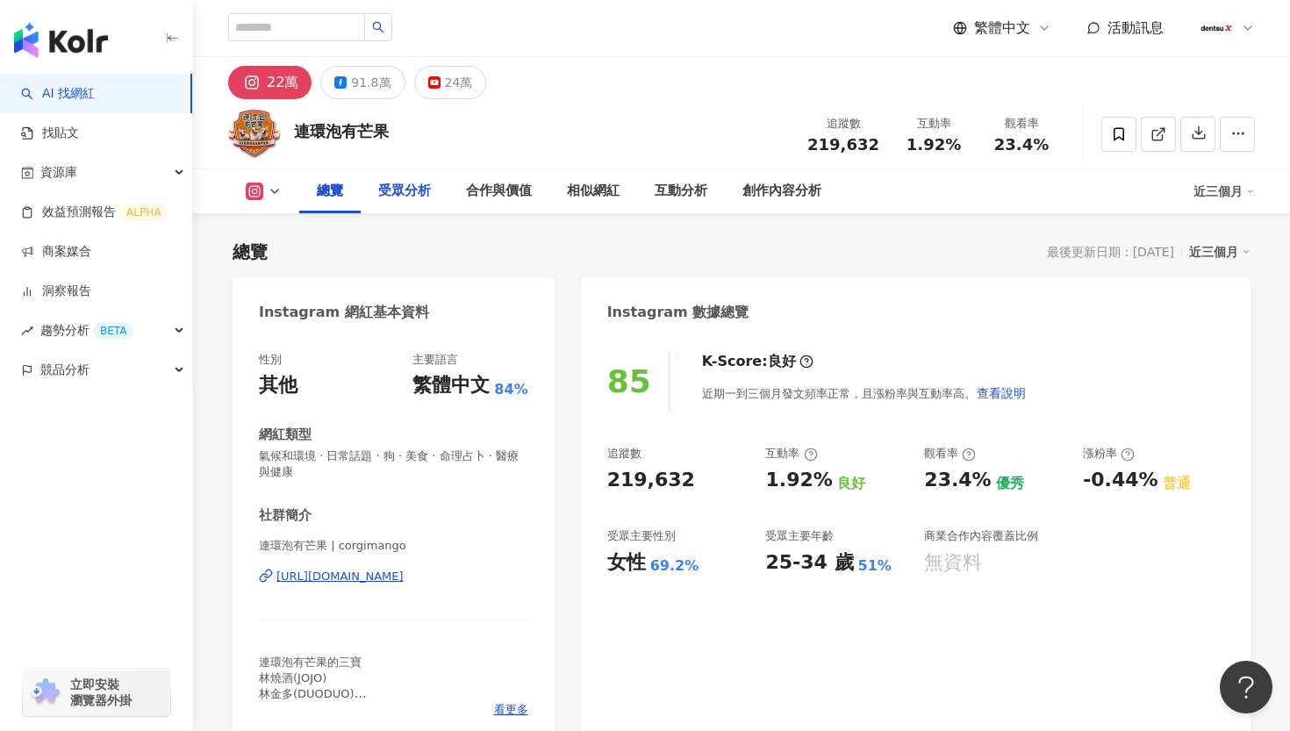
click at [401, 185] on div "受眾分析" at bounding box center [404, 191] width 53 height 21
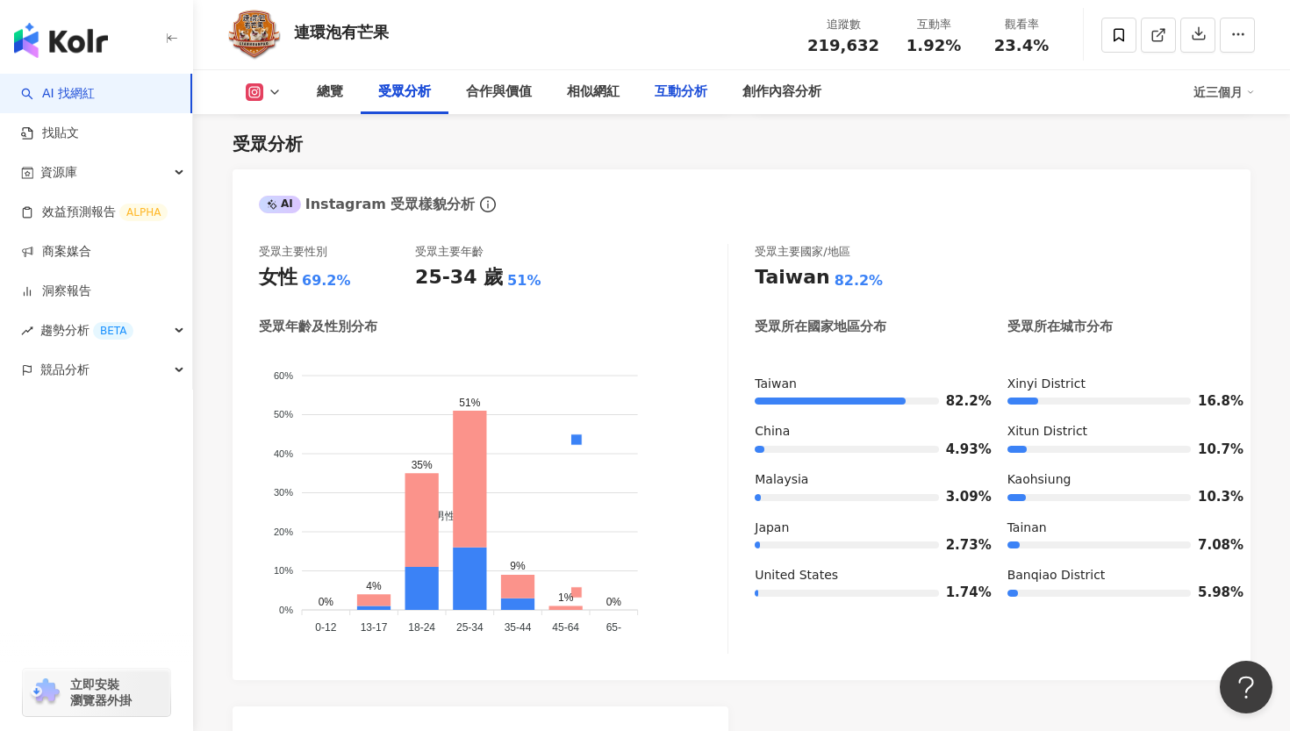
click at [687, 102] on div "互動分析" at bounding box center [681, 92] width 53 height 21
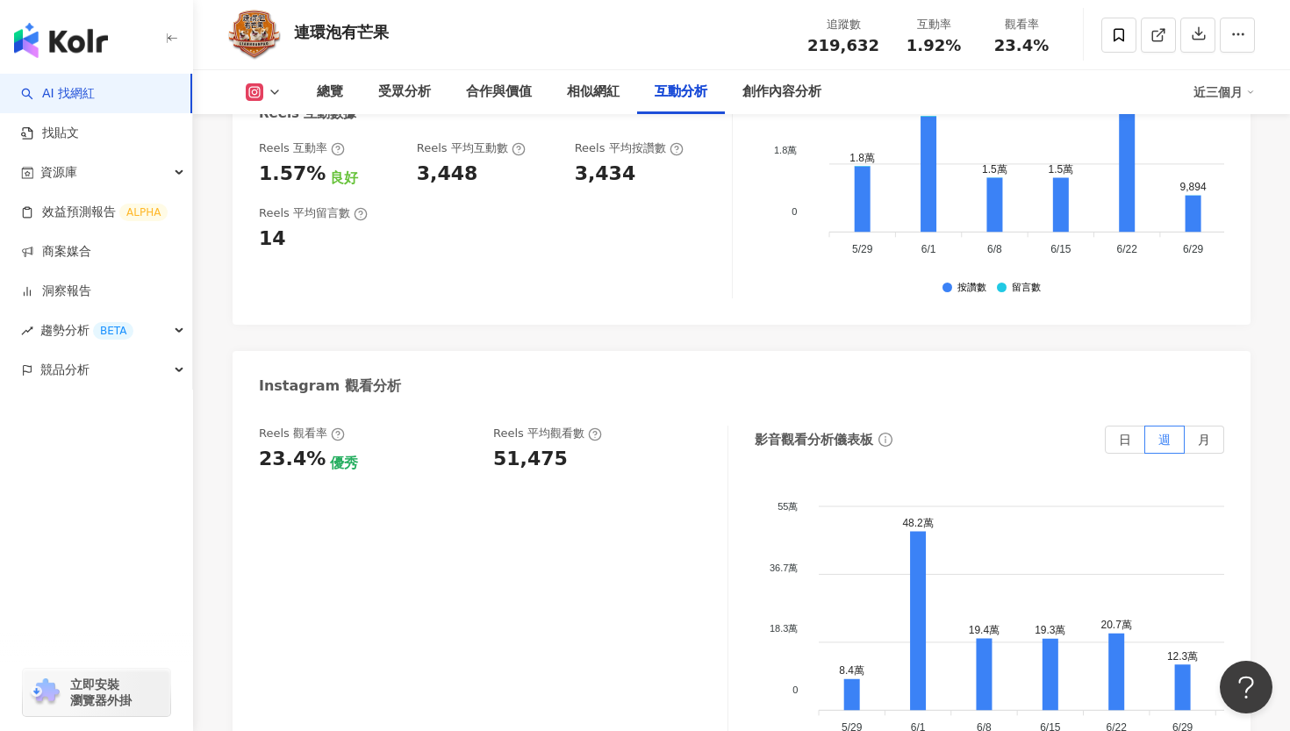
scroll to position [3840, 0]
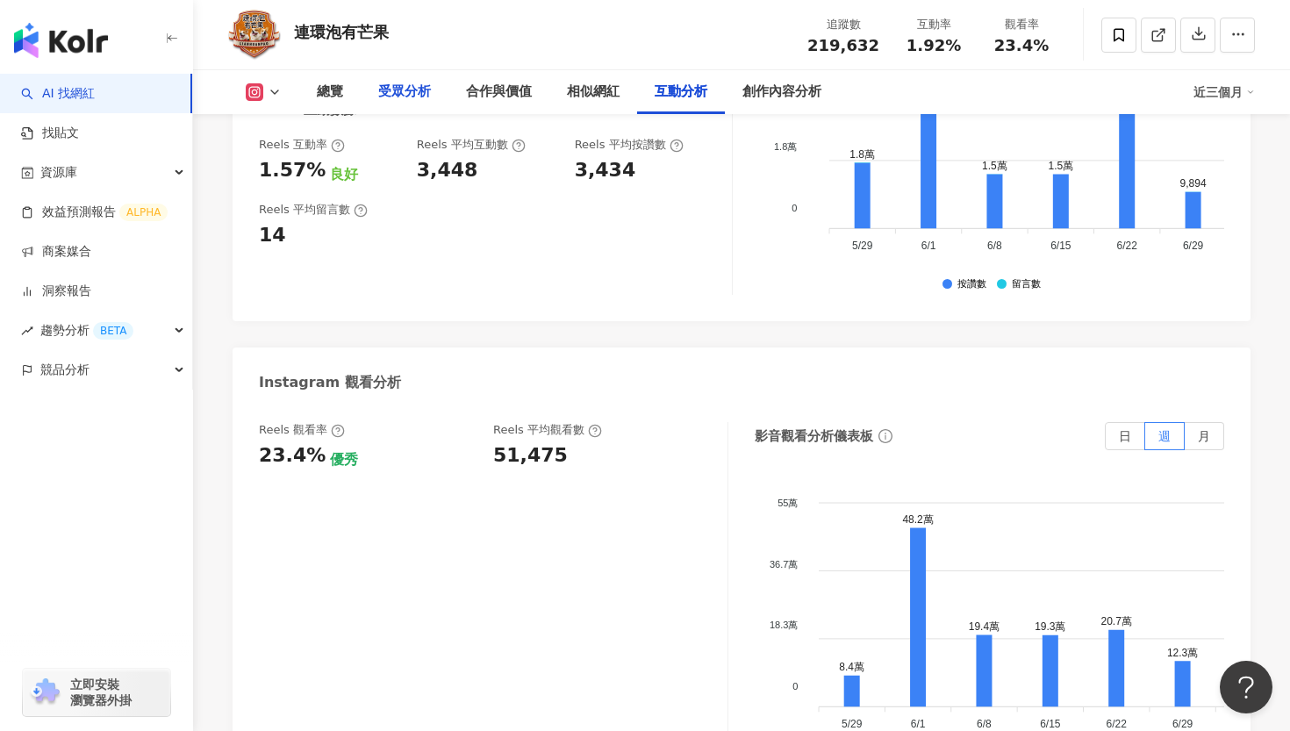
click at [387, 90] on div "受眾分析" at bounding box center [404, 92] width 53 height 21
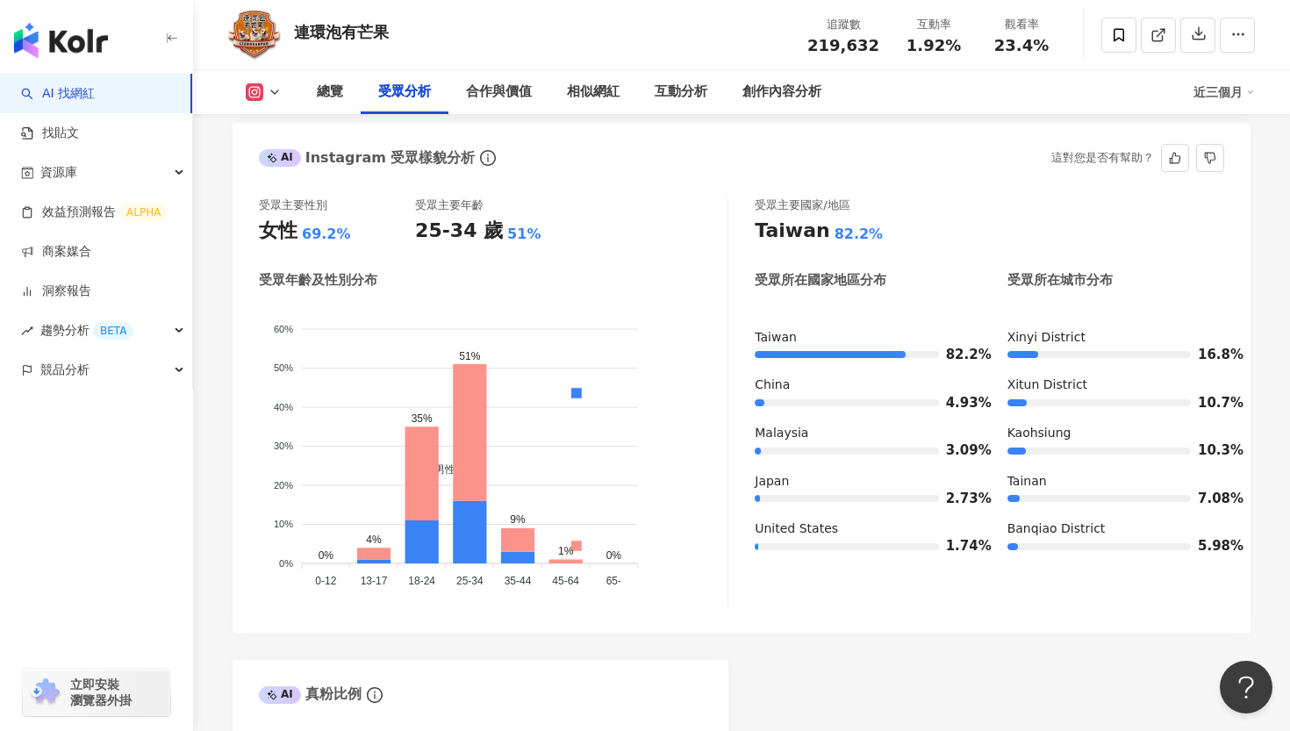
scroll to position [1563, 0]
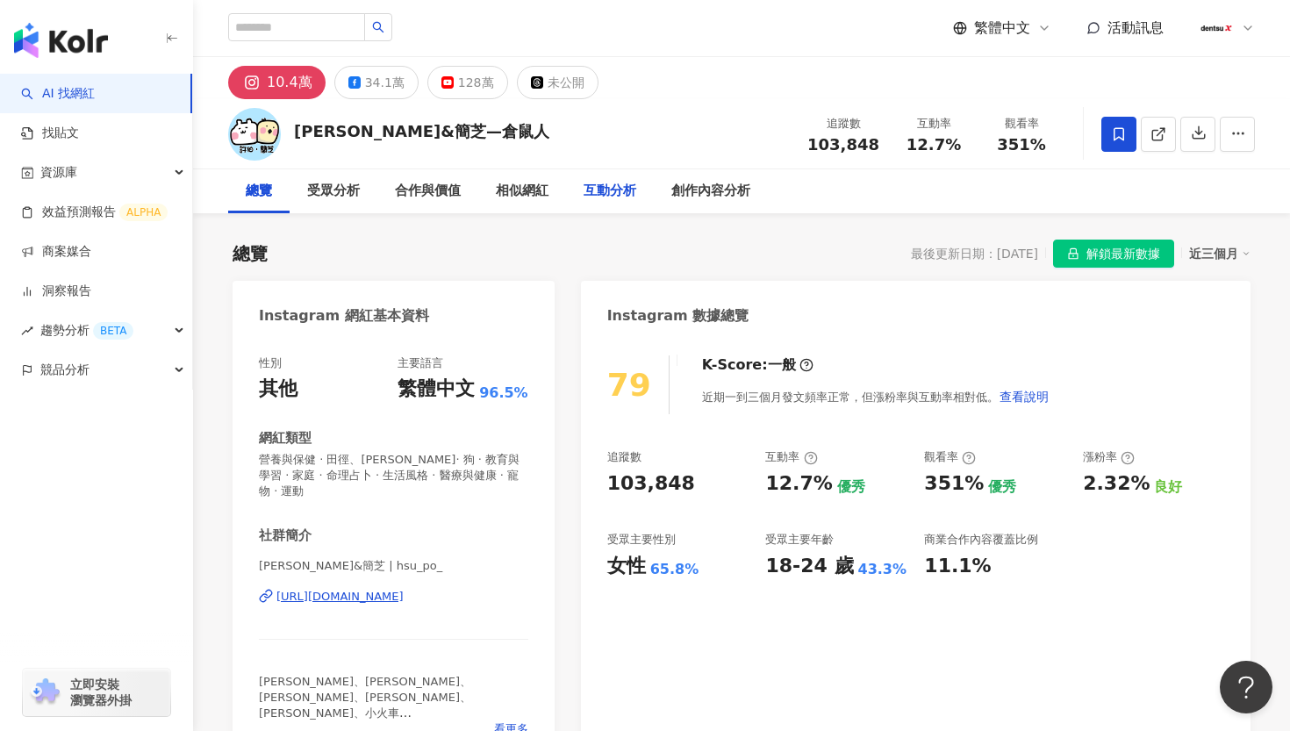
click at [614, 192] on div "互動分析" at bounding box center [610, 191] width 53 height 21
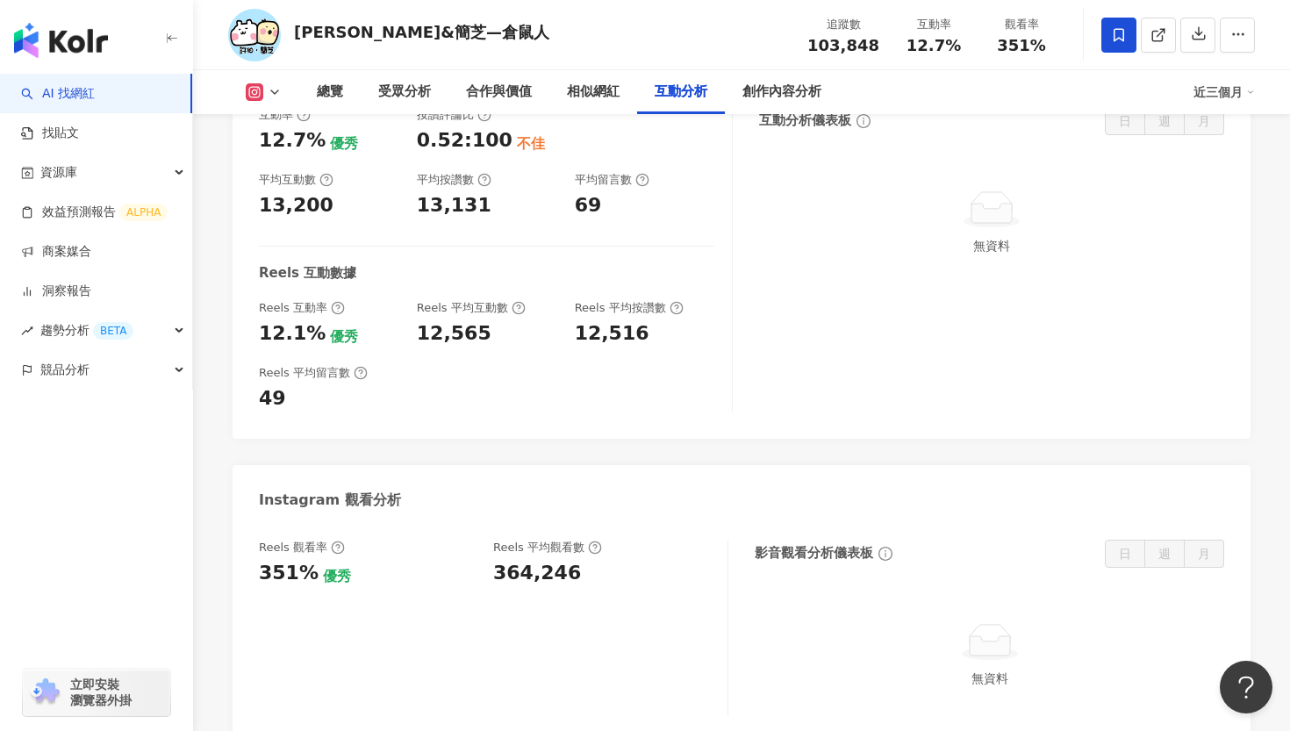
scroll to position [3515, 0]
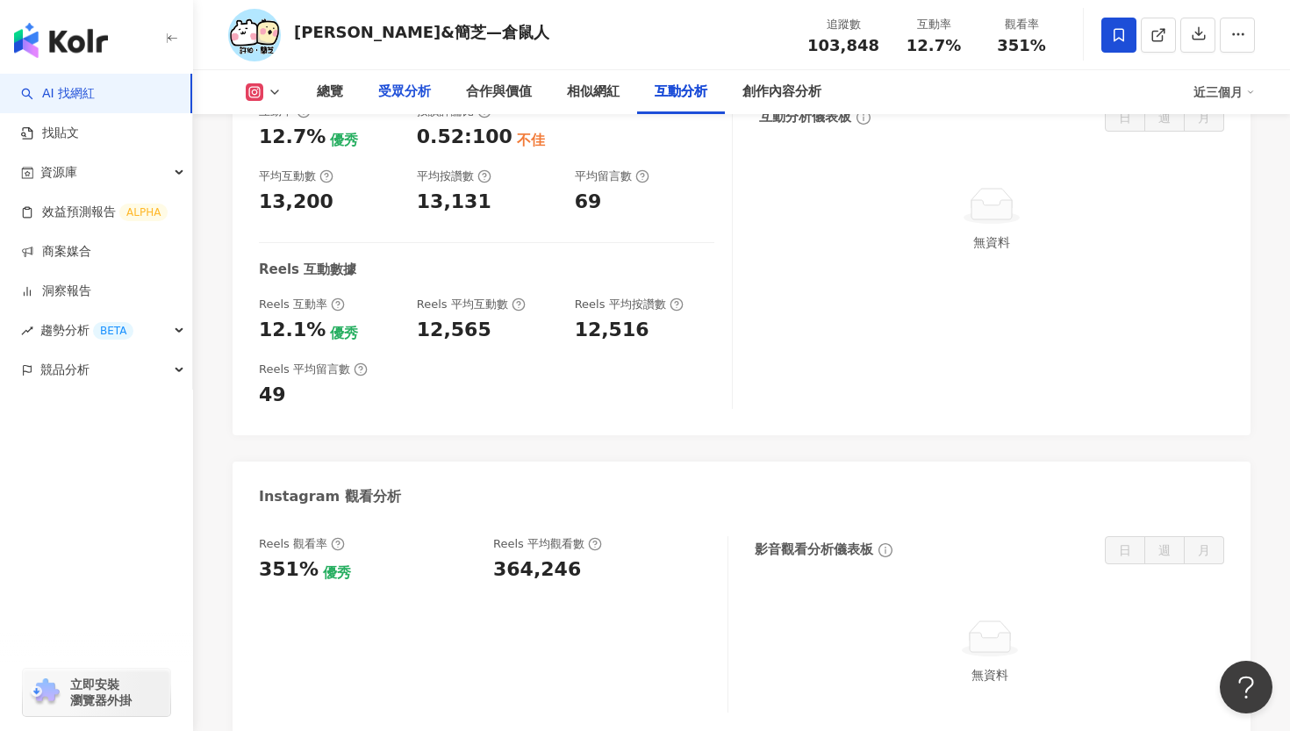
click at [396, 82] on div "受眾分析" at bounding box center [404, 92] width 53 height 21
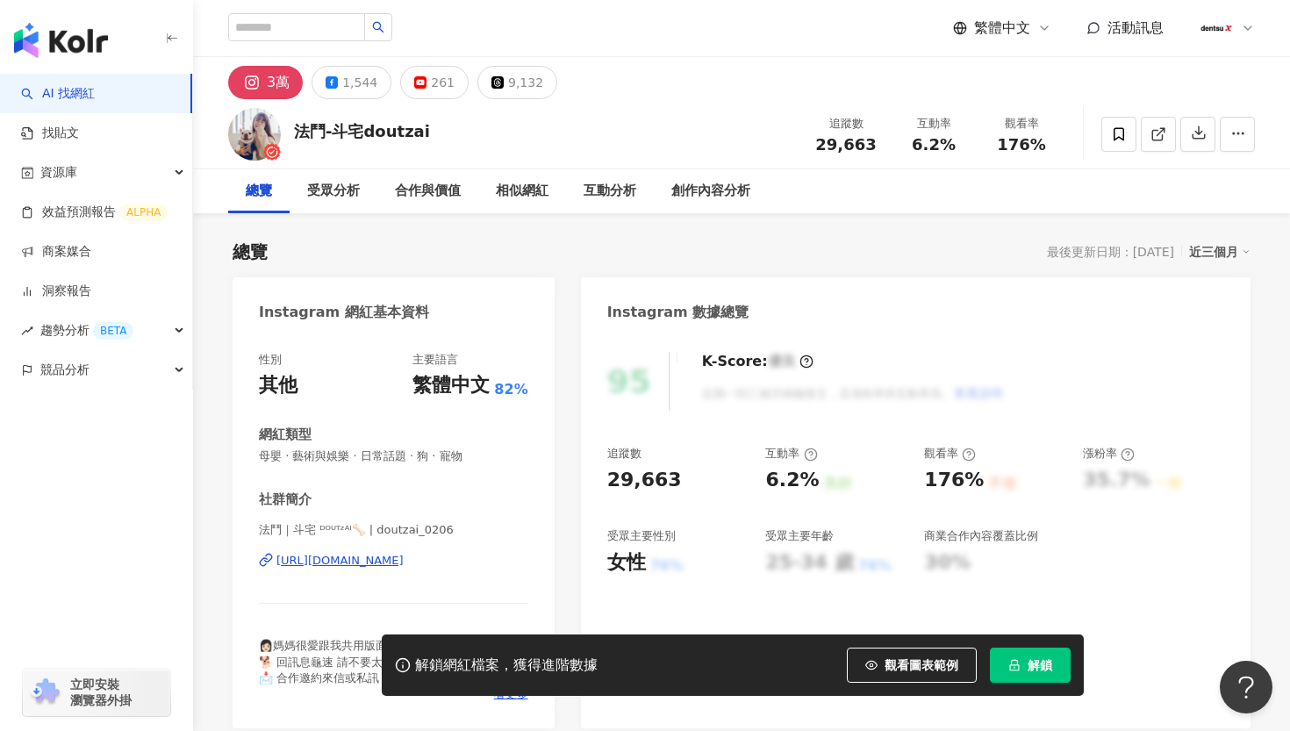
click at [1038, 665] on span "解鎖" at bounding box center [1040, 665] width 25 height 14
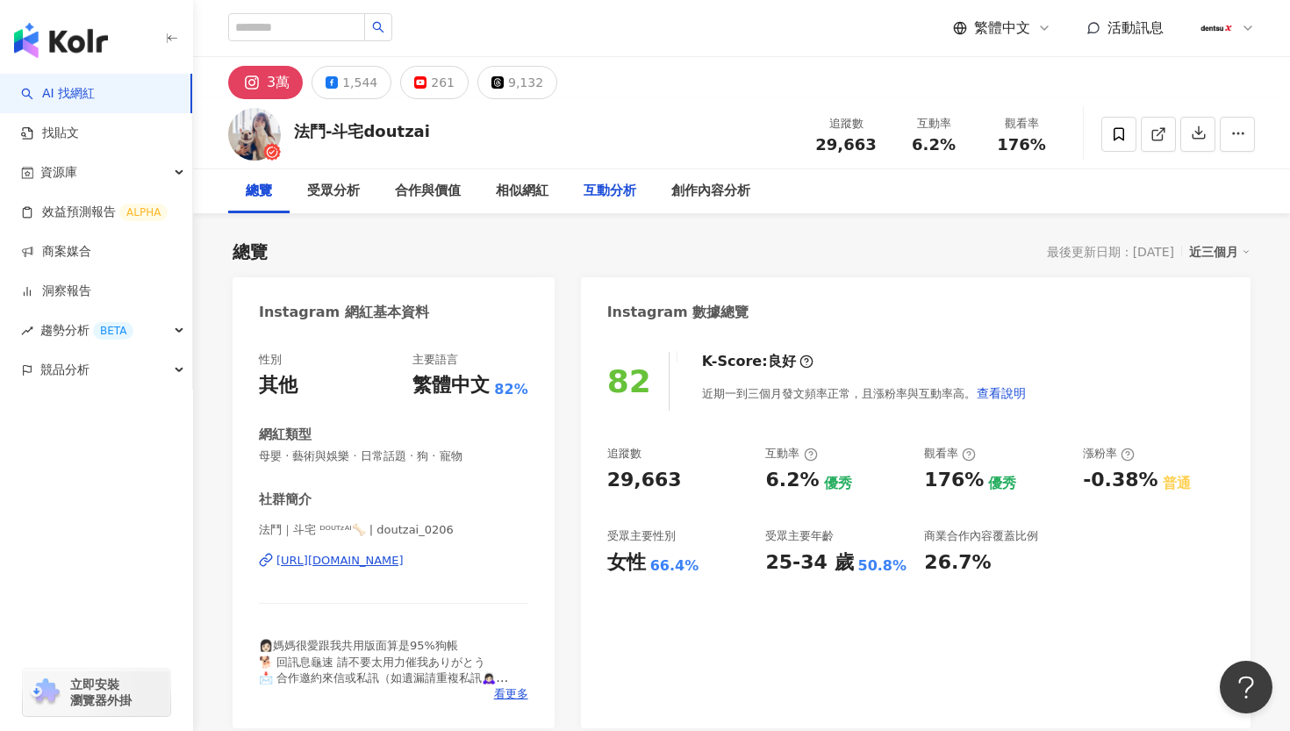
click at [623, 200] on div "互動分析" at bounding box center [610, 191] width 53 height 21
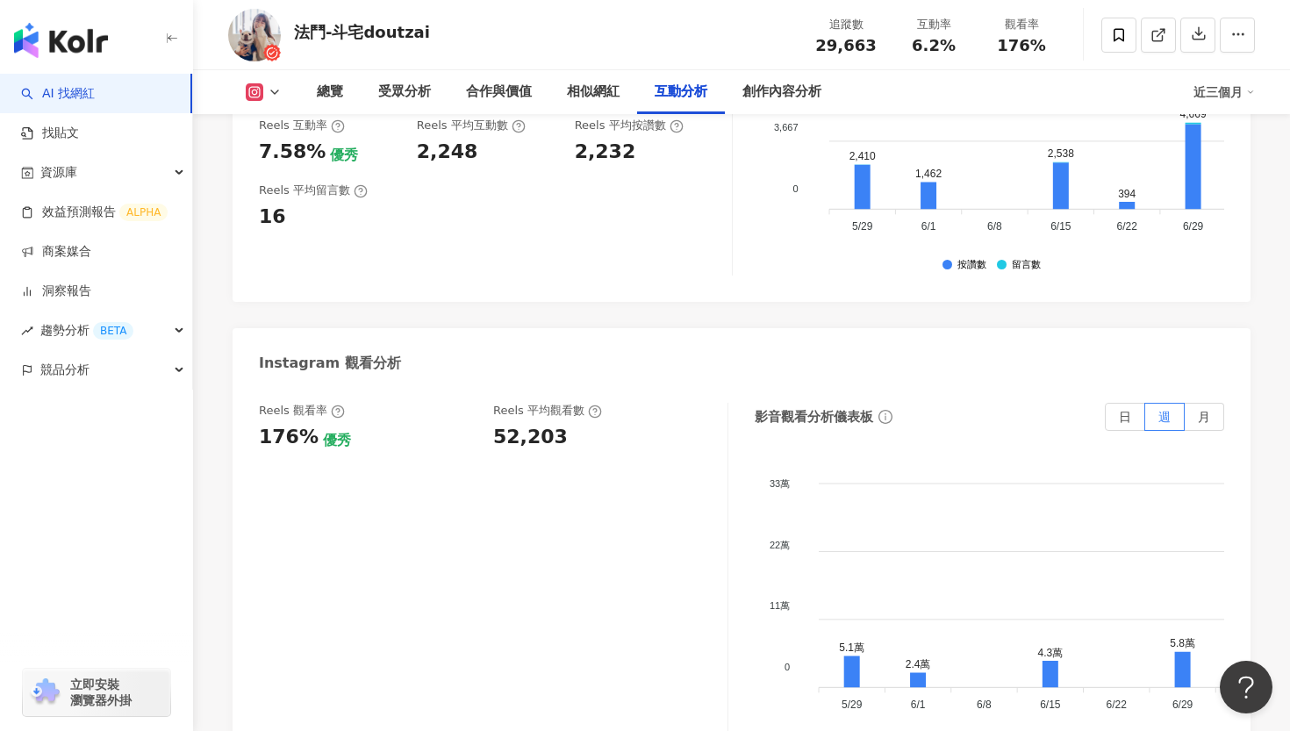
scroll to position [3856, 0]
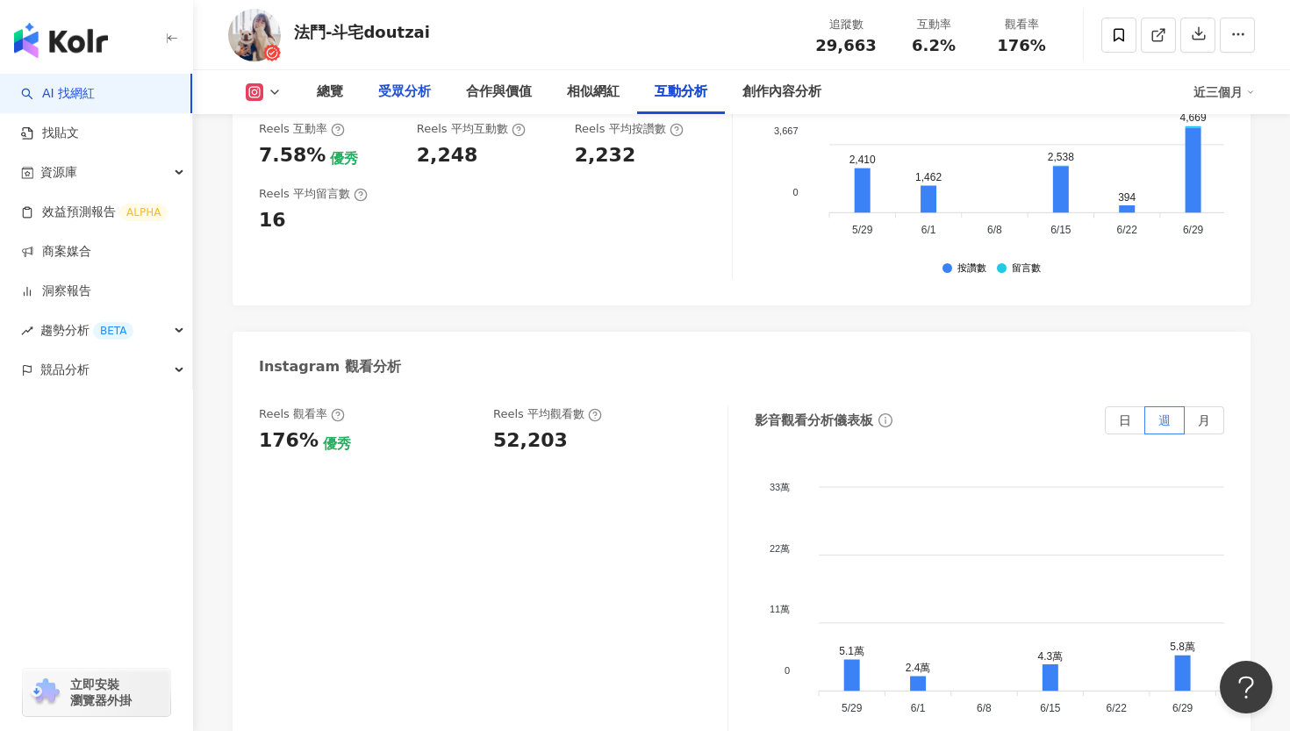
click at [411, 94] on div "受眾分析" at bounding box center [404, 92] width 53 height 21
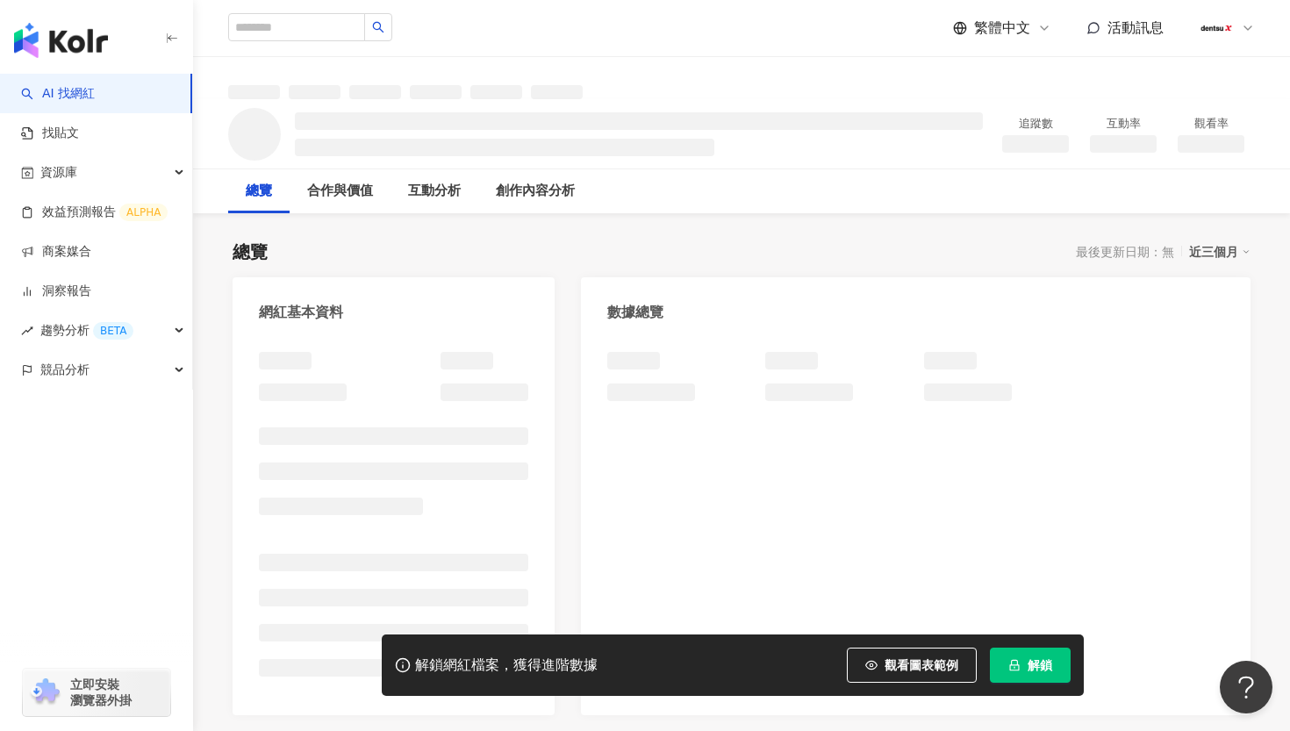
click at [1045, 666] on span "解鎖" at bounding box center [1040, 665] width 25 height 14
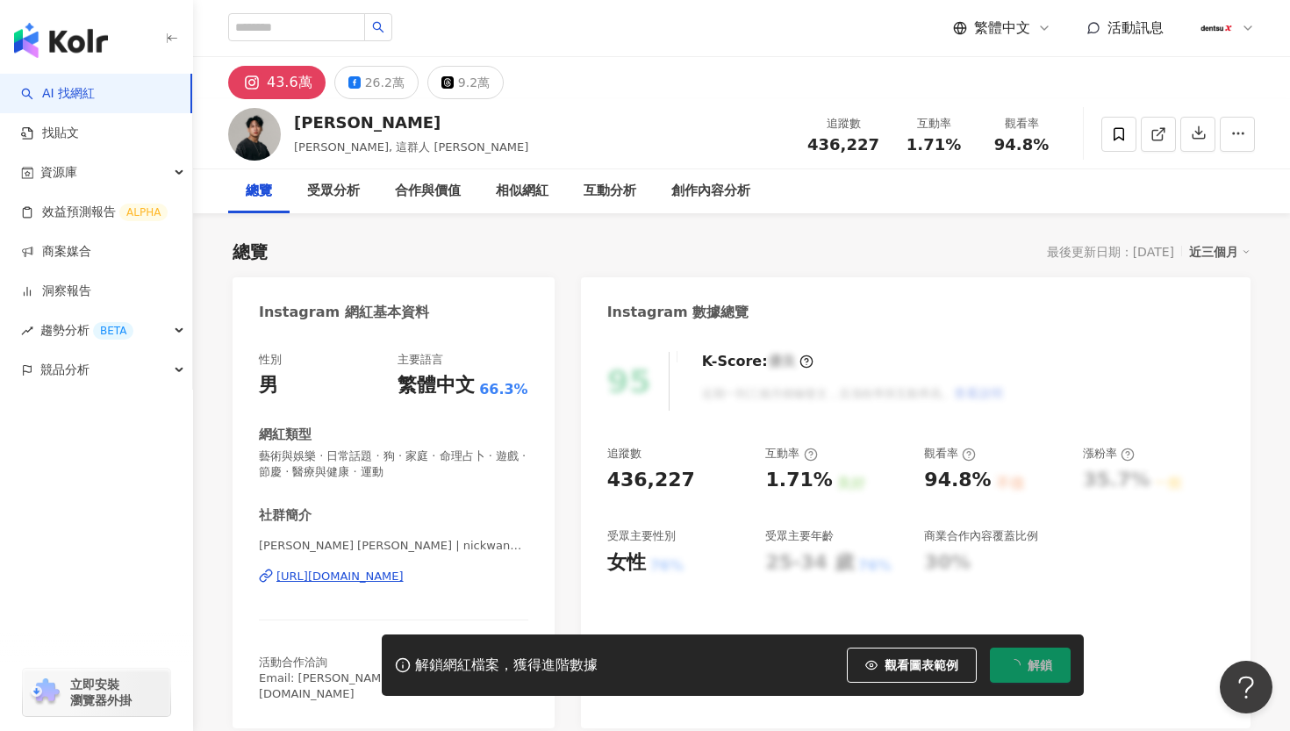
click at [1045, 666] on span "解鎖" at bounding box center [1040, 665] width 25 height 14
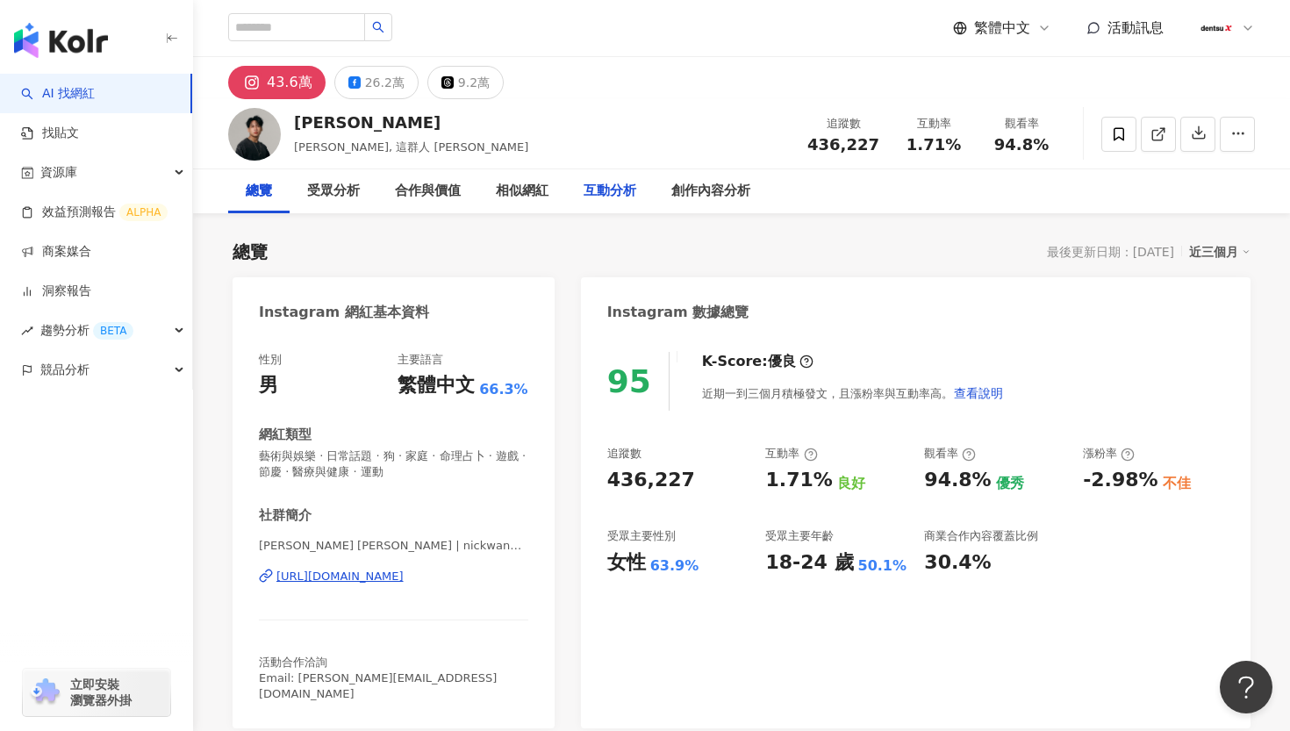
click at [616, 185] on div "互動分析" at bounding box center [610, 191] width 53 height 21
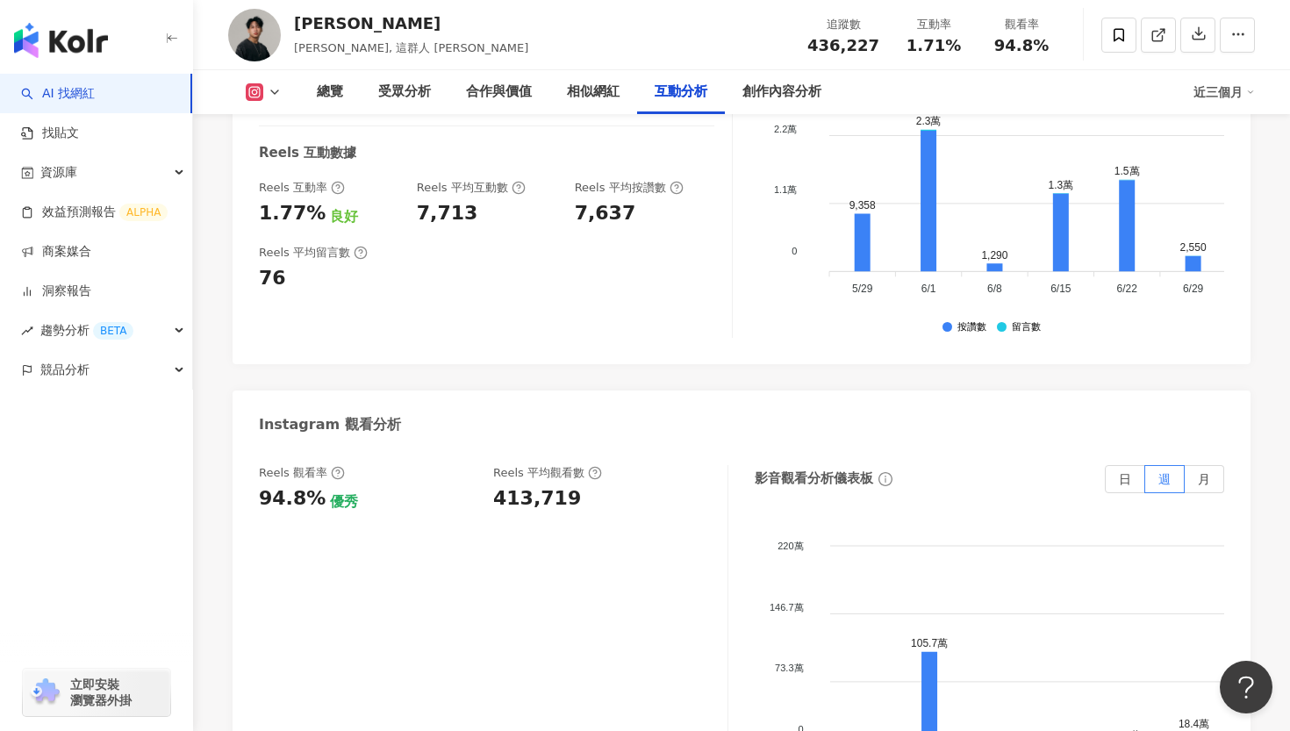
scroll to position [3988, 0]
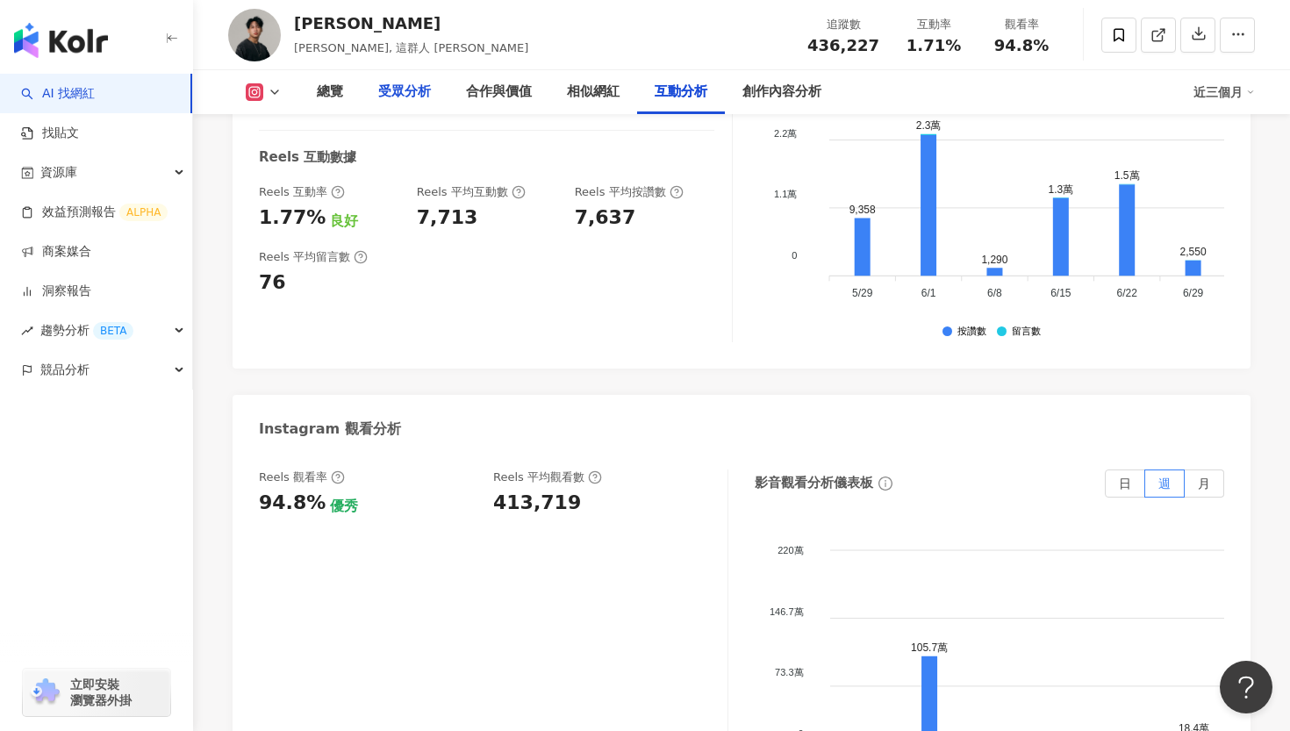
click at [399, 93] on div "受眾分析" at bounding box center [404, 92] width 53 height 21
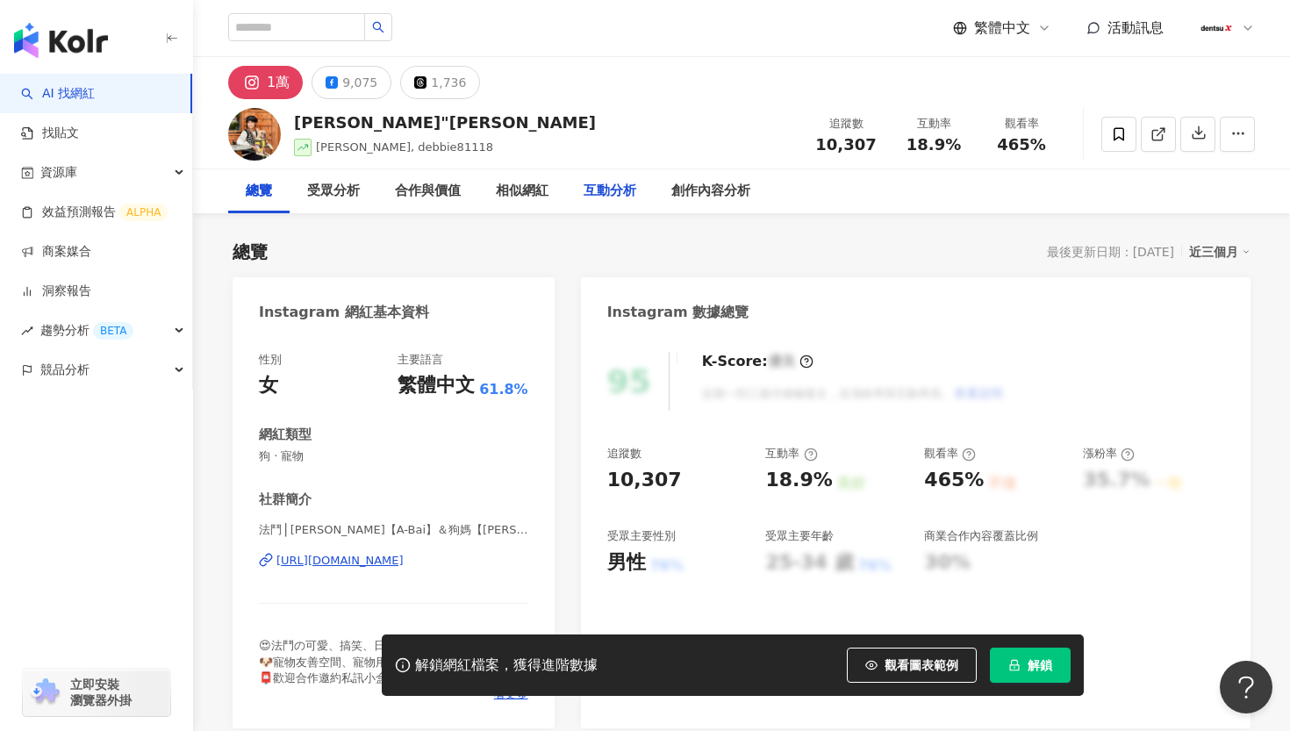
click at [624, 190] on div "互動分析" at bounding box center [610, 191] width 53 height 21
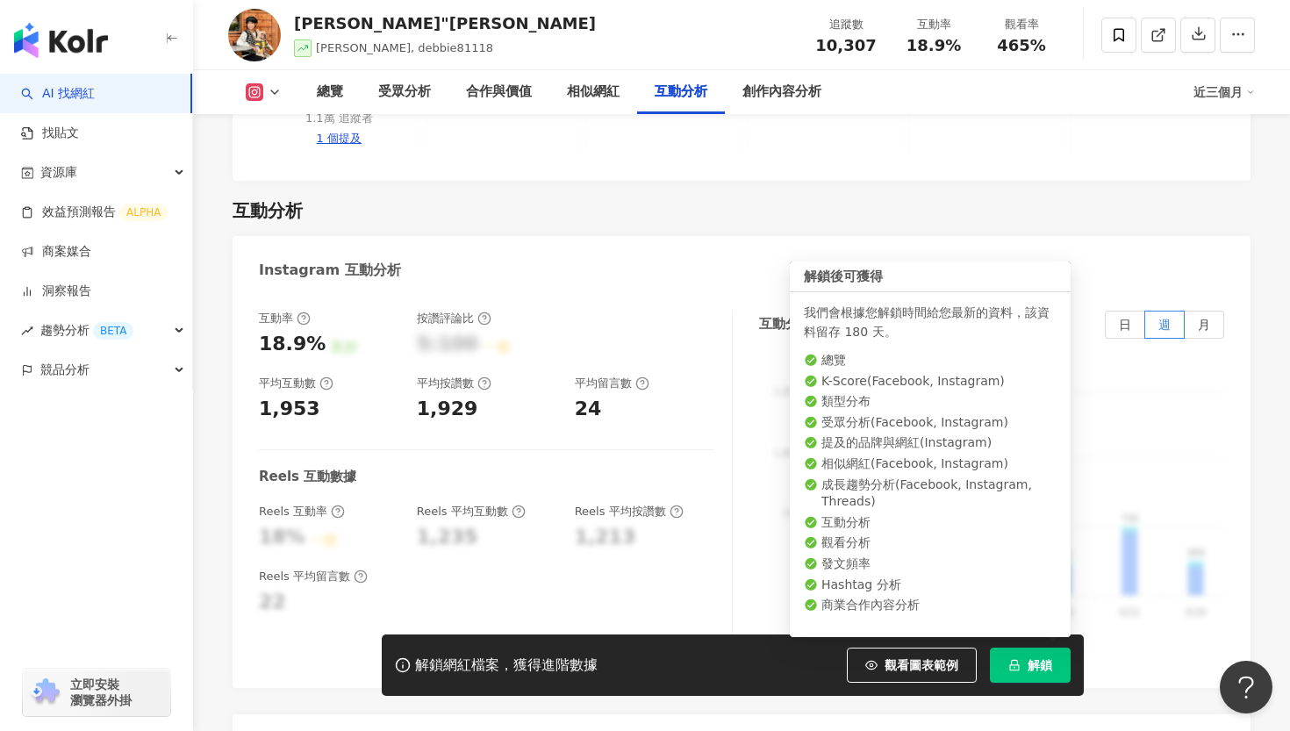
click at [1023, 666] on button "解鎖" at bounding box center [1030, 665] width 81 height 35
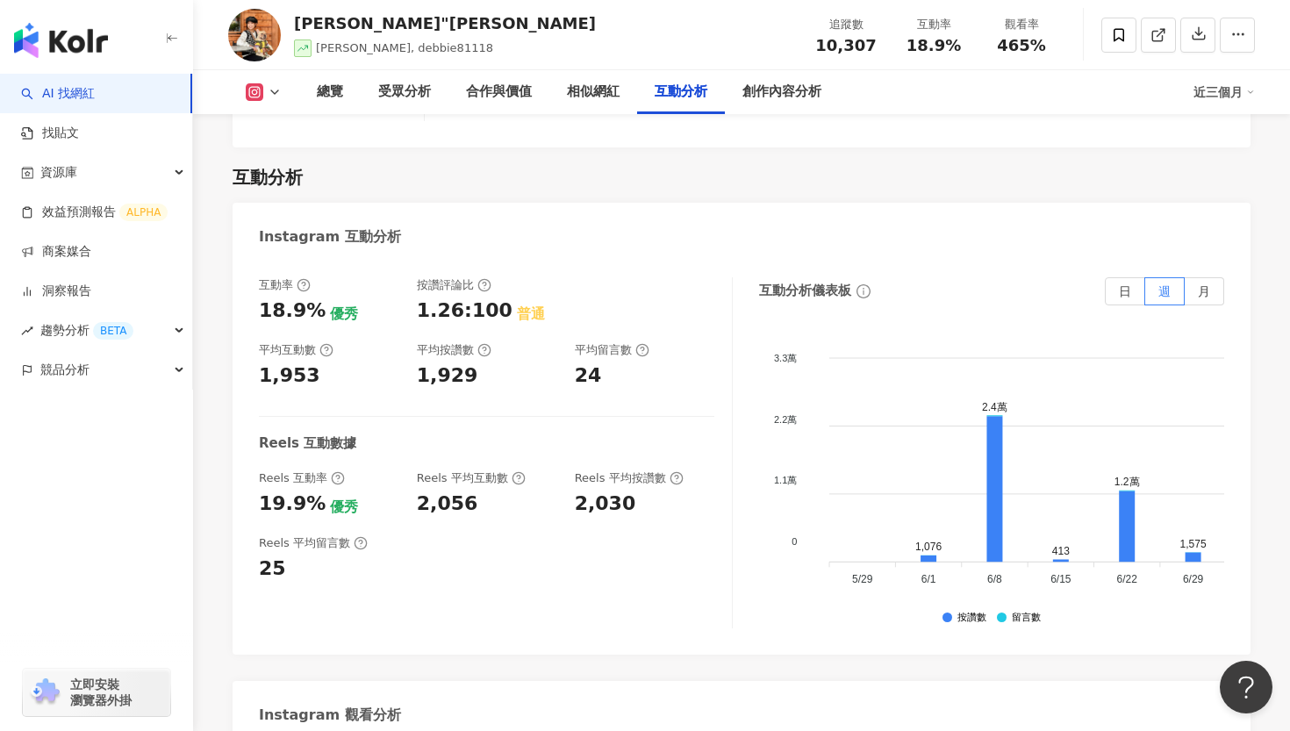
scroll to position [3710, 0]
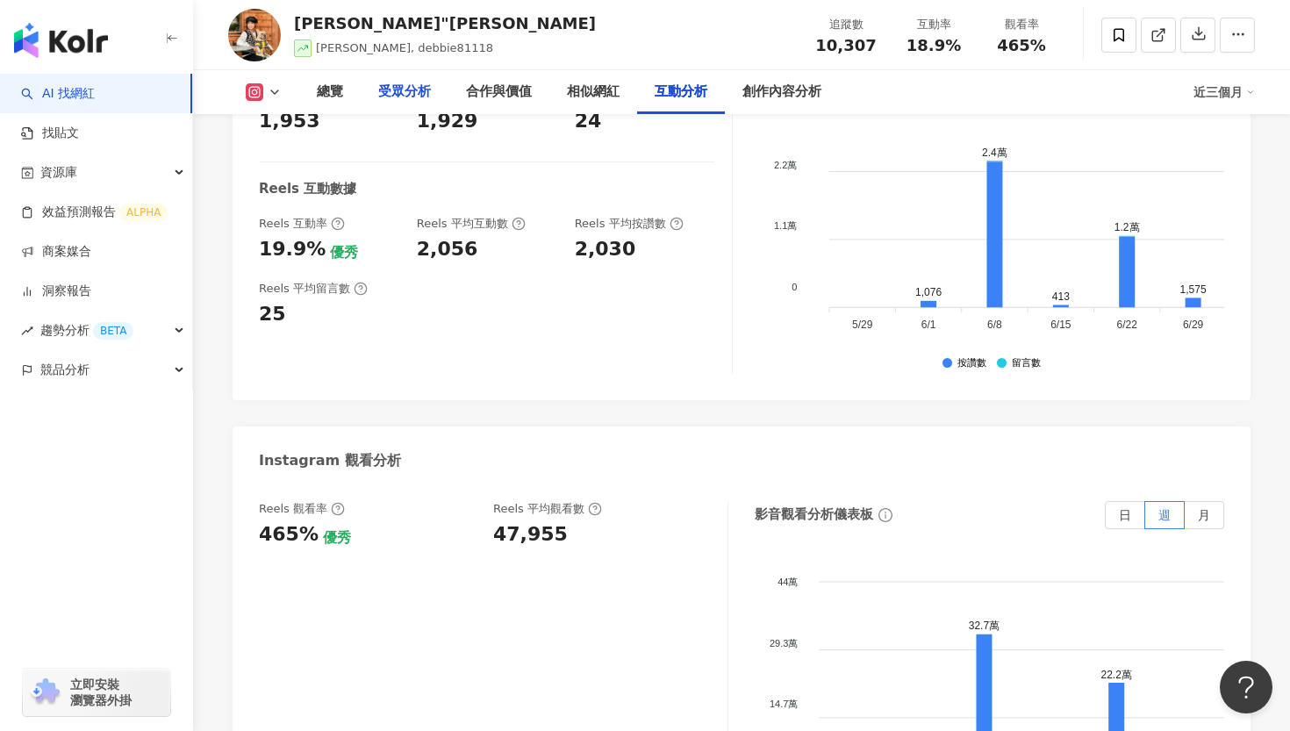
click at [407, 83] on div "受眾分析" at bounding box center [404, 92] width 53 height 21
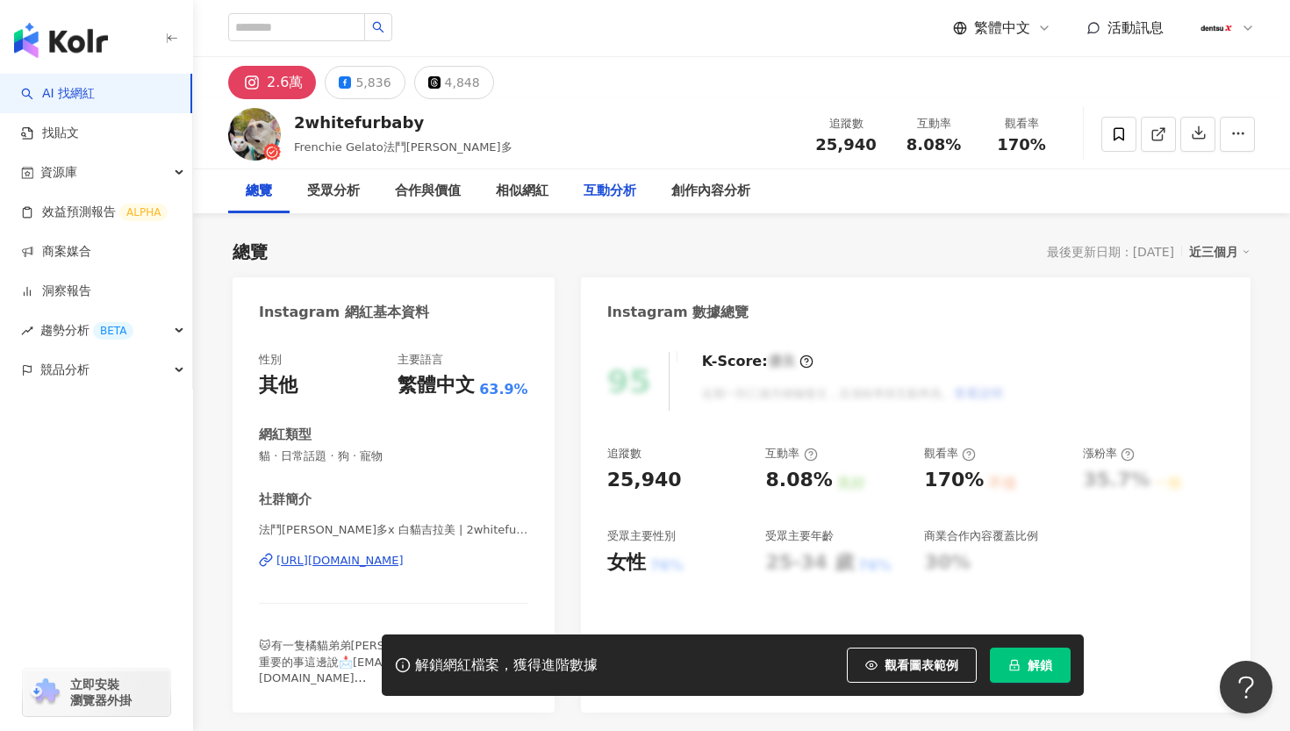
click at [607, 190] on div "互動分析" at bounding box center [610, 191] width 53 height 21
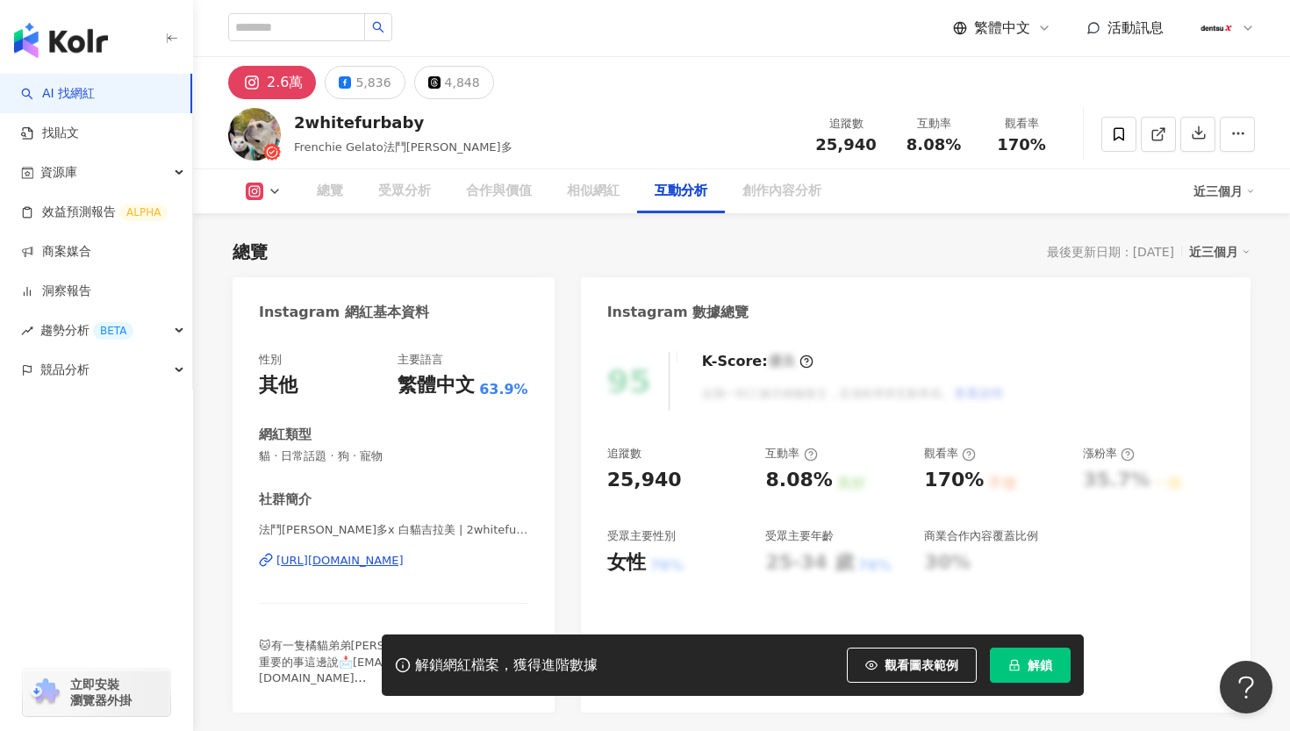
scroll to position [3374, 0]
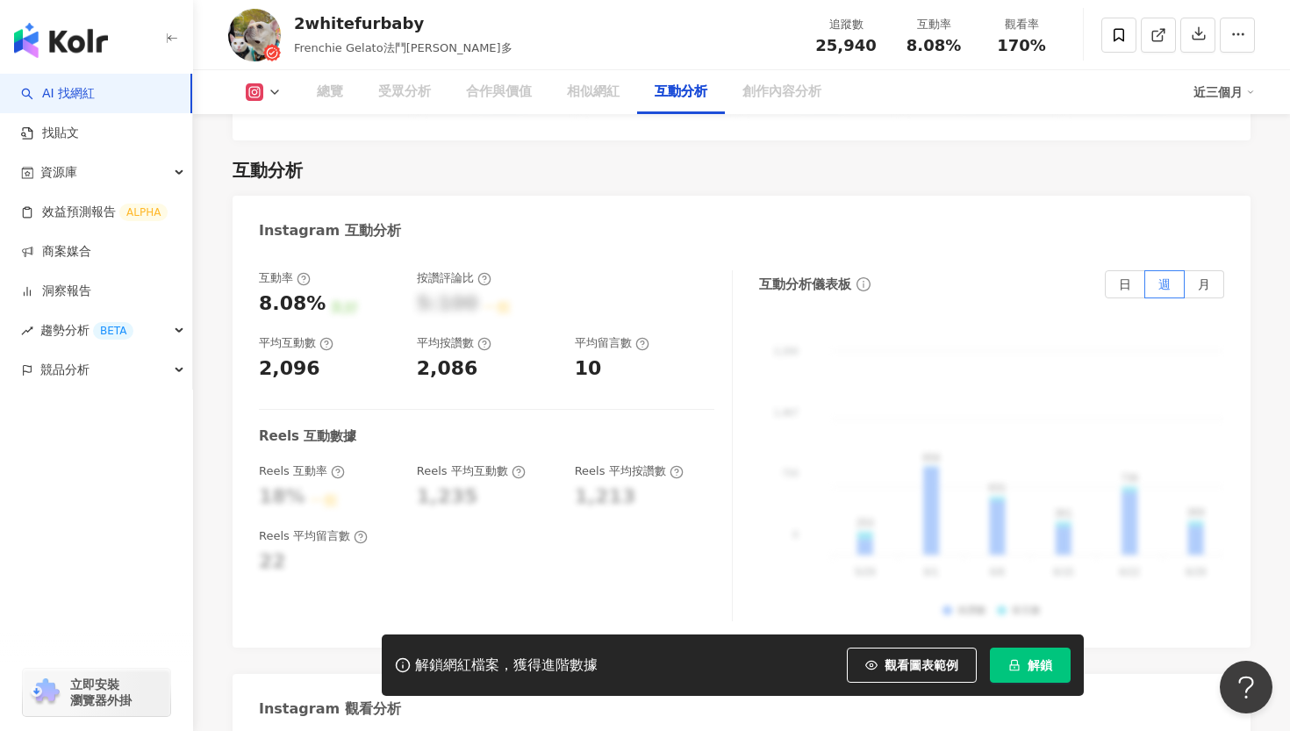
click at [1032, 674] on button "解鎖" at bounding box center [1030, 665] width 81 height 35
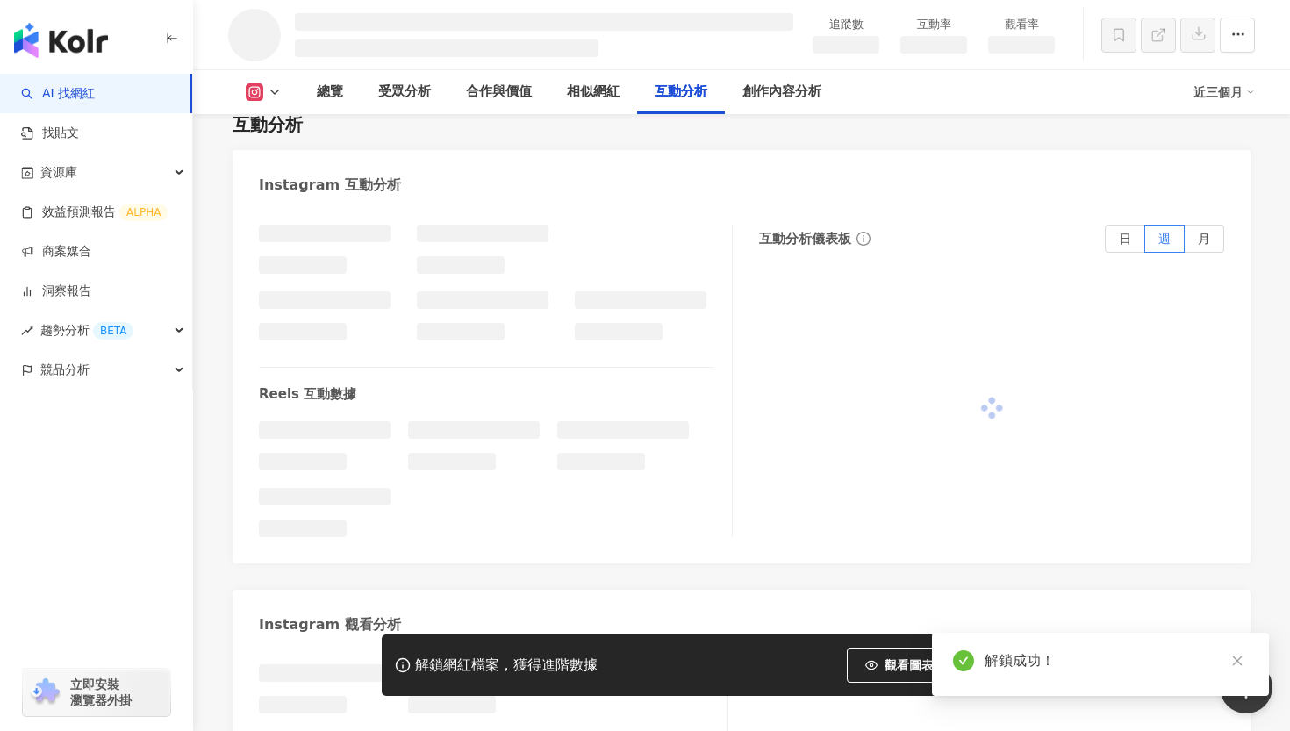
scroll to position [2929, 0]
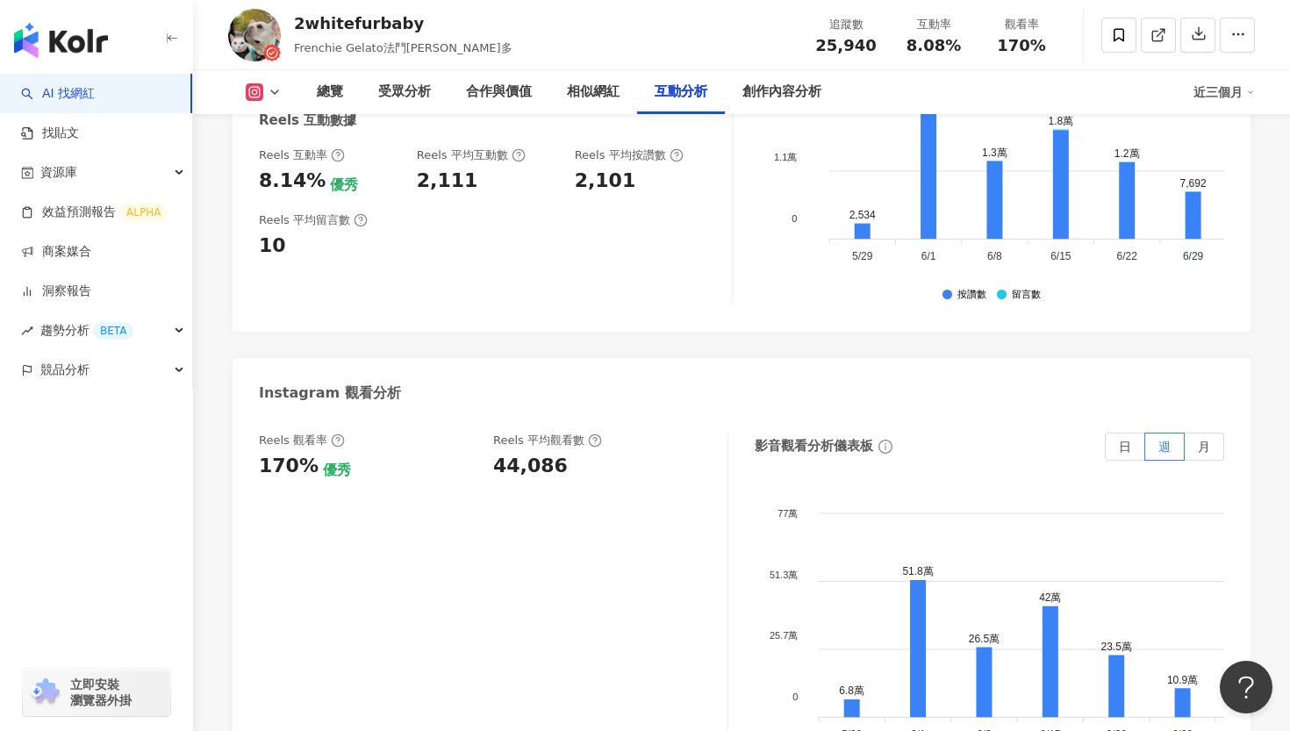
scroll to position [3845, 0]
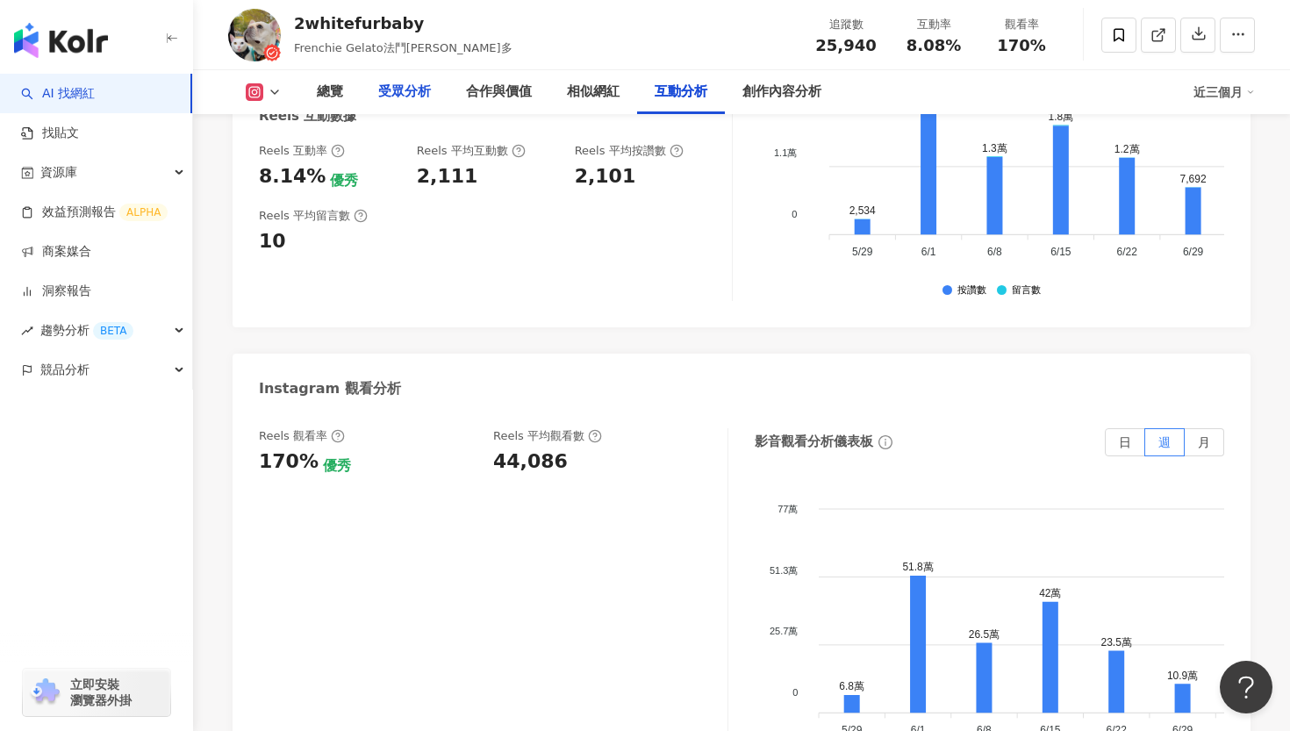
click at [415, 100] on div "受眾分析" at bounding box center [404, 92] width 53 height 21
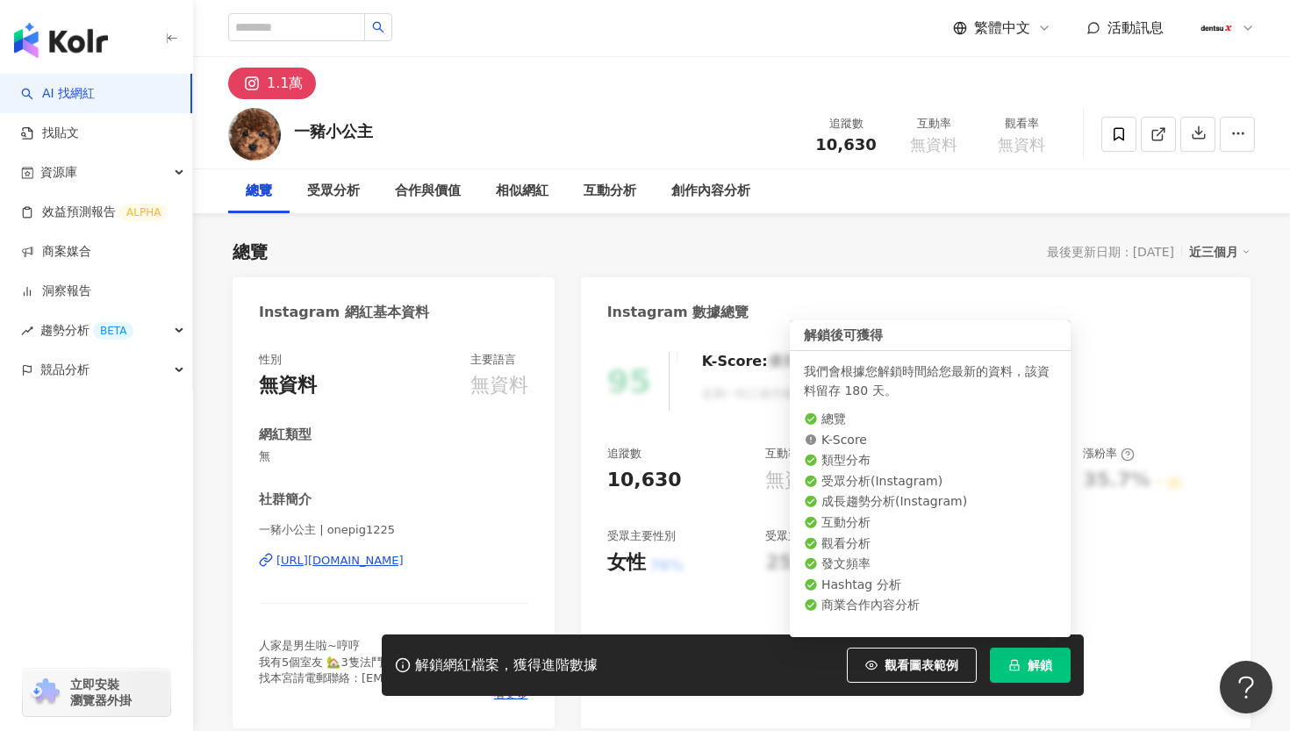
click at [1027, 668] on button "解鎖" at bounding box center [1030, 665] width 81 height 35
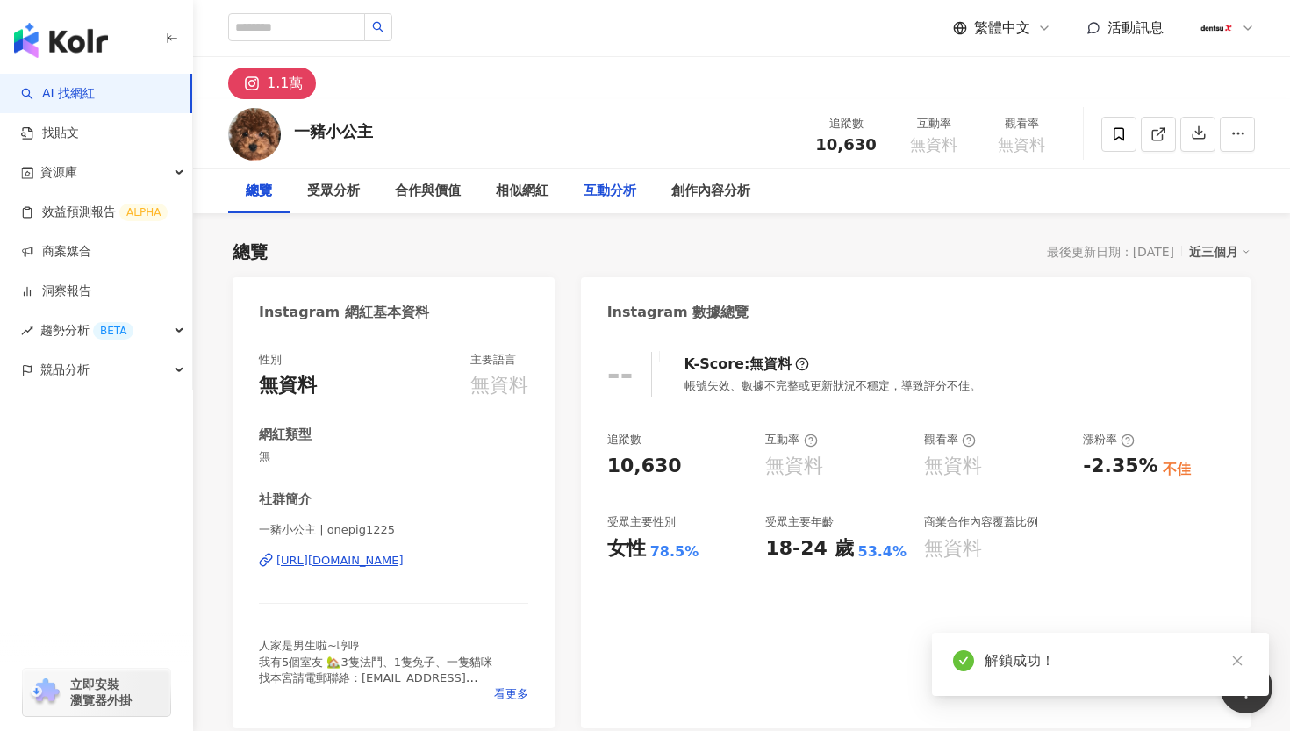
click at [605, 190] on div "互動分析" at bounding box center [610, 191] width 53 height 21
click at [613, 192] on div "互動分析" at bounding box center [610, 191] width 53 height 21
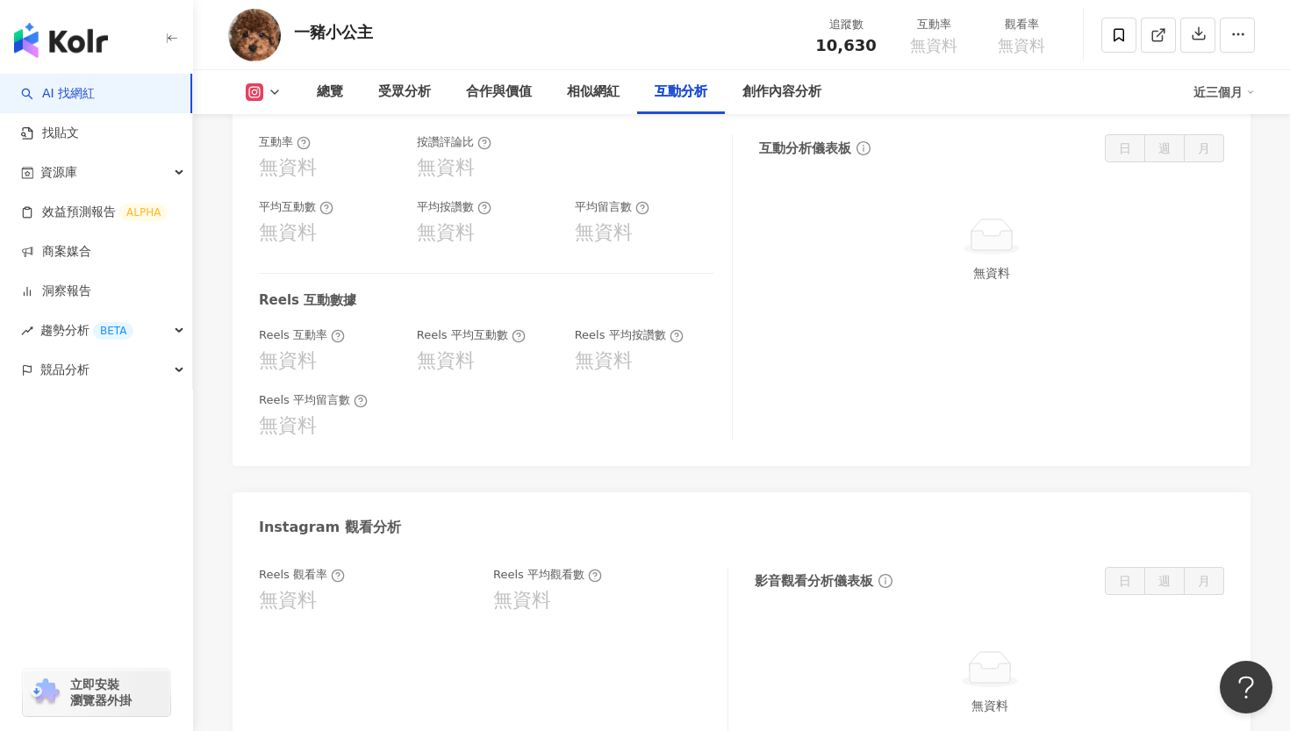
scroll to position [3921, 0]
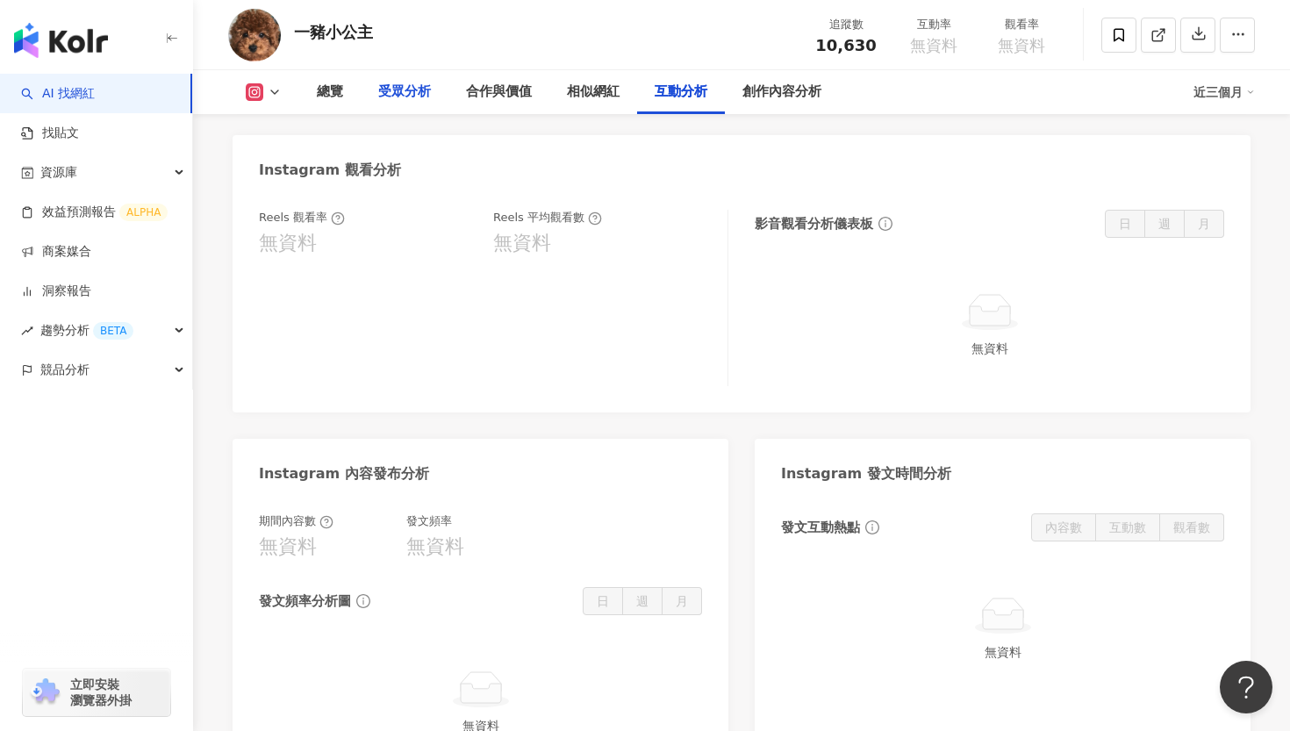
click at [405, 98] on div "受眾分析" at bounding box center [404, 92] width 53 height 21
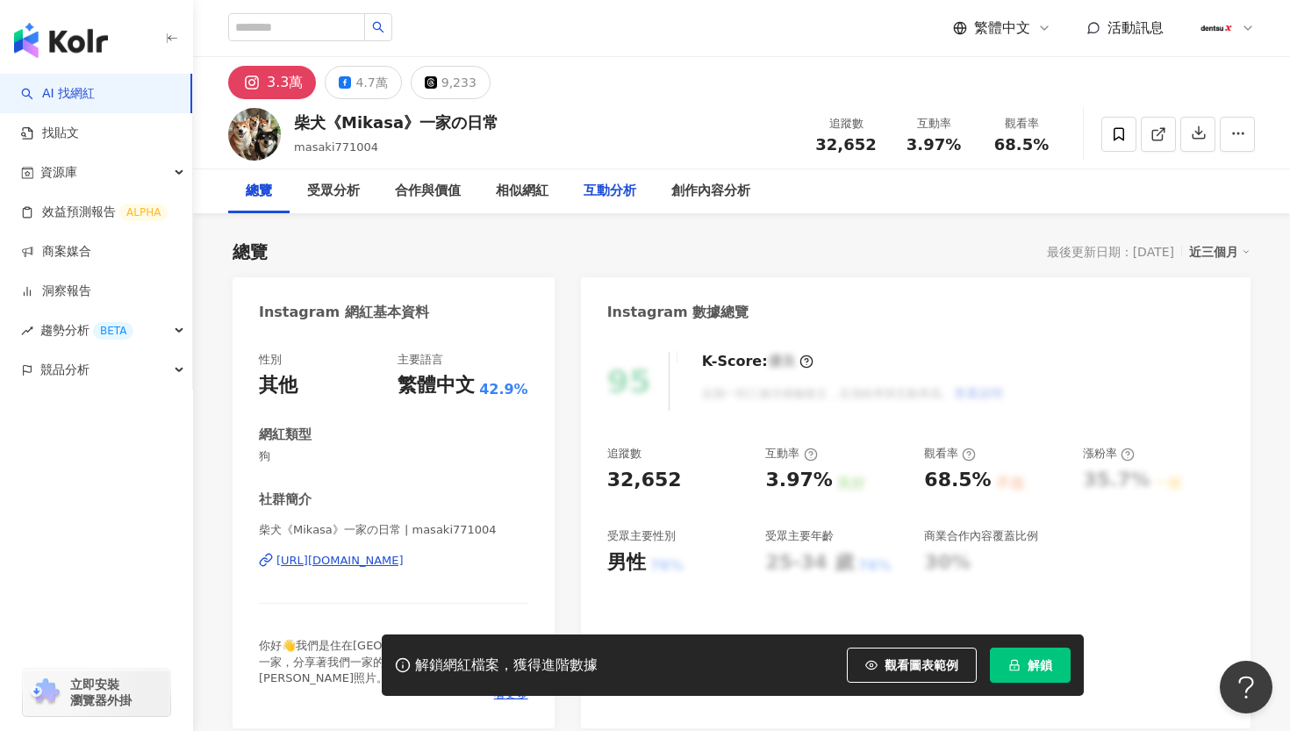
click at [607, 202] on div "互動分析" at bounding box center [610, 191] width 88 height 44
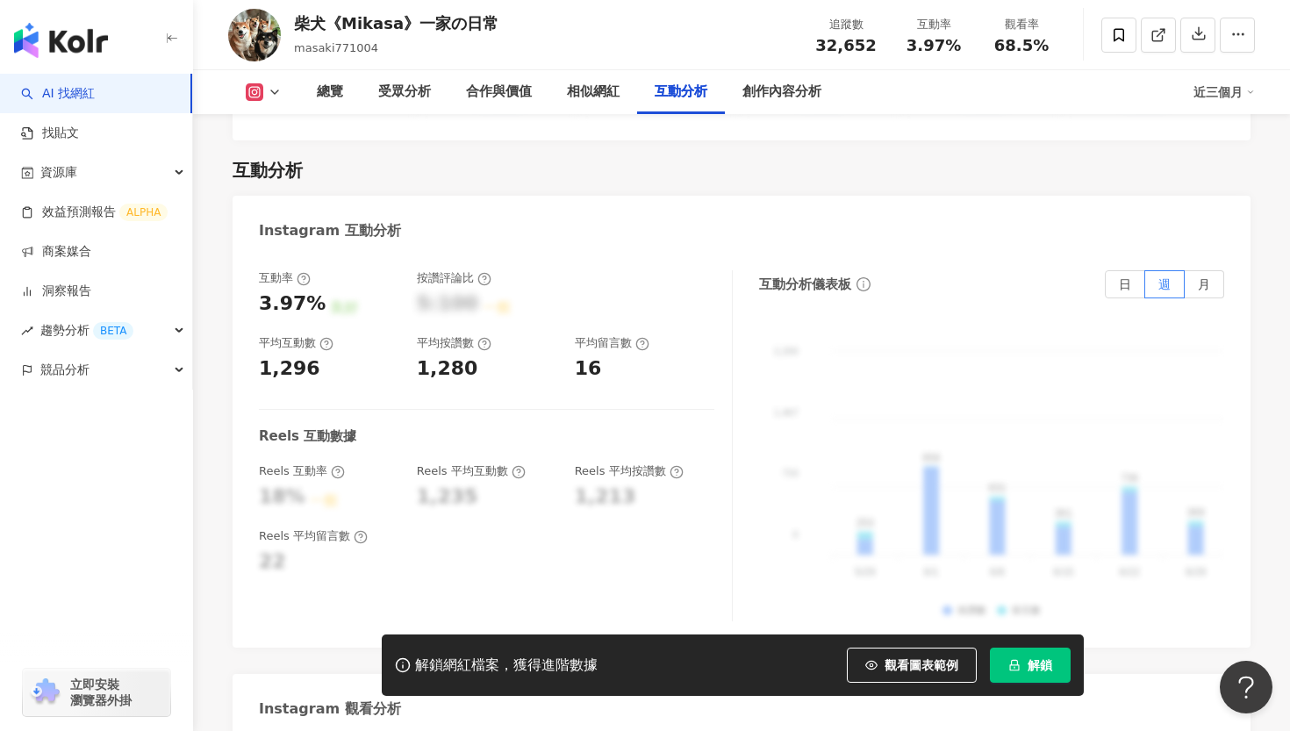
click at [1025, 666] on button "解鎖" at bounding box center [1030, 665] width 81 height 35
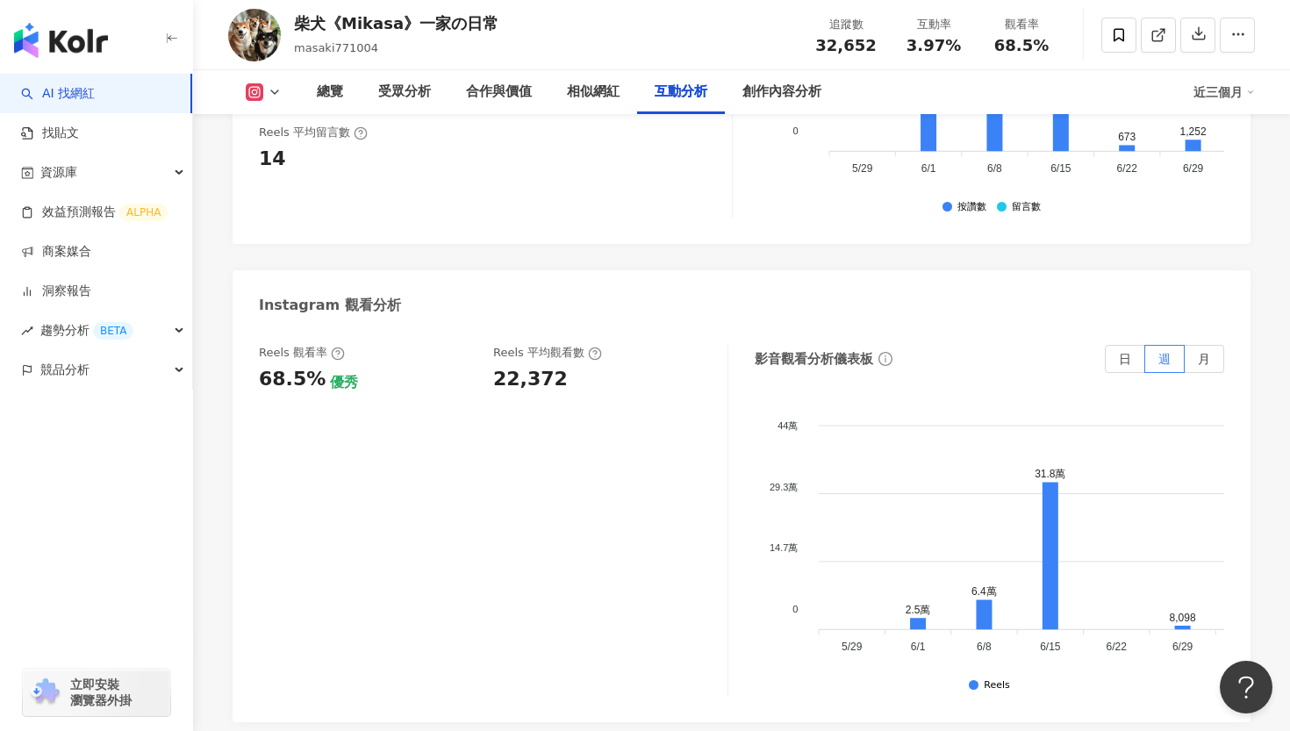
scroll to position [3822, 0]
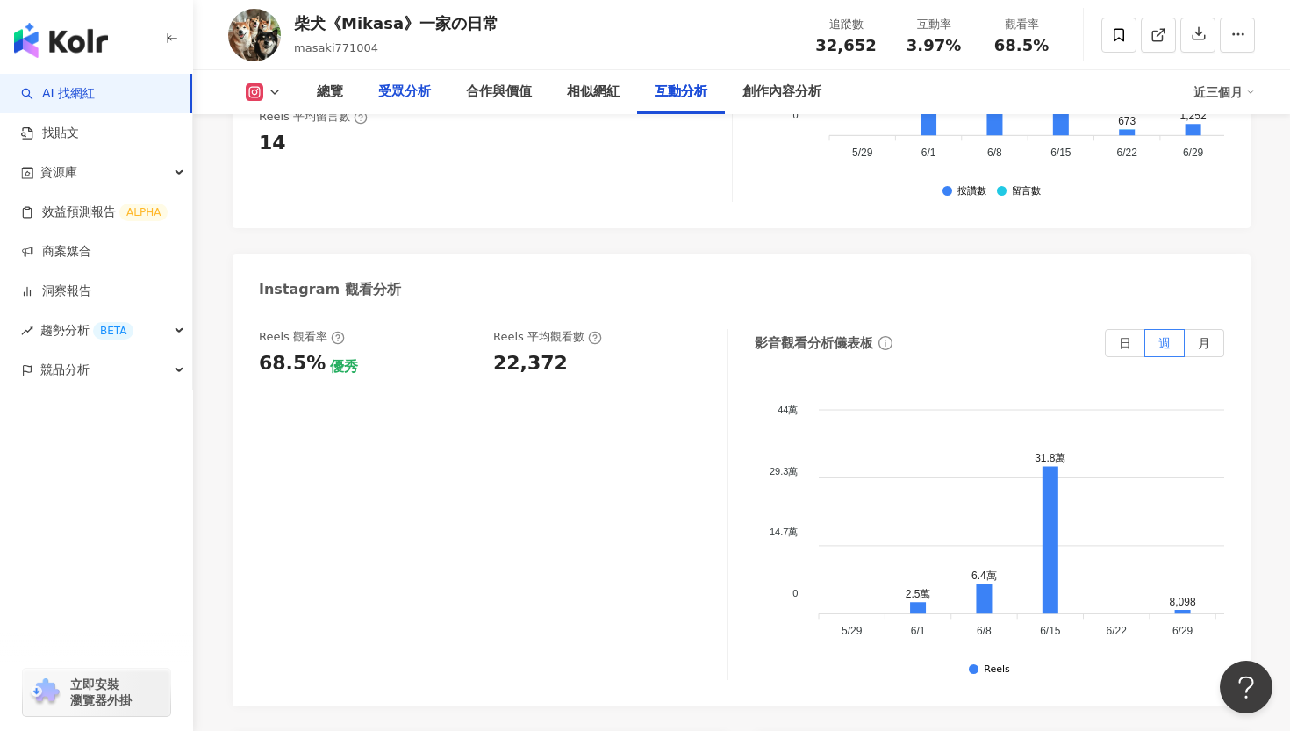
click at [392, 94] on div "受眾分析" at bounding box center [404, 92] width 53 height 21
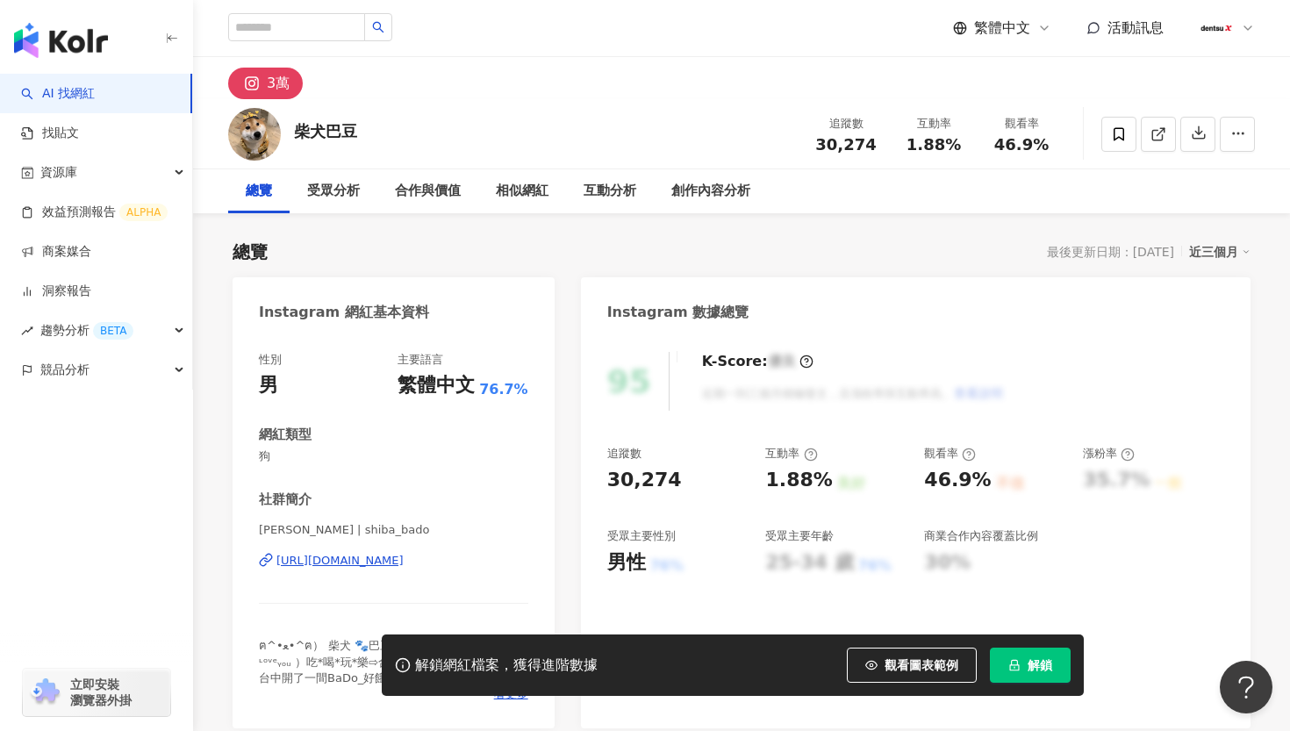
click at [1040, 665] on span "解鎖" at bounding box center [1040, 665] width 25 height 14
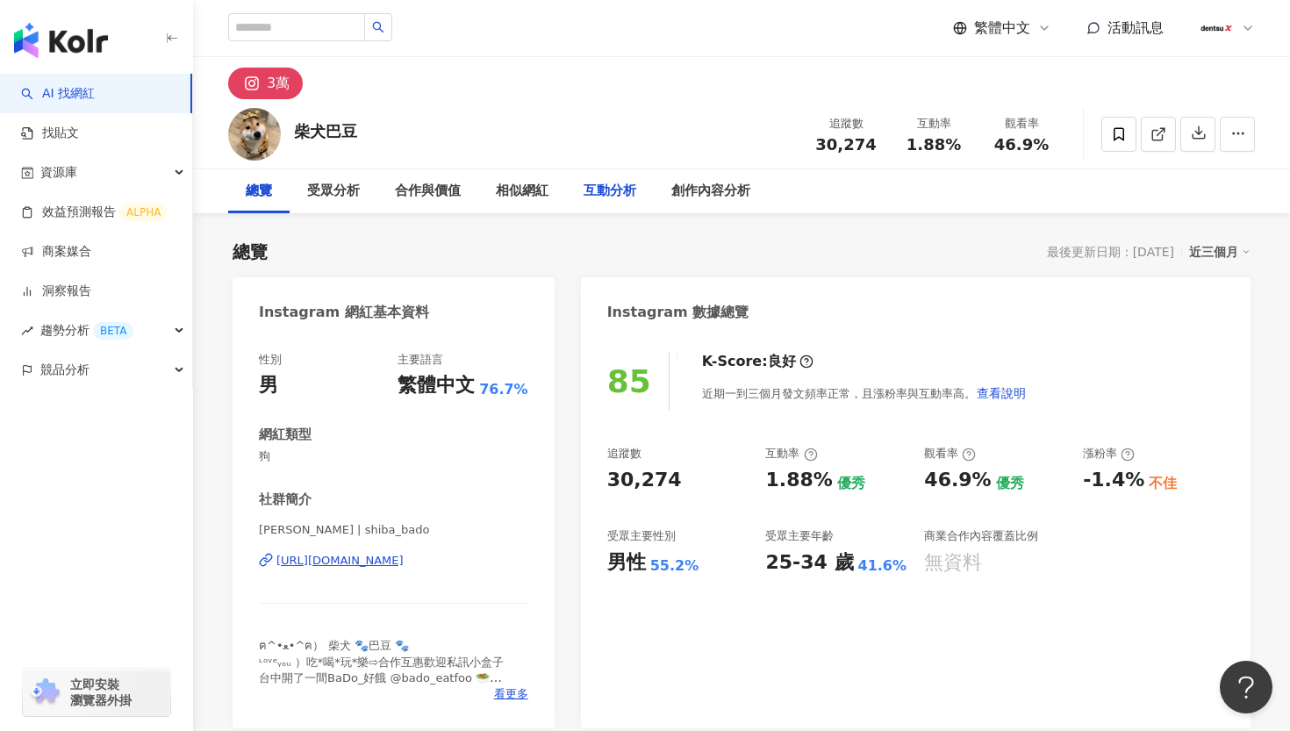
click at [605, 193] on div "互動分析" at bounding box center [610, 191] width 53 height 21
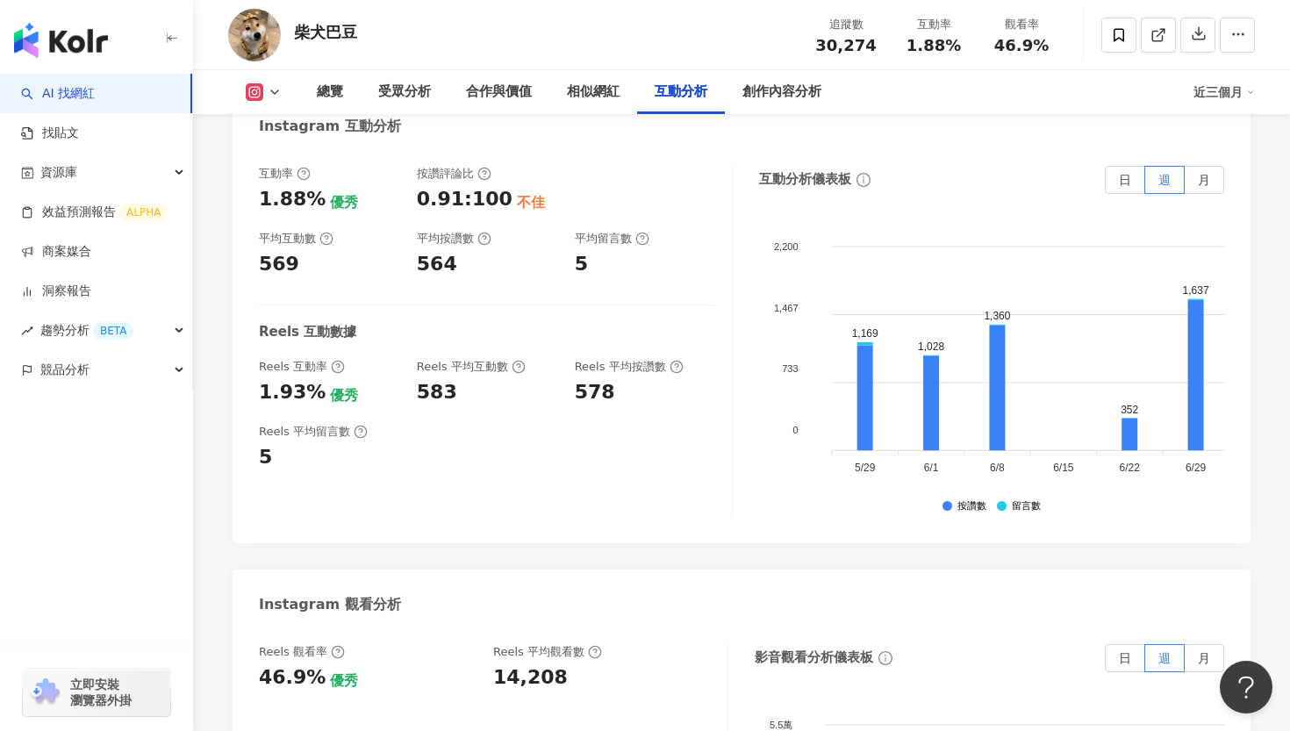
scroll to position [3607, 0]
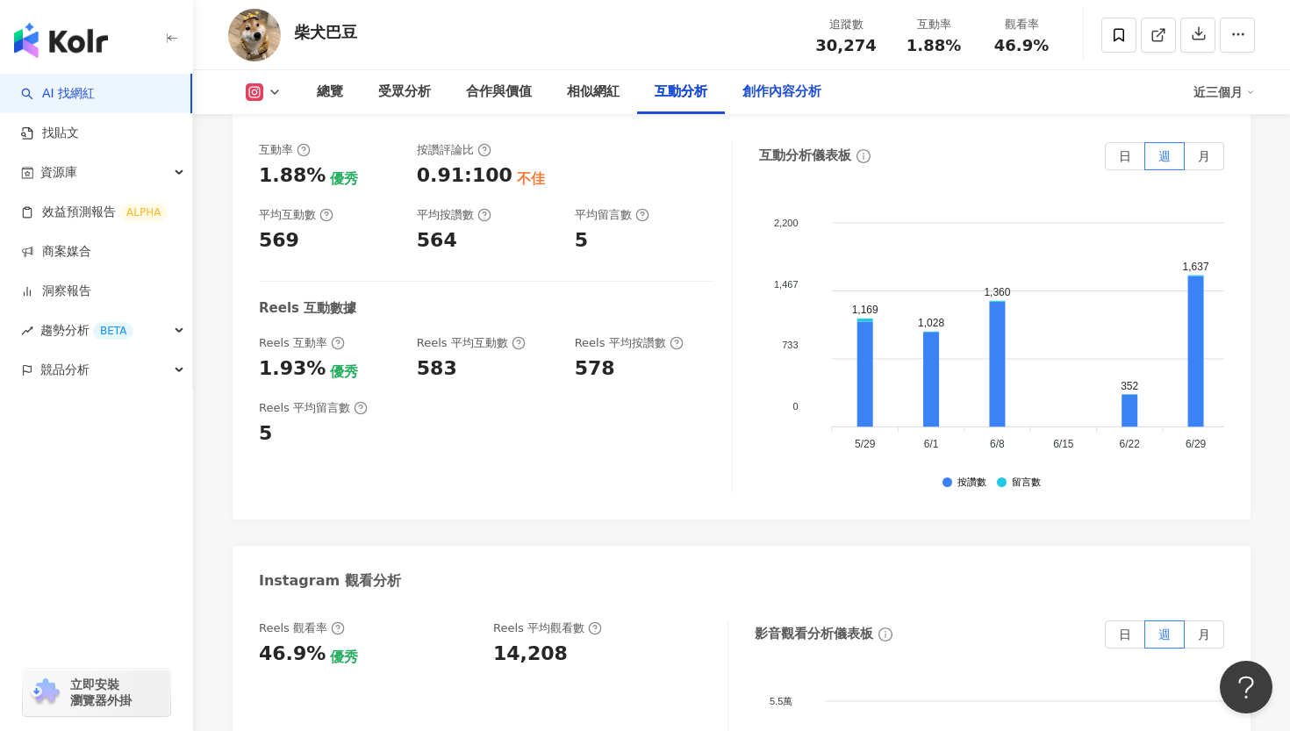
click at [783, 99] on div "創作內容分析" at bounding box center [782, 92] width 79 height 21
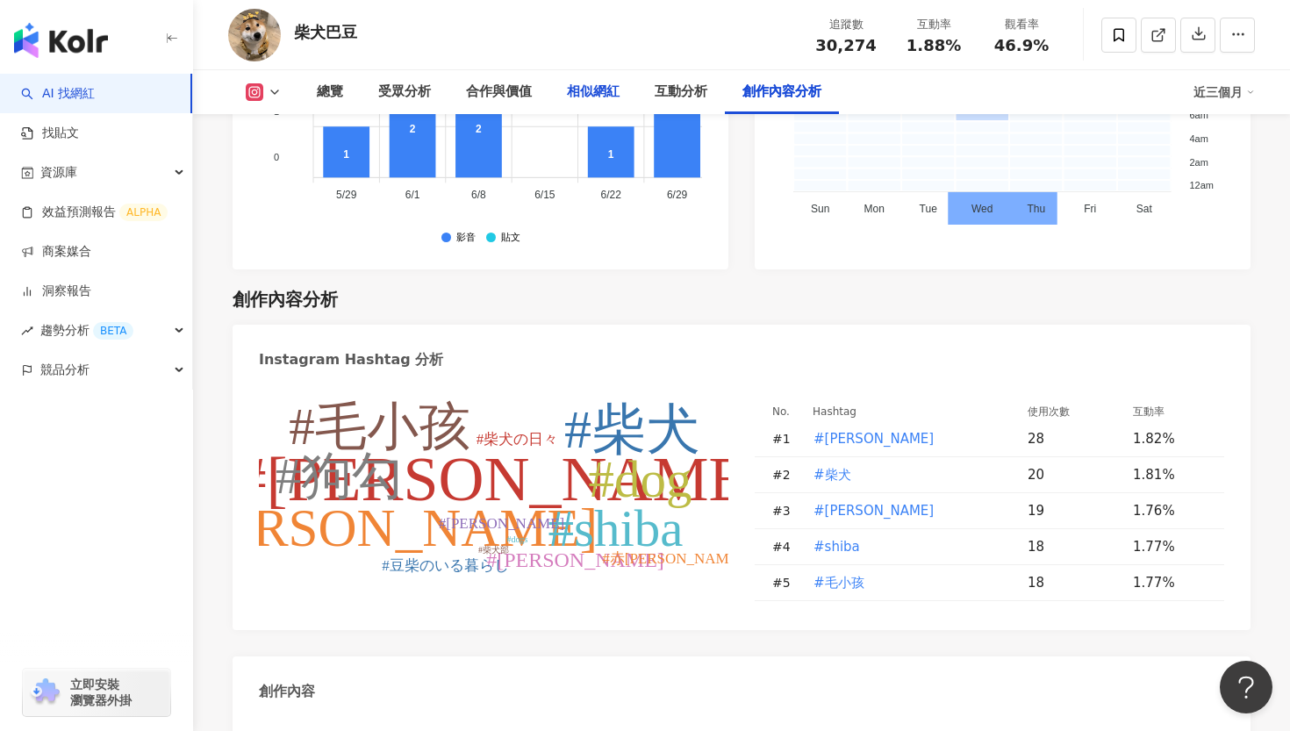
click at [603, 96] on div "相似網紅" at bounding box center [593, 92] width 53 height 21
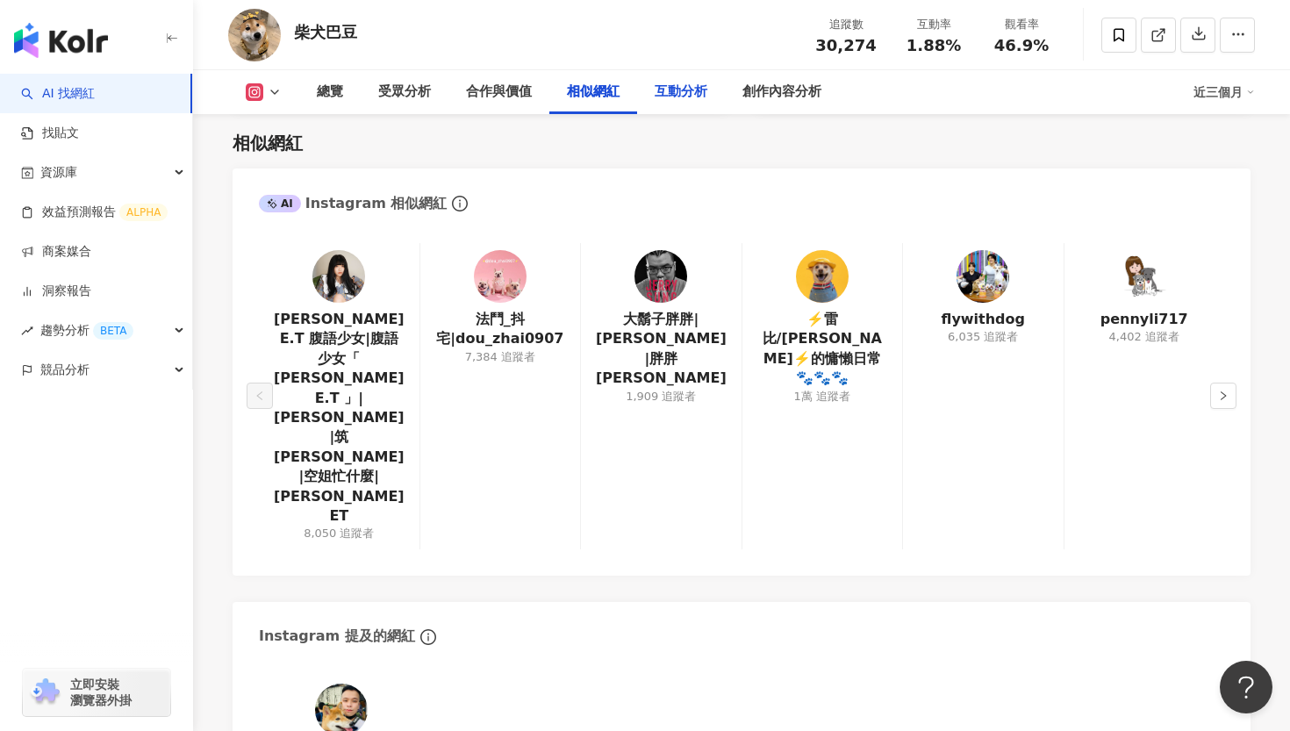
click at [687, 95] on div "互動分析" at bounding box center [681, 92] width 53 height 21
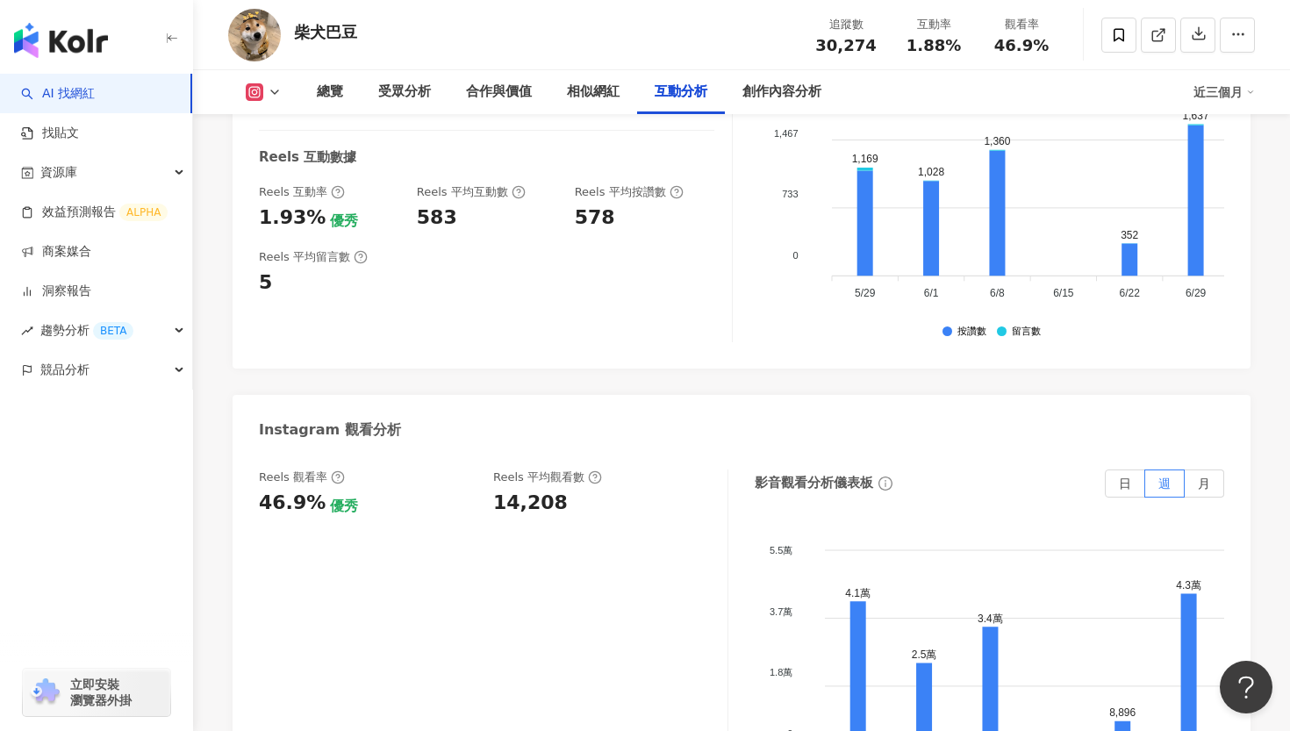
scroll to position [3765, 0]
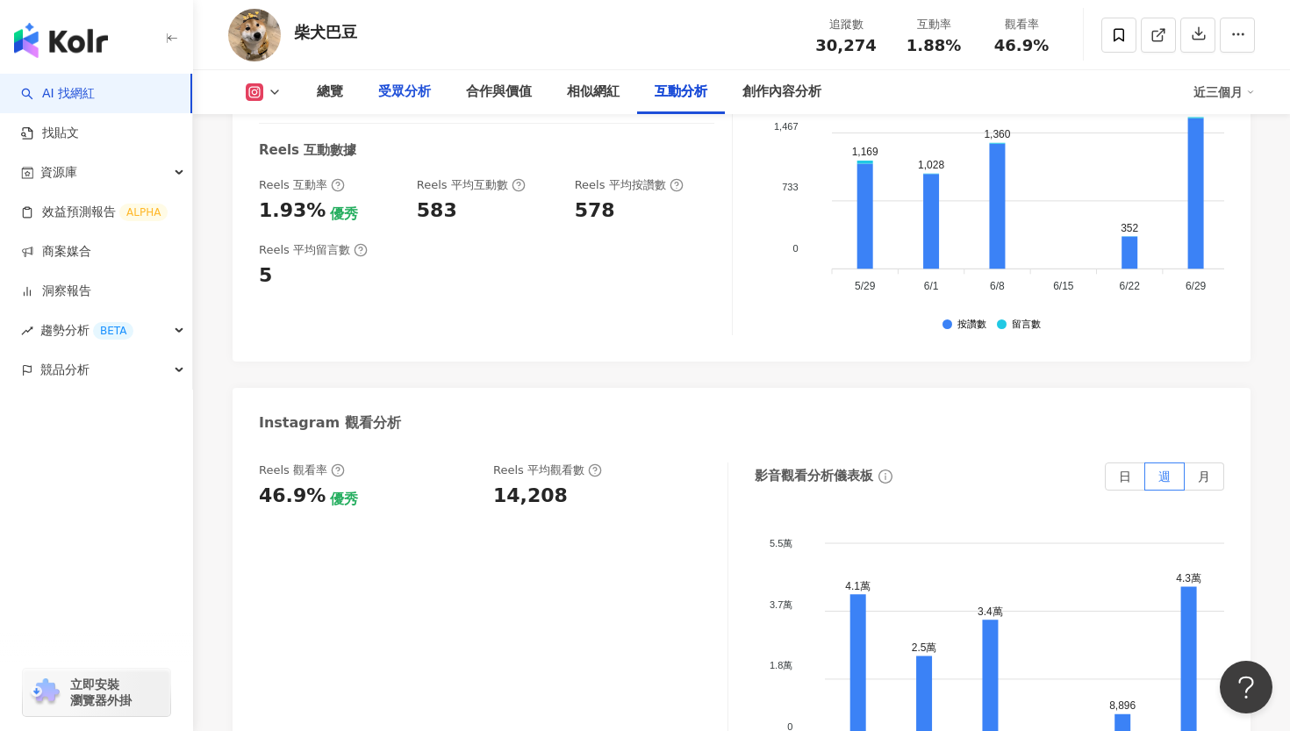
click at [394, 88] on div "受眾分析" at bounding box center [404, 92] width 53 height 21
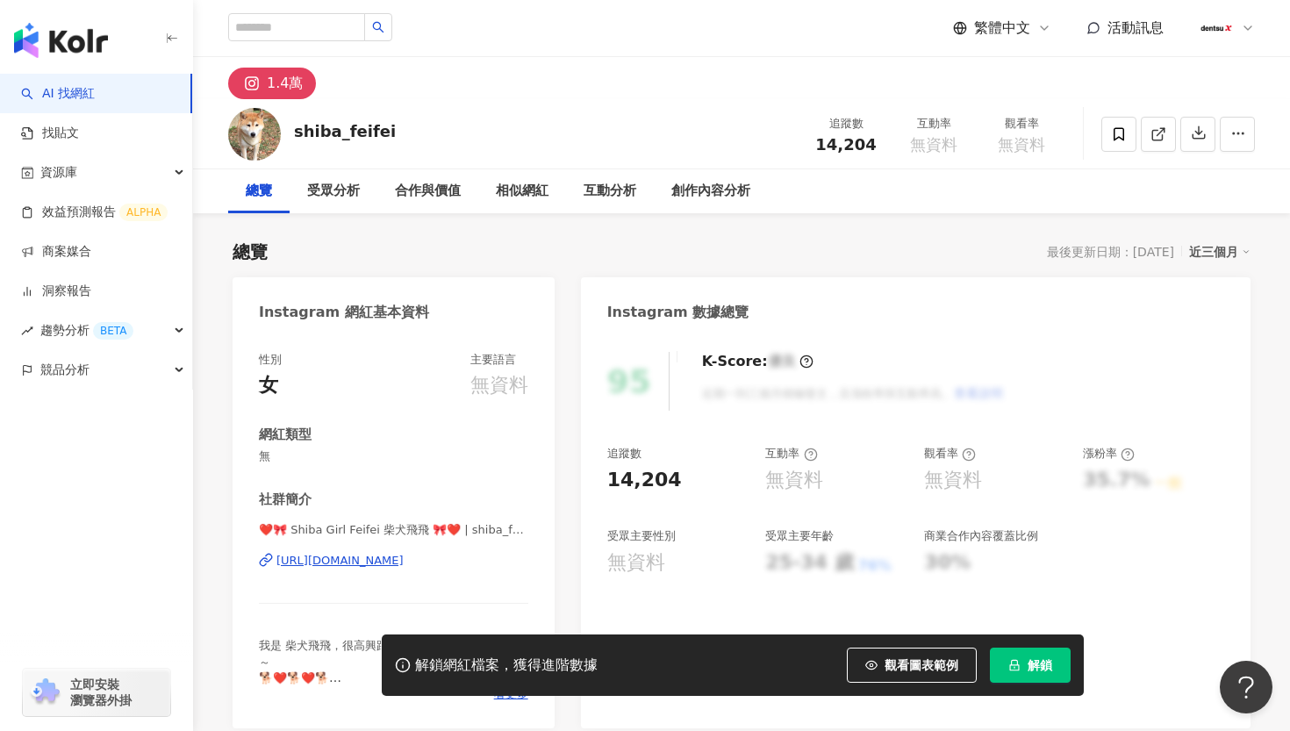
click at [1029, 670] on span "解鎖" at bounding box center [1040, 665] width 25 height 14
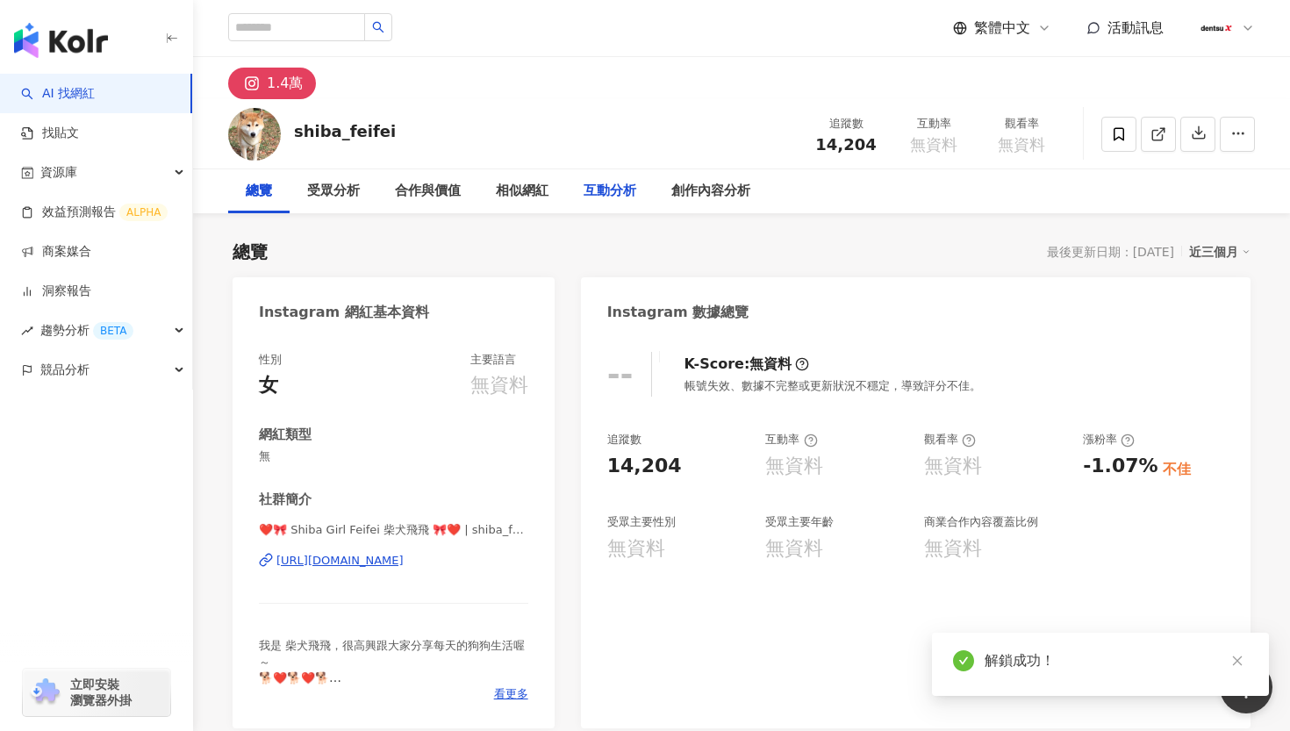
click at [607, 194] on div "互動分析" at bounding box center [610, 191] width 53 height 21
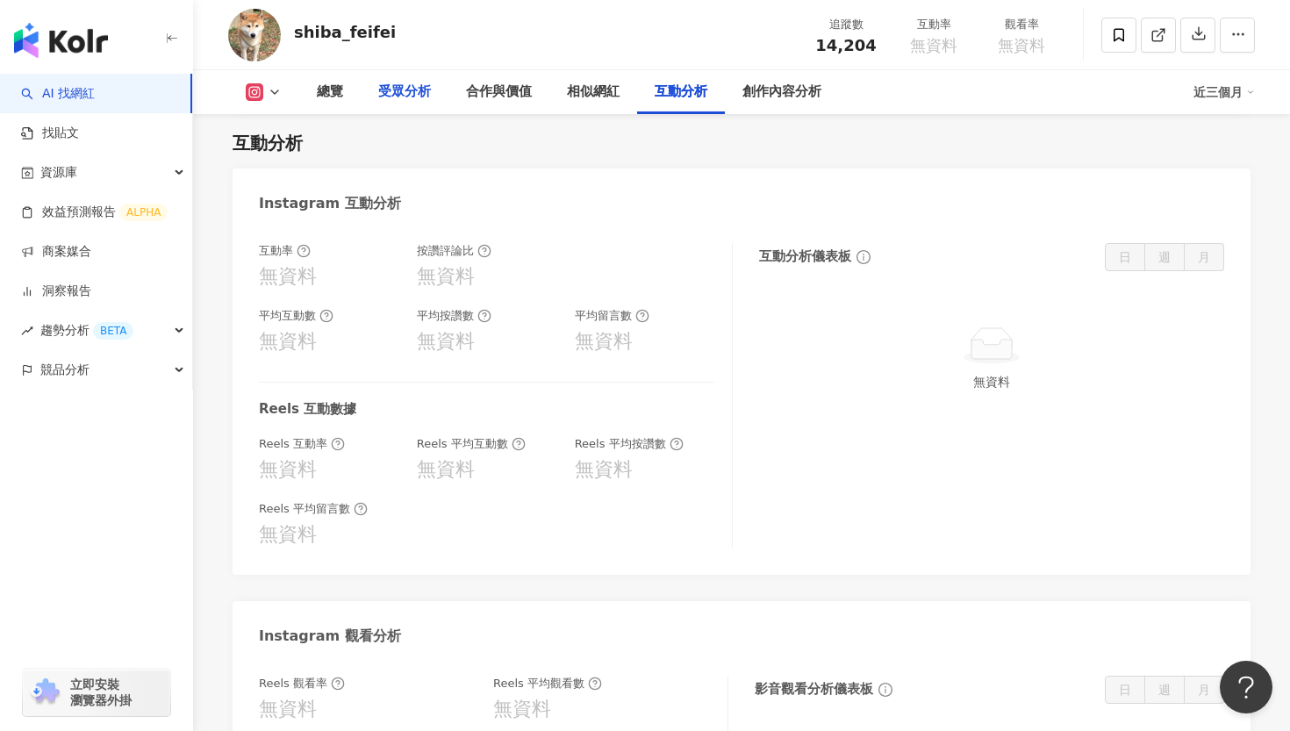
click at [439, 94] on div "受眾分析" at bounding box center [405, 92] width 88 height 44
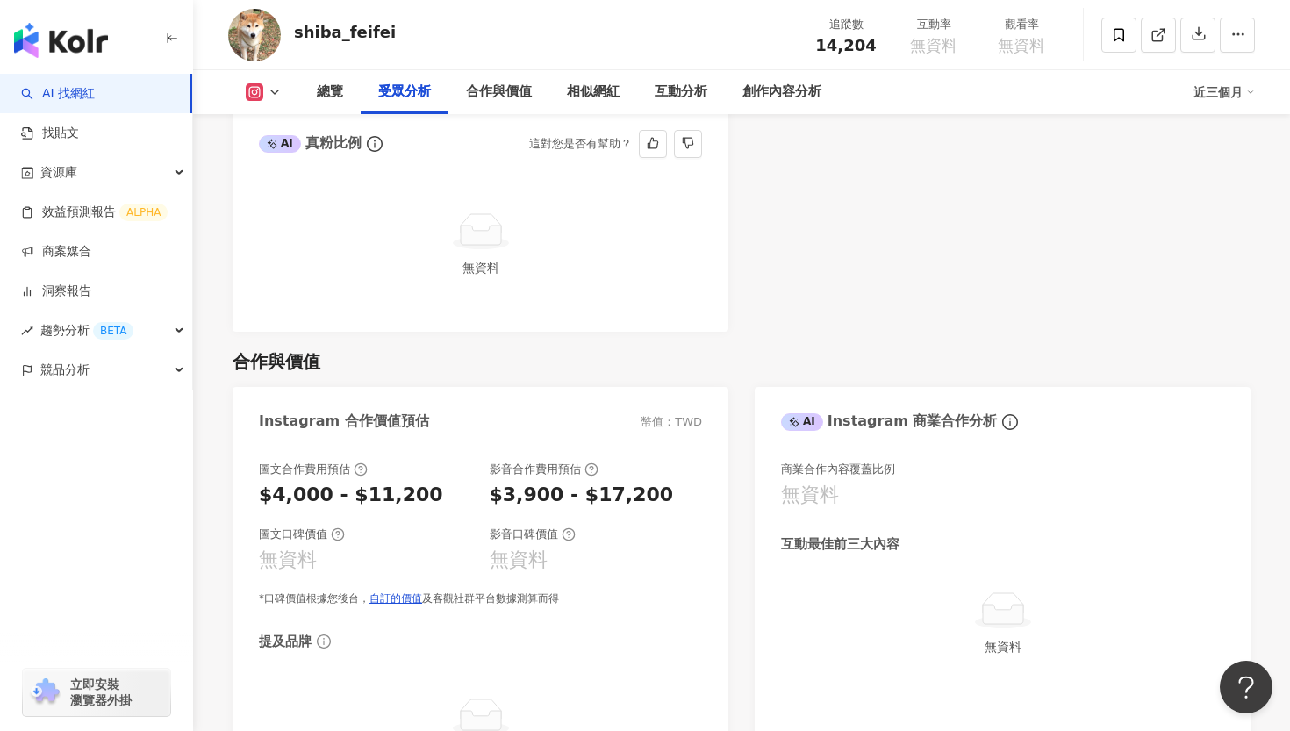
scroll to position [1959, 0]
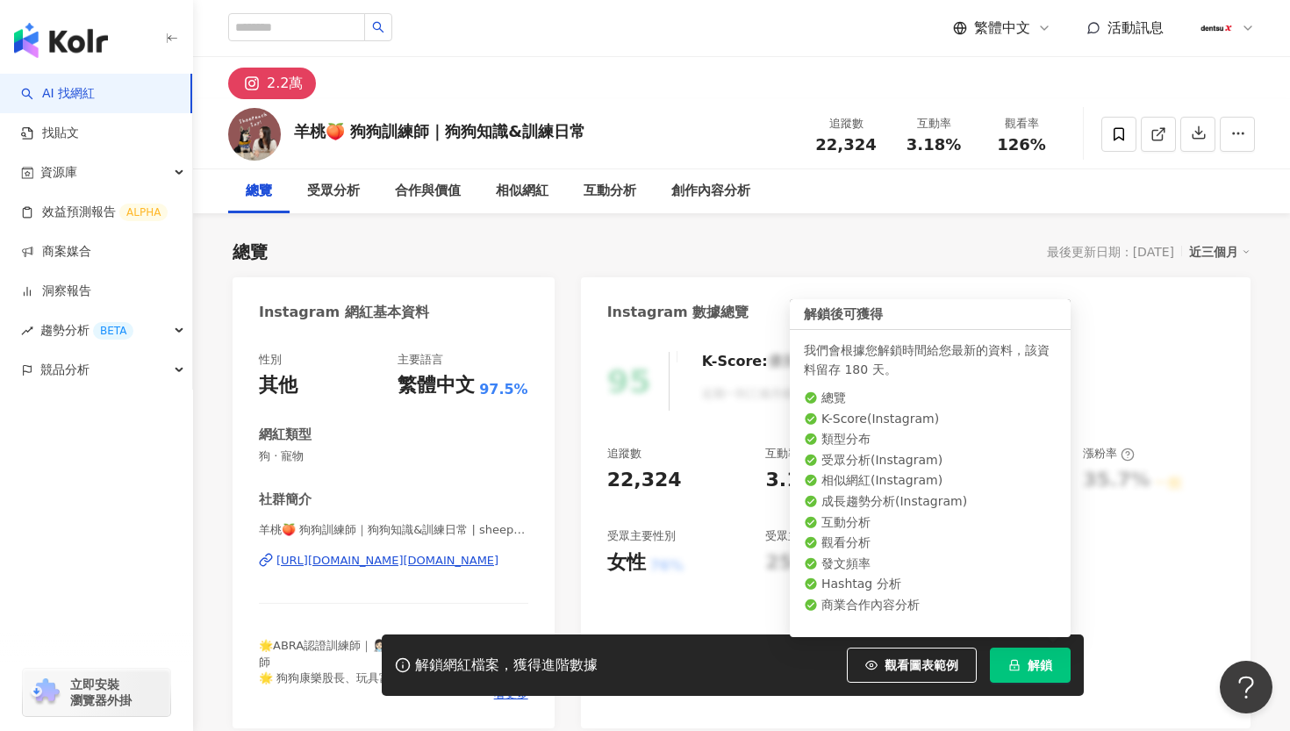
click at [1010, 671] on icon "lock" at bounding box center [1015, 665] width 12 height 12
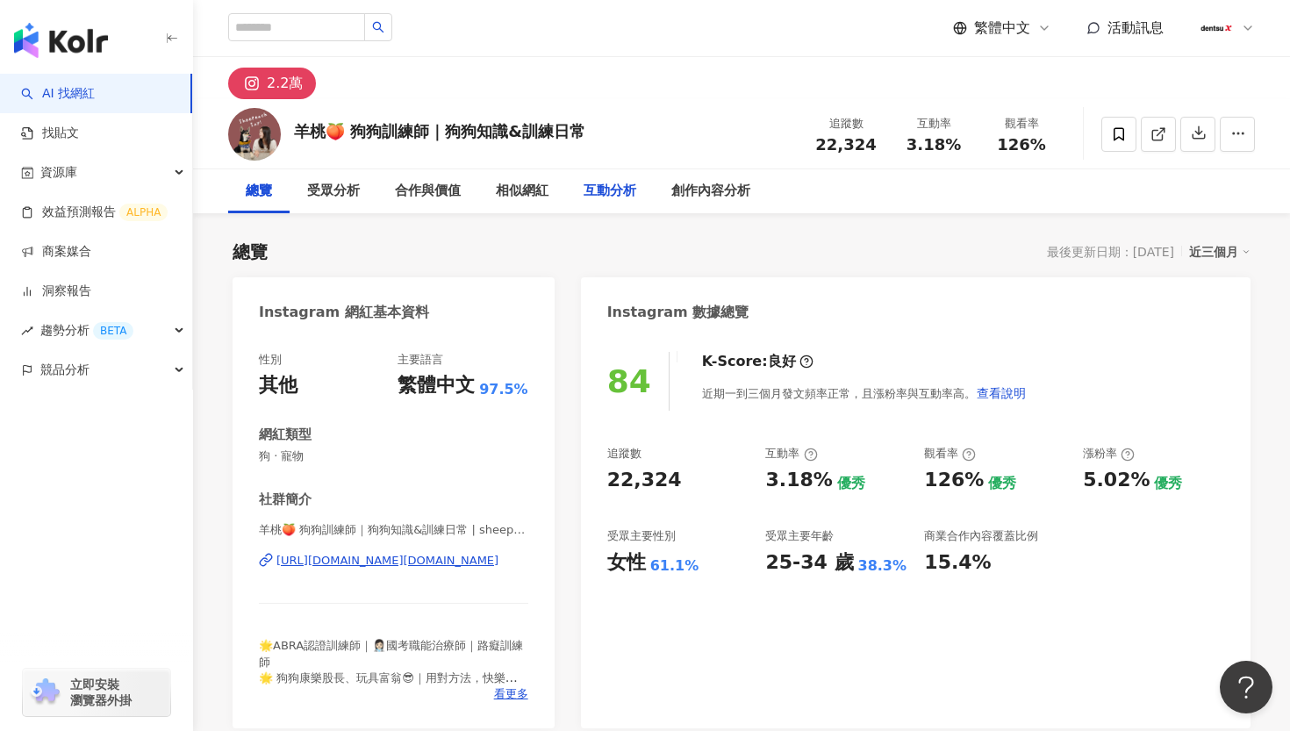
click at [618, 198] on div "互動分析" at bounding box center [610, 191] width 53 height 21
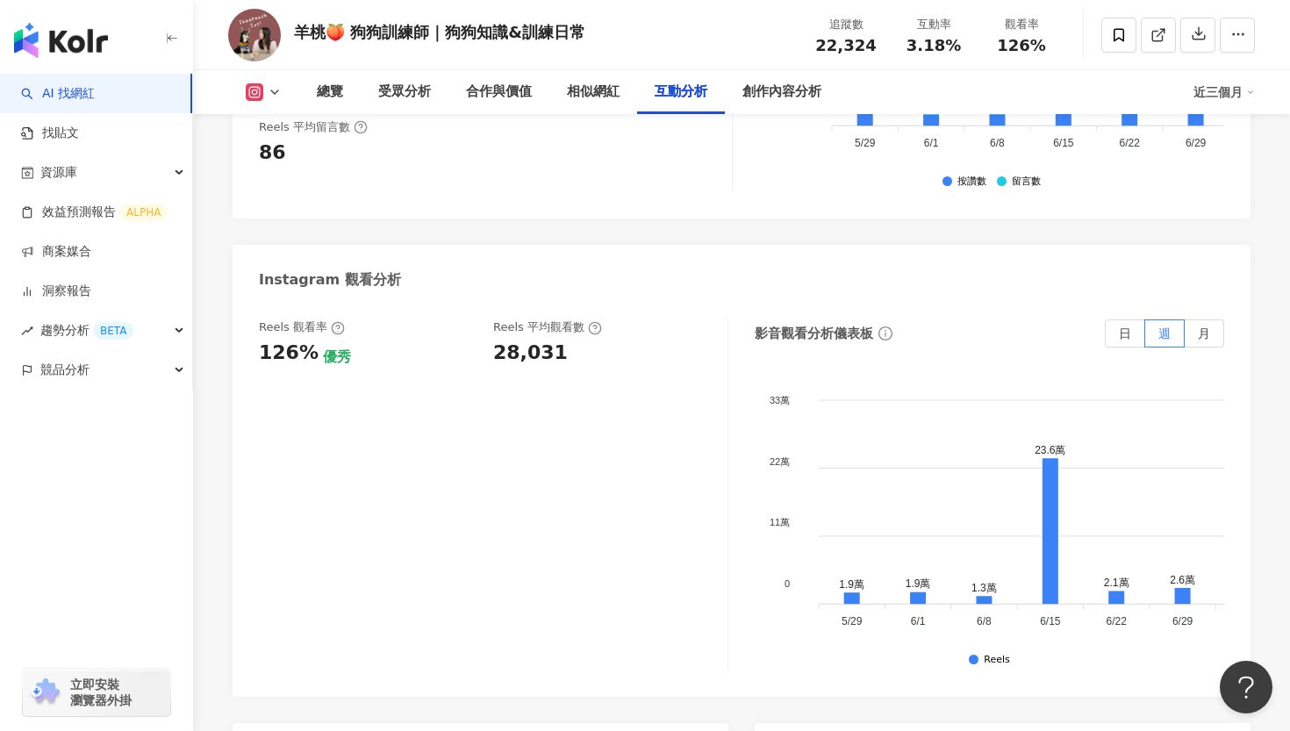
scroll to position [3825, 0]
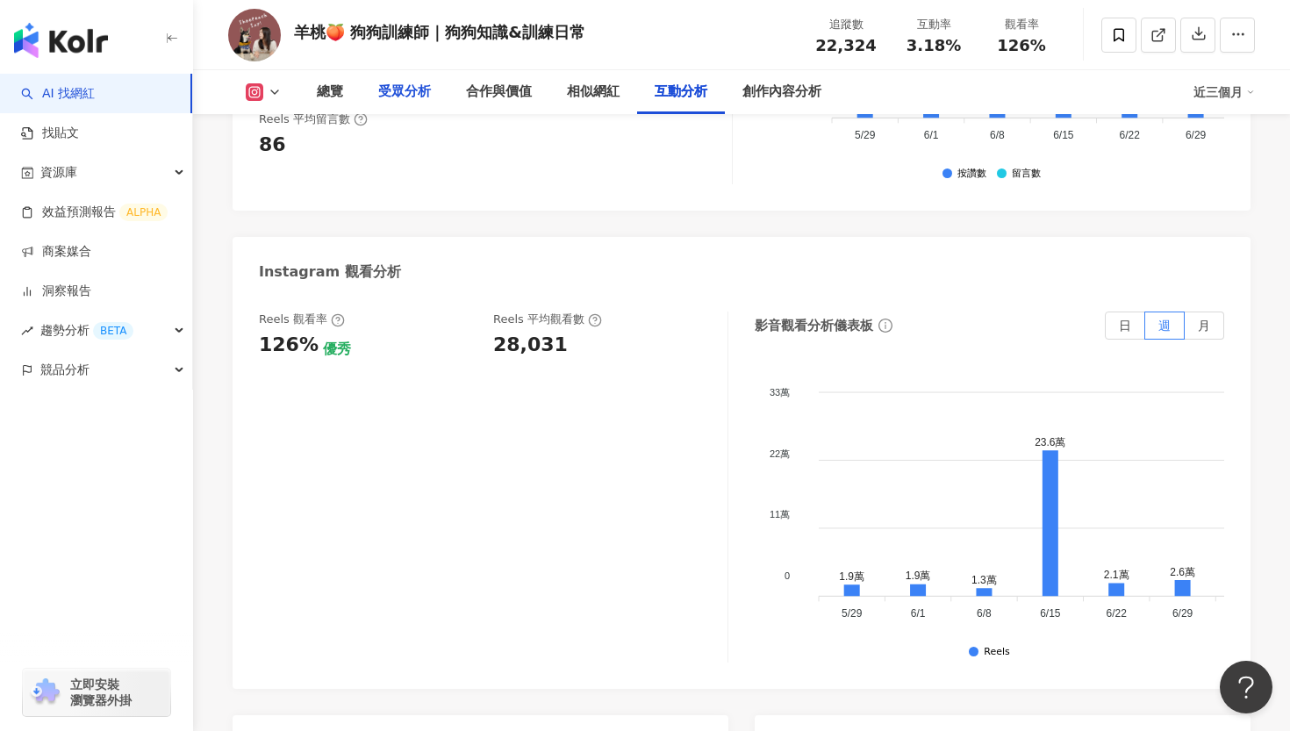
click at [399, 100] on div "受眾分析" at bounding box center [404, 92] width 53 height 21
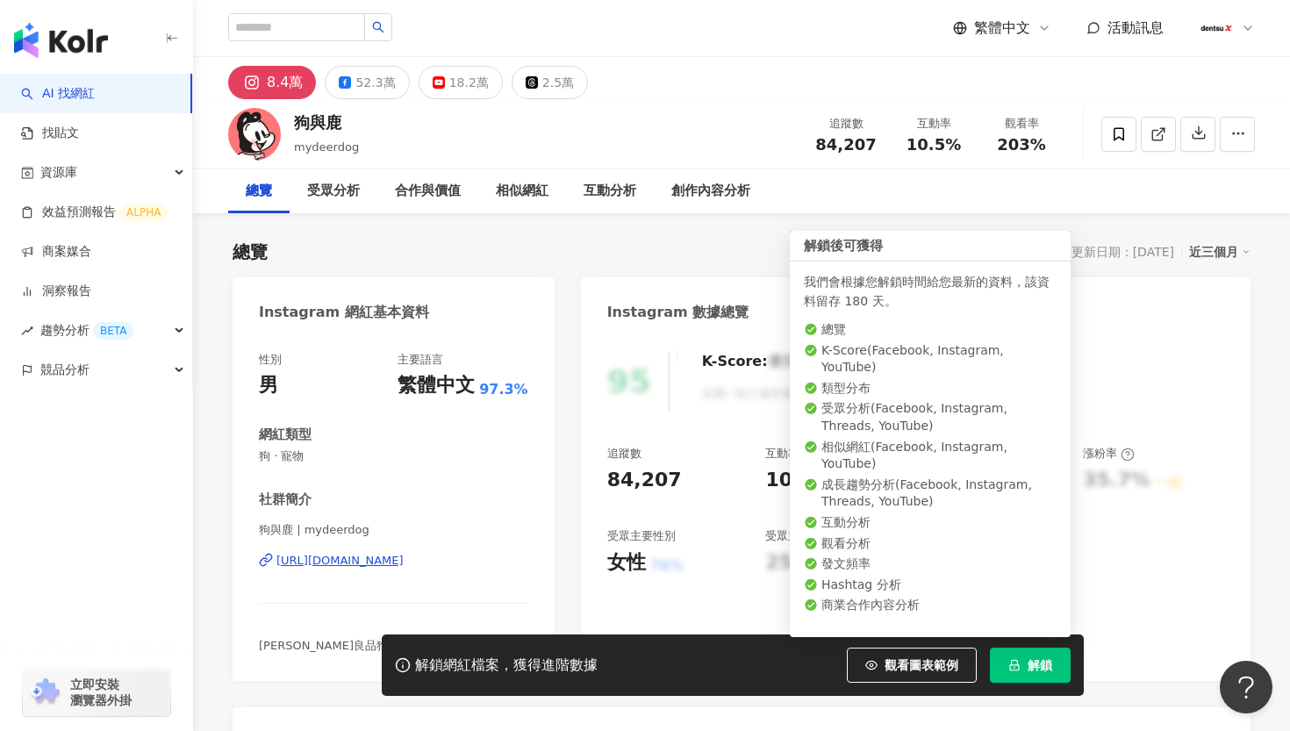
click at [1026, 658] on button "解鎖" at bounding box center [1030, 665] width 81 height 35
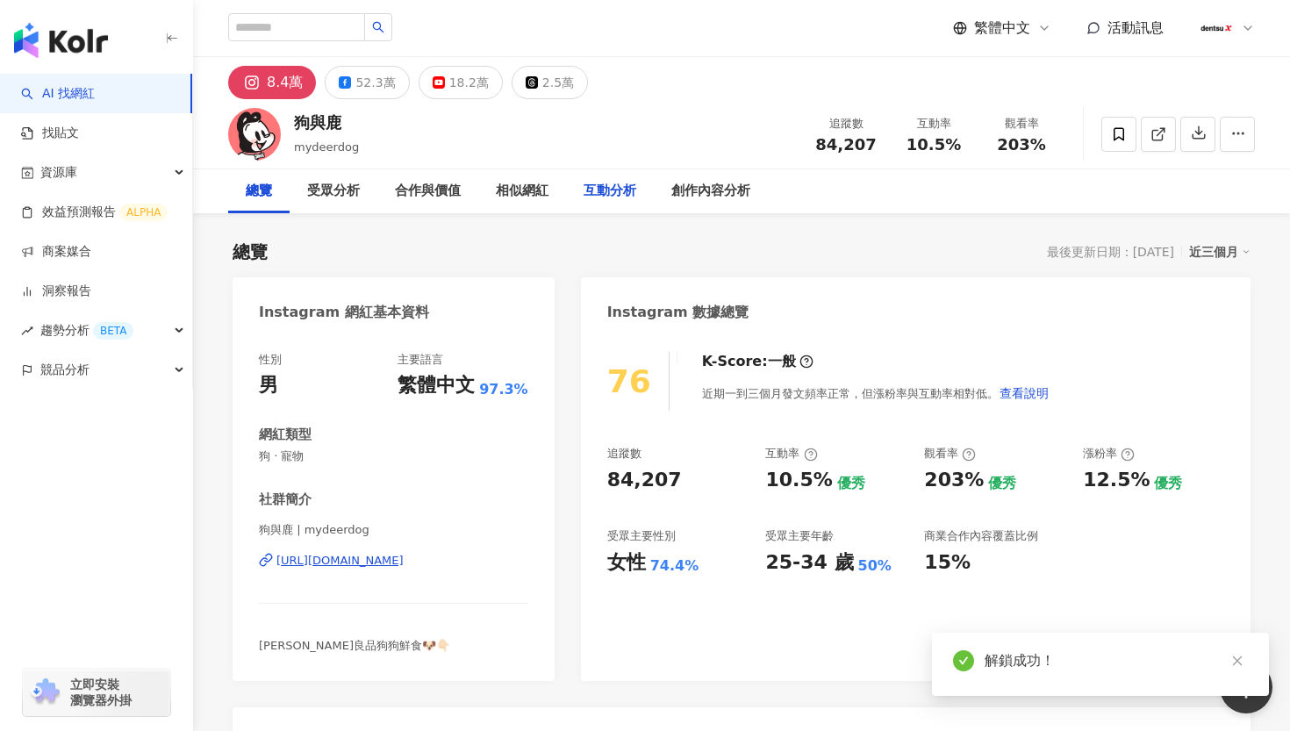
click at [618, 194] on div "互動分析" at bounding box center [610, 191] width 53 height 21
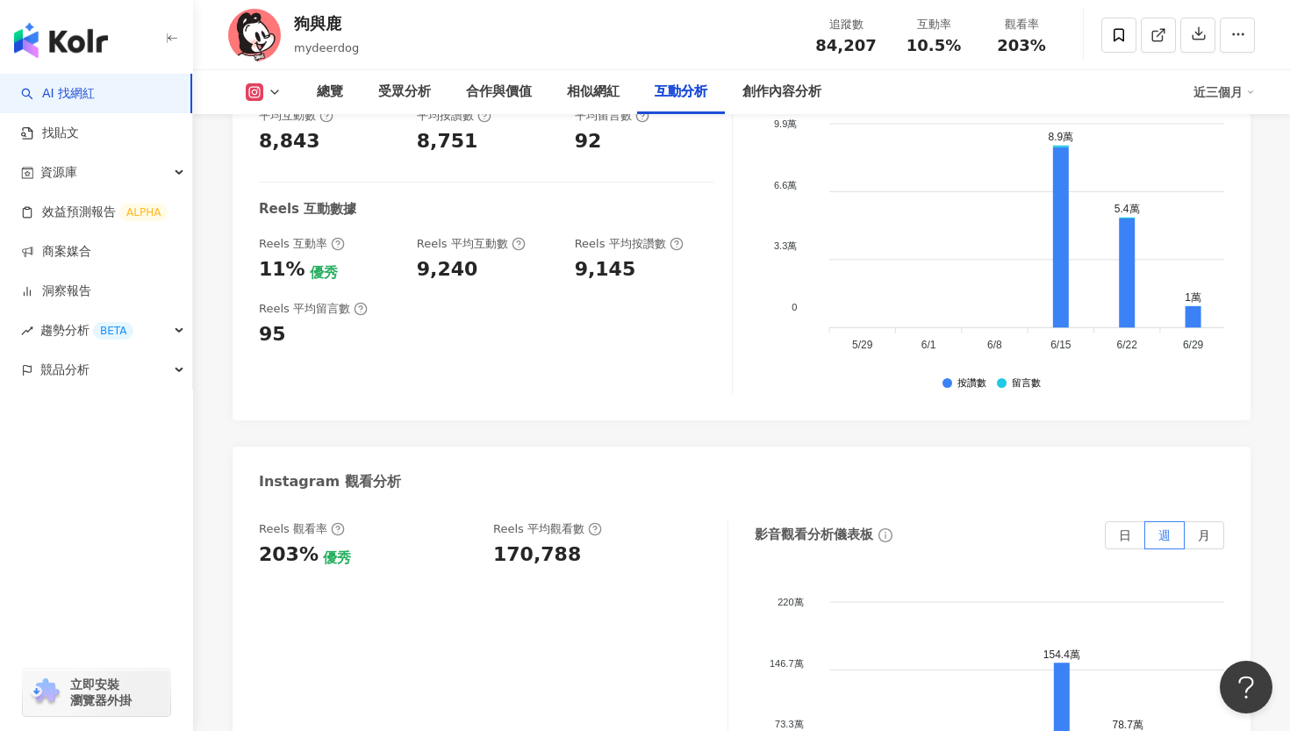
scroll to position [3741, 0]
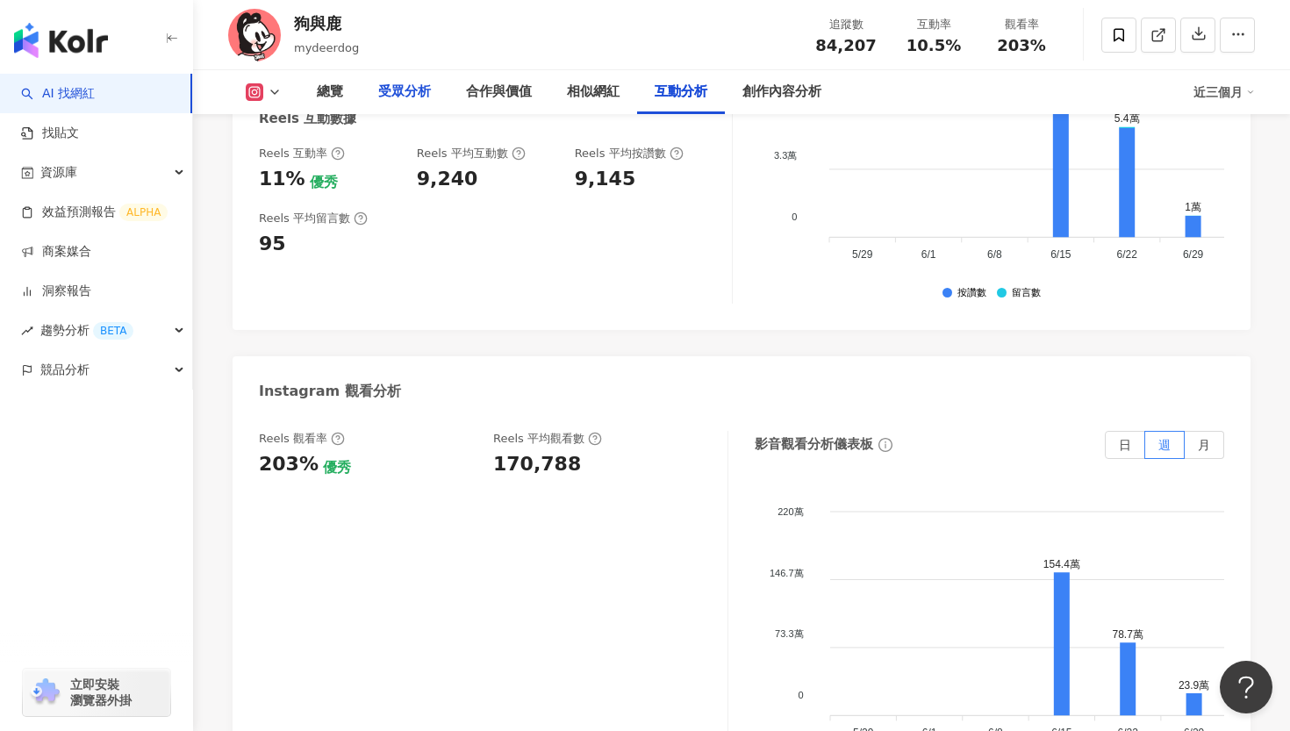
click at [392, 93] on div "受眾分析" at bounding box center [404, 92] width 53 height 21
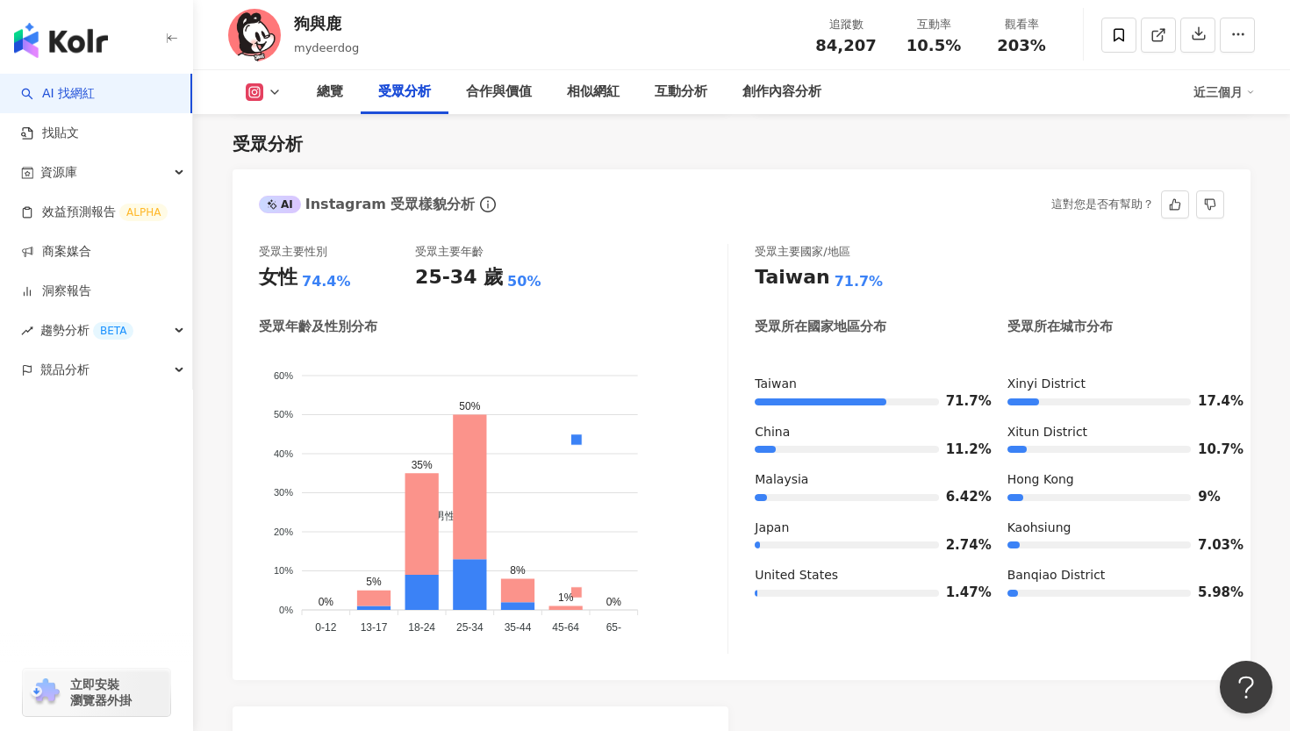
scroll to position [1504, 0]
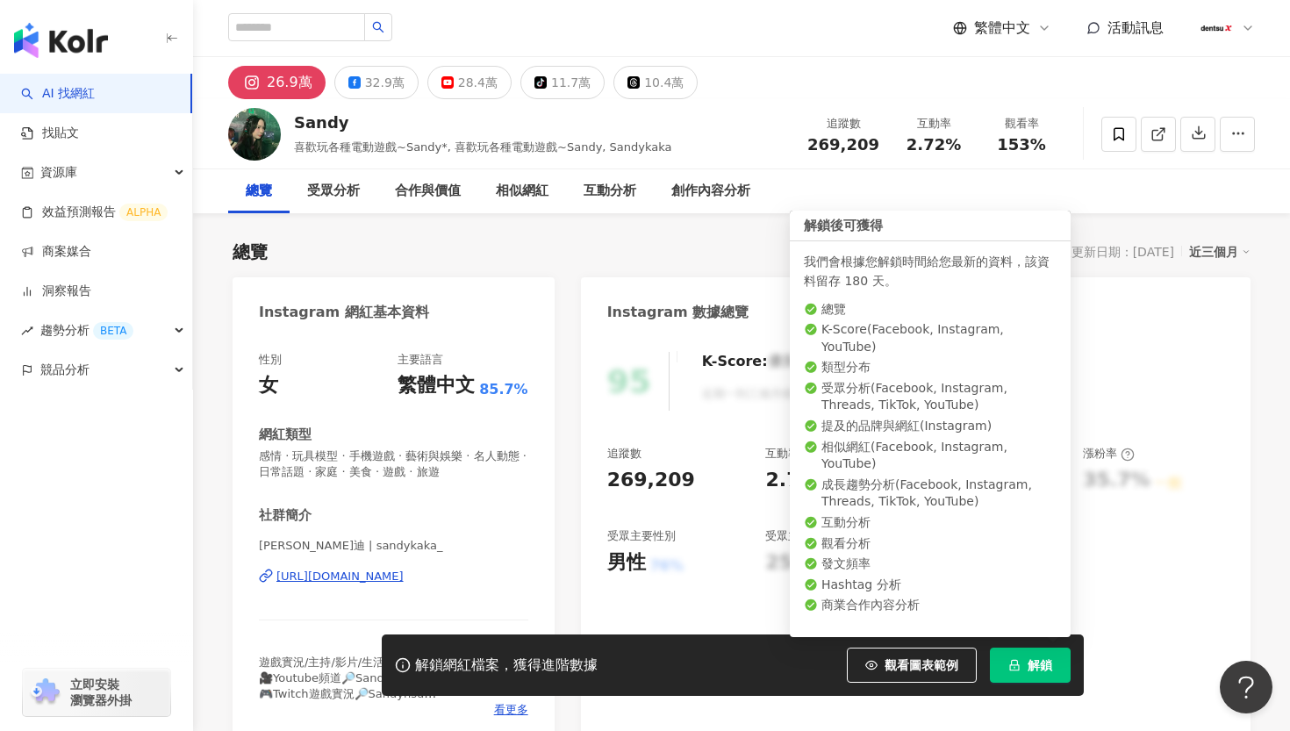
click at [1031, 658] on span "解鎖" at bounding box center [1040, 665] width 25 height 14
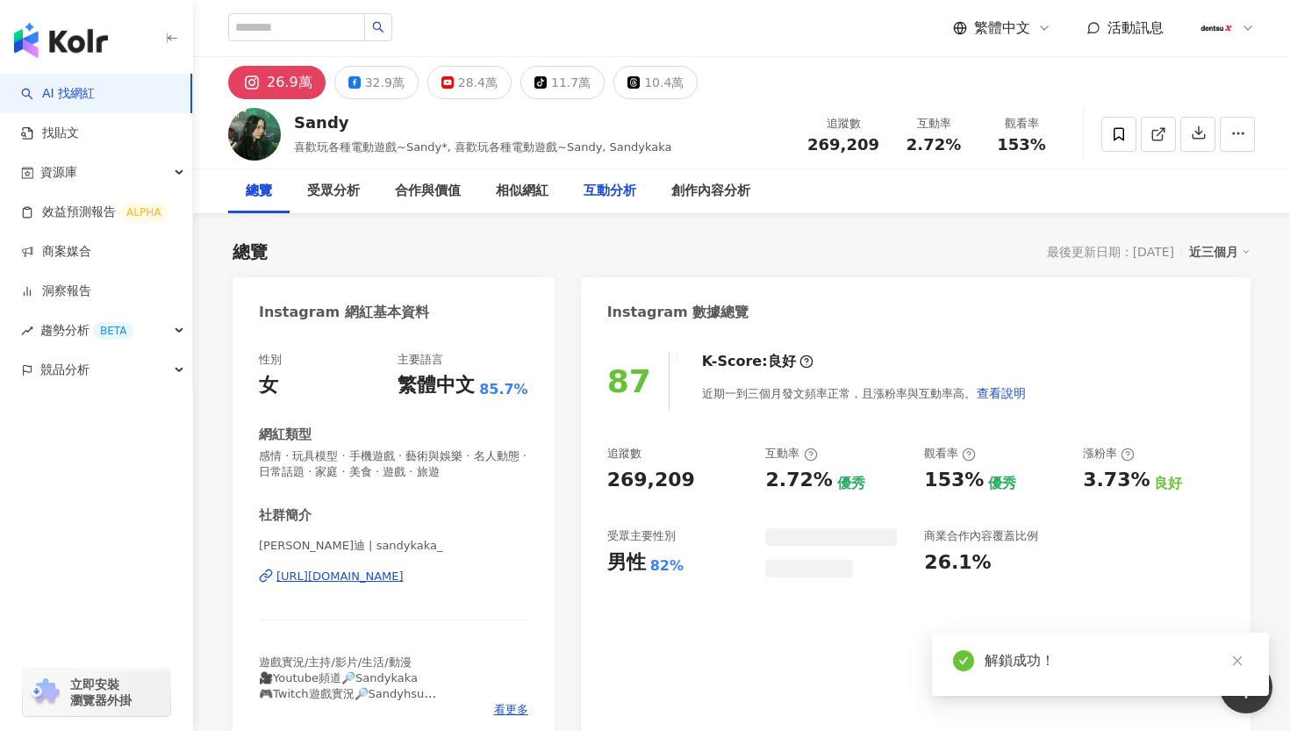
click at [624, 191] on div "互動分析" at bounding box center [610, 191] width 53 height 21
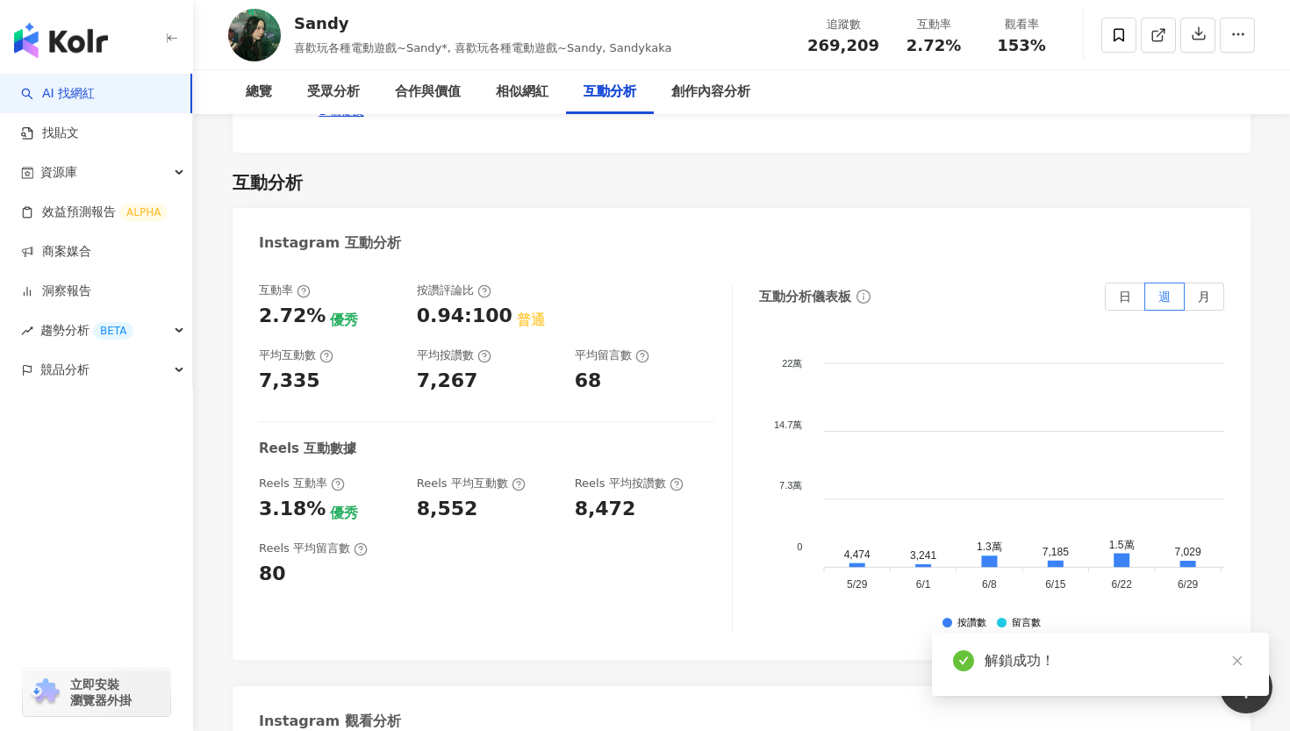
click at [607, 208] on div "Instagram 互動分析" at bounding box center [742, 236] width 1018 height 57
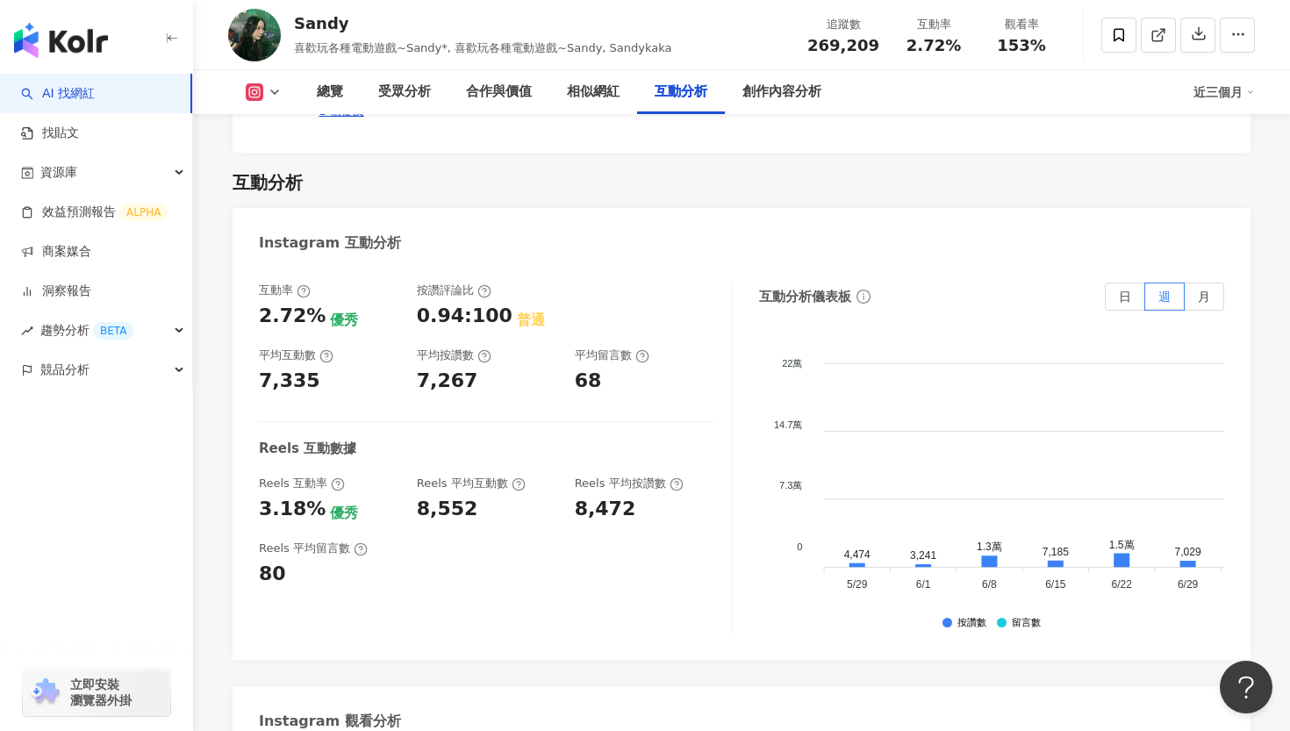
scroll to position [3849, 0]
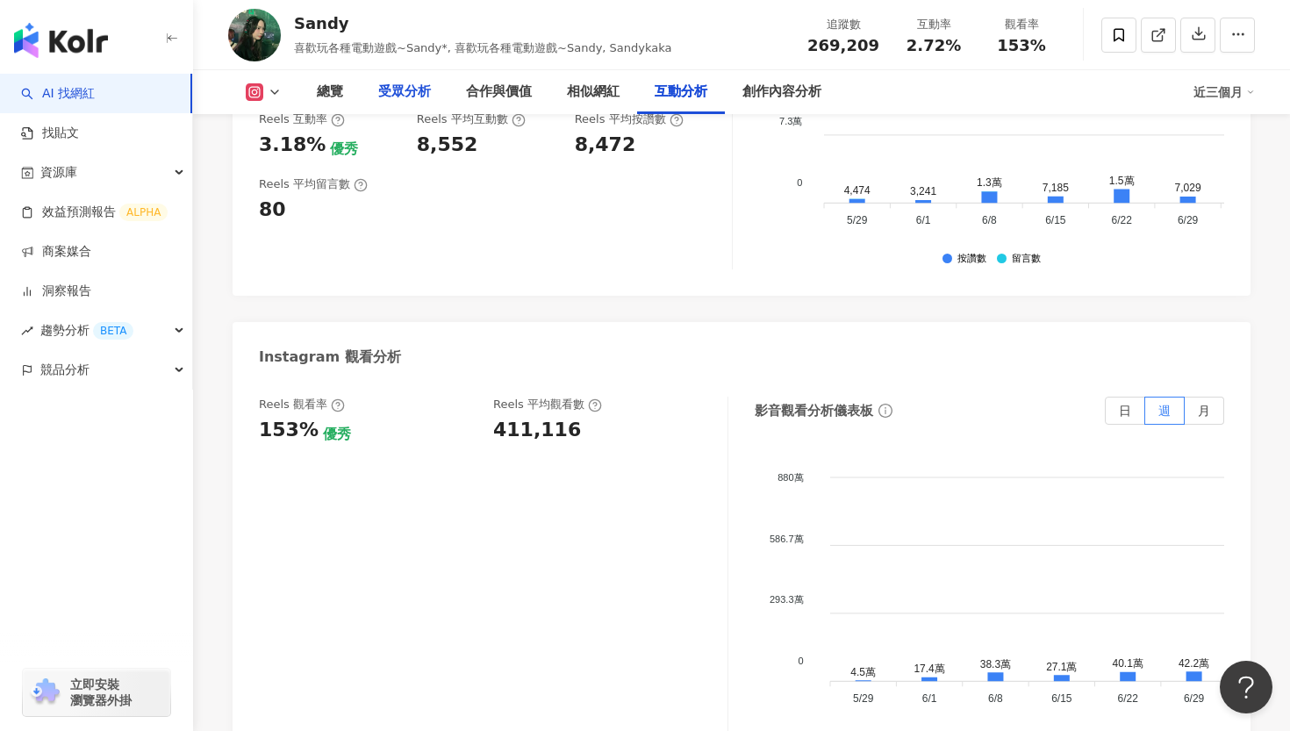
click at [392, 83] on div "受眾分析" at bounding box center [404, 92] width 53 height 21
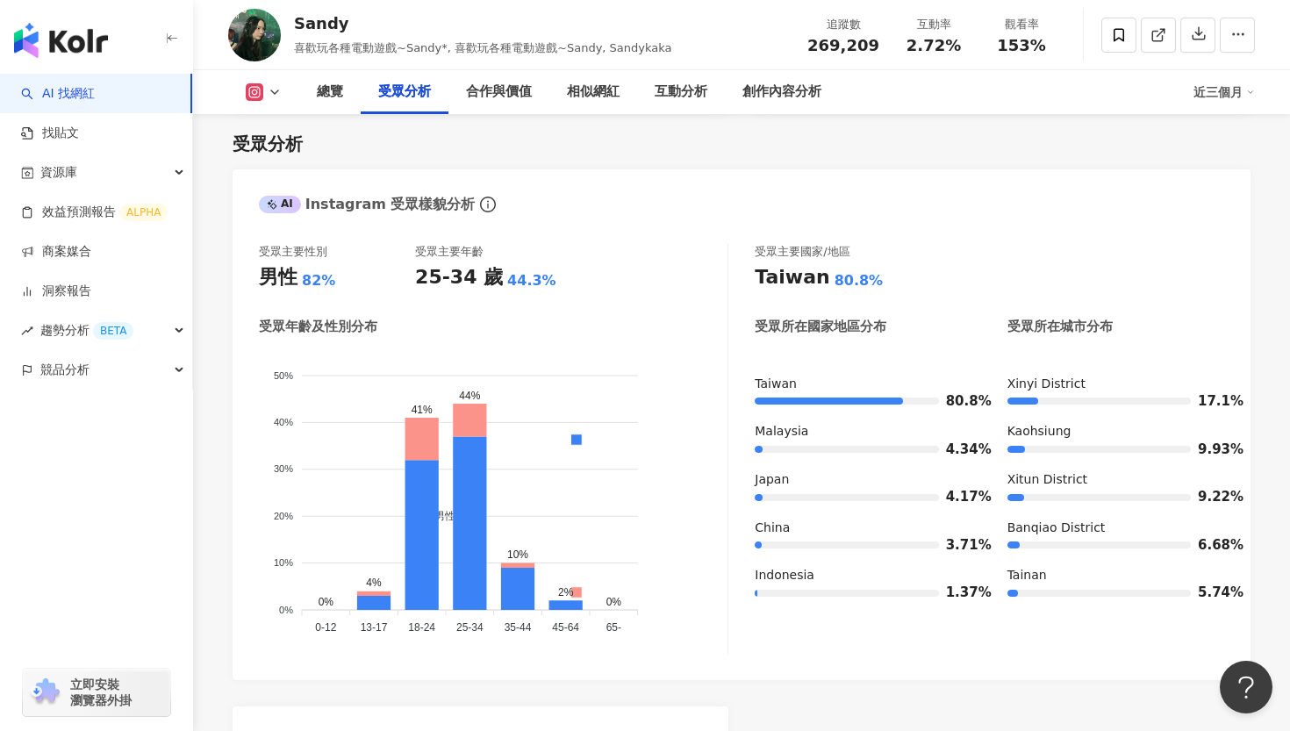
scroll to position [1533, 0]
